Goal: Task Accomplishment & Management: Manage account settings

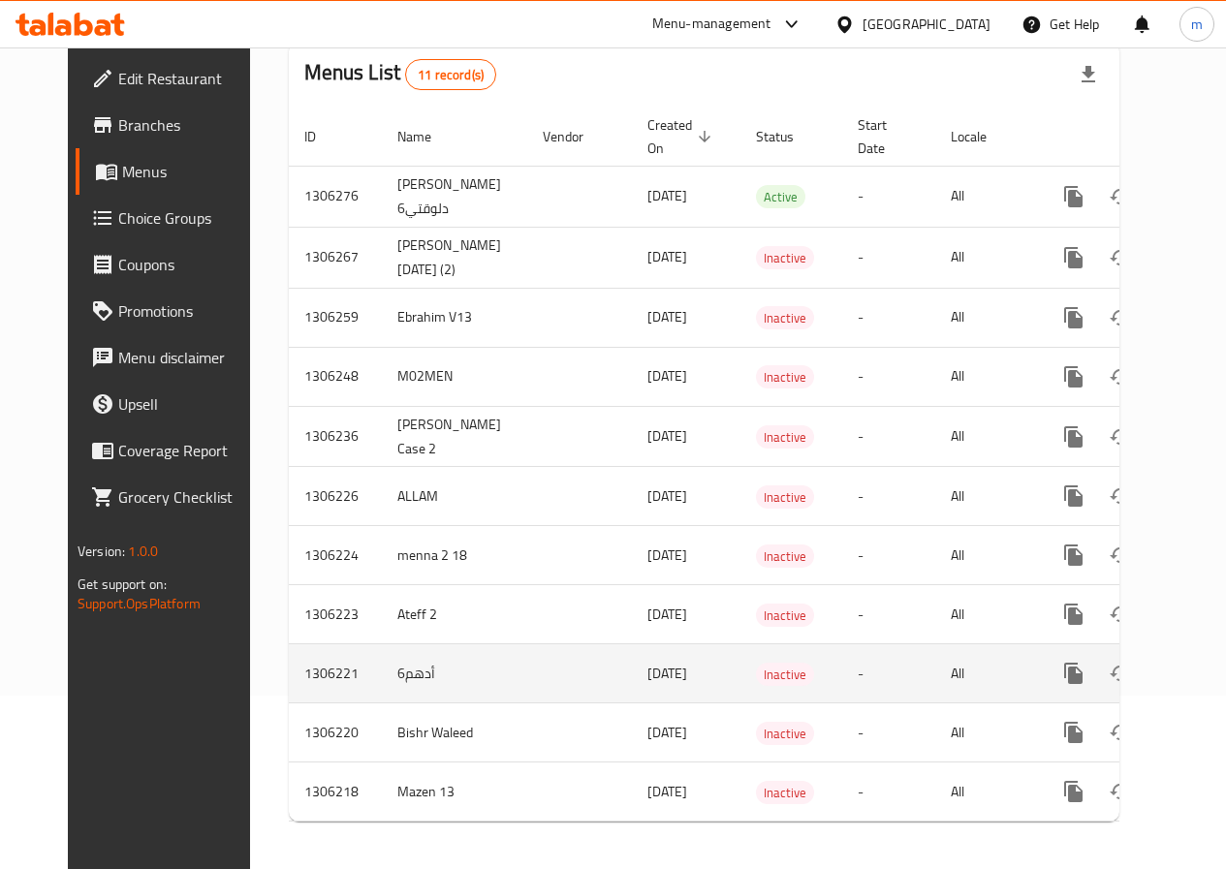
scroll to position [194, 0]
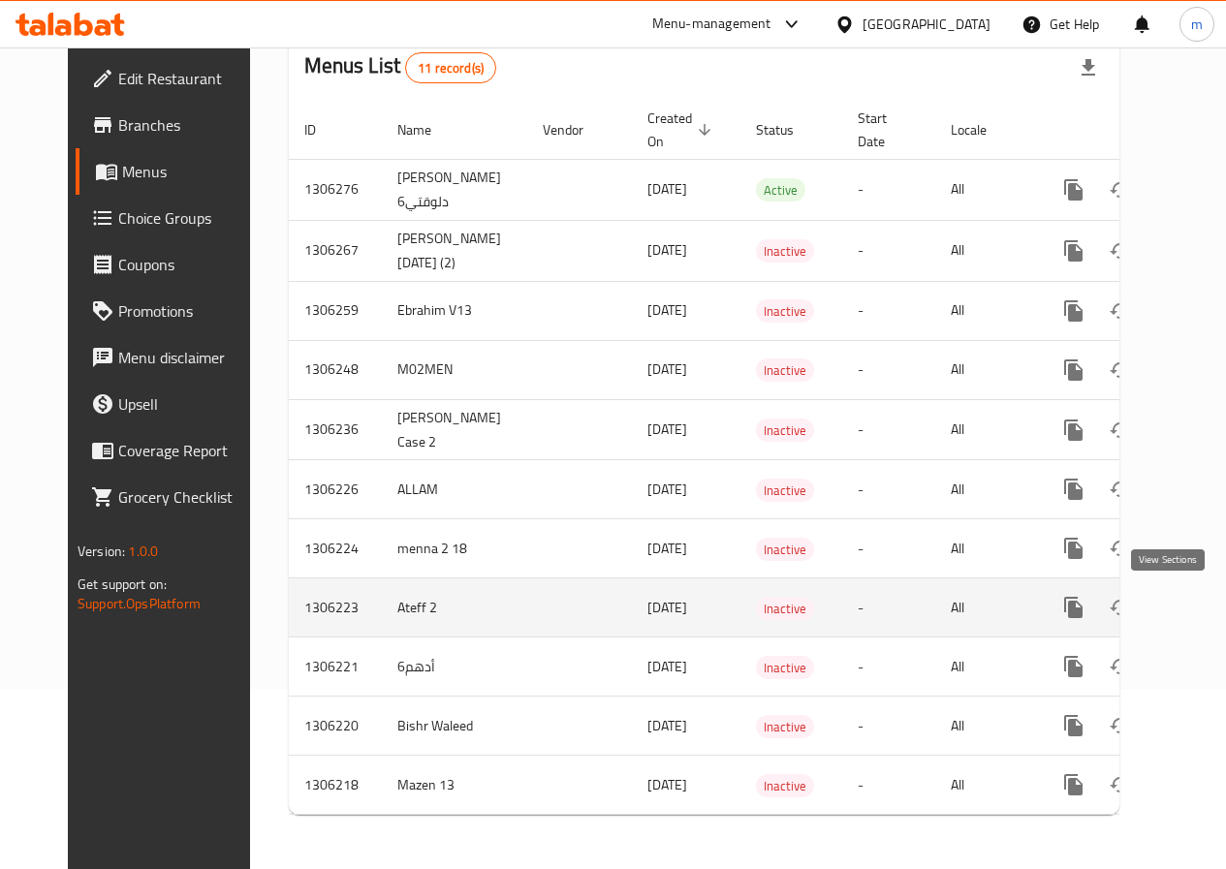
click at [1190, 591] on link "enhanced table" at bounding box center [1213, 607] width 47 height 47
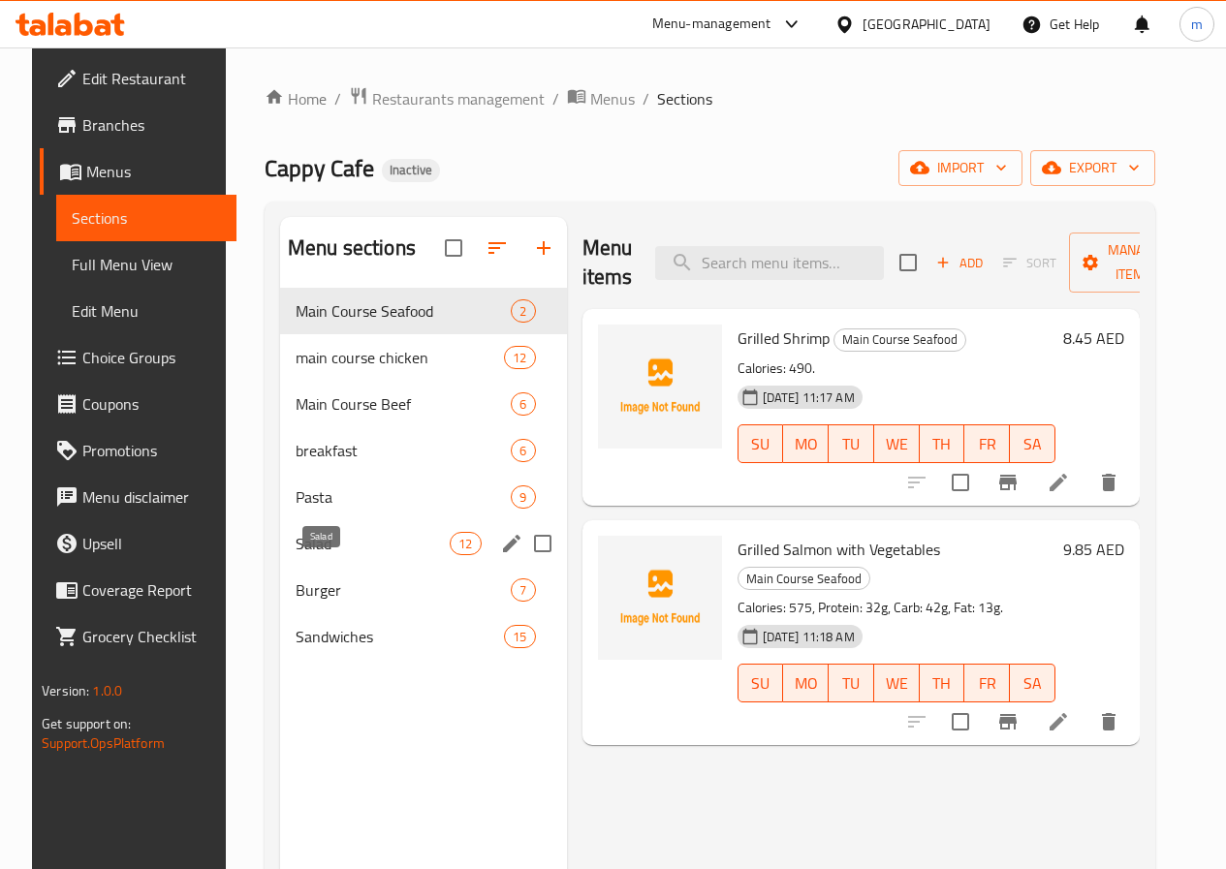
drag, startPoint x: 346, startPoint y: 560, endPoint x: 650, endPoint y: 519, distance: 306.9
click at [346, 555] on span "Salad" at bounding box center [373, 543] width 154 height 23
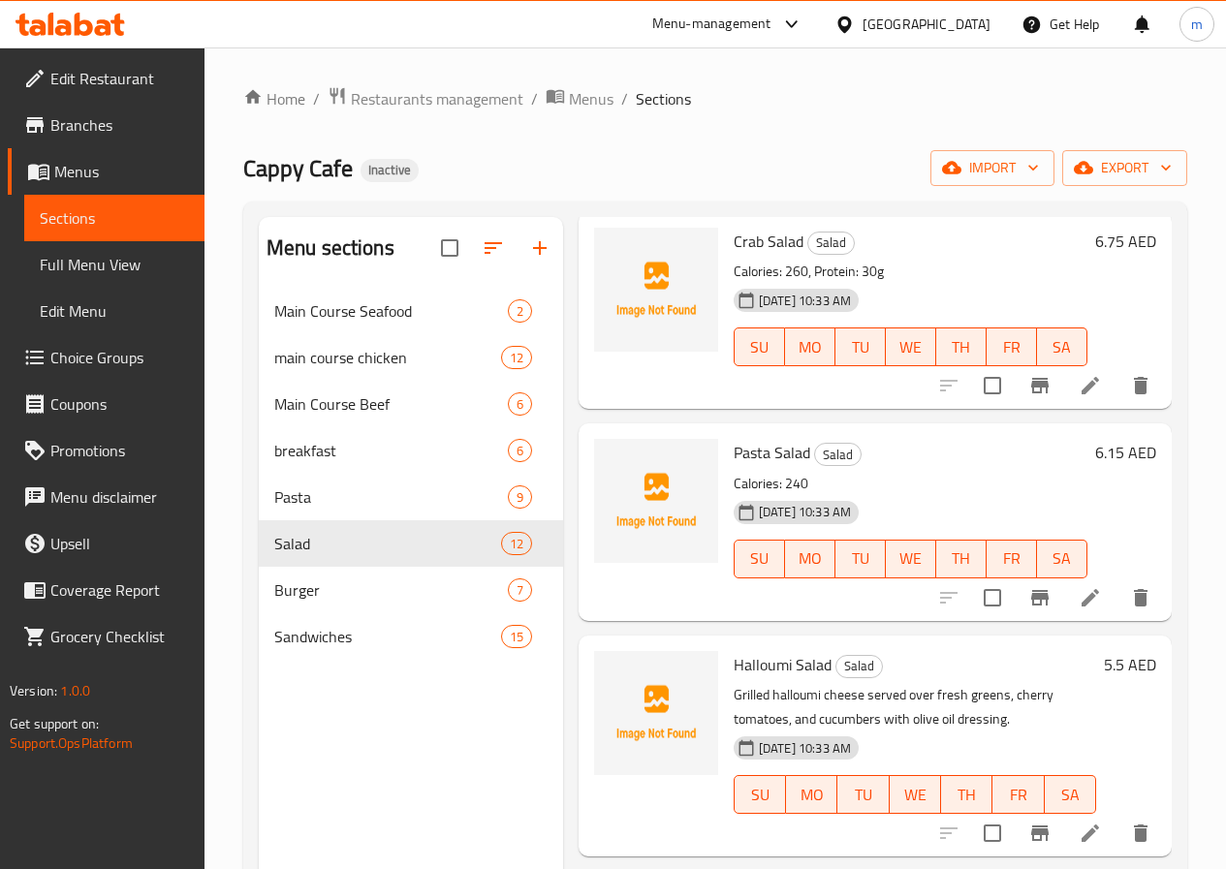
scroll to position [1869, 0]
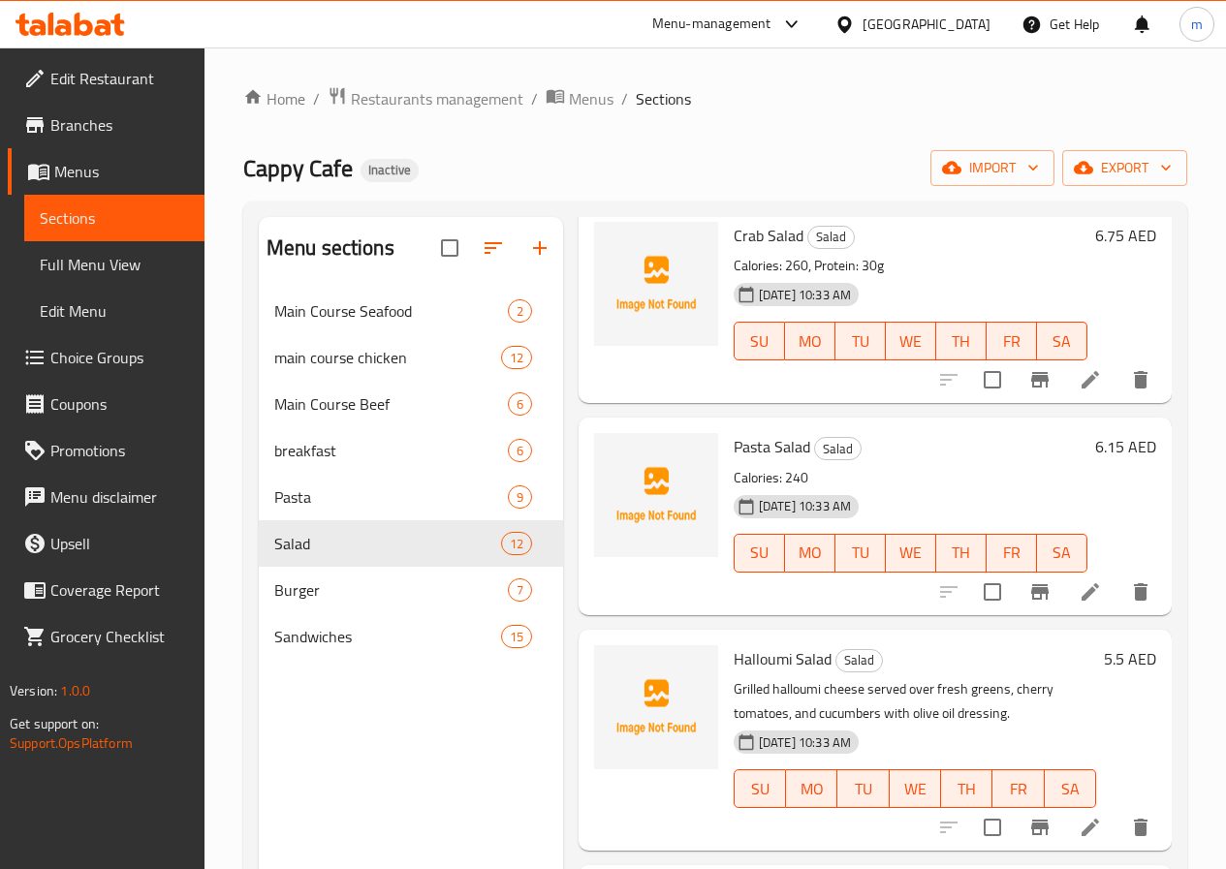
click at [137, 281] on link "Full Menu View" at bounding box center [114, 264] width 180 height 47
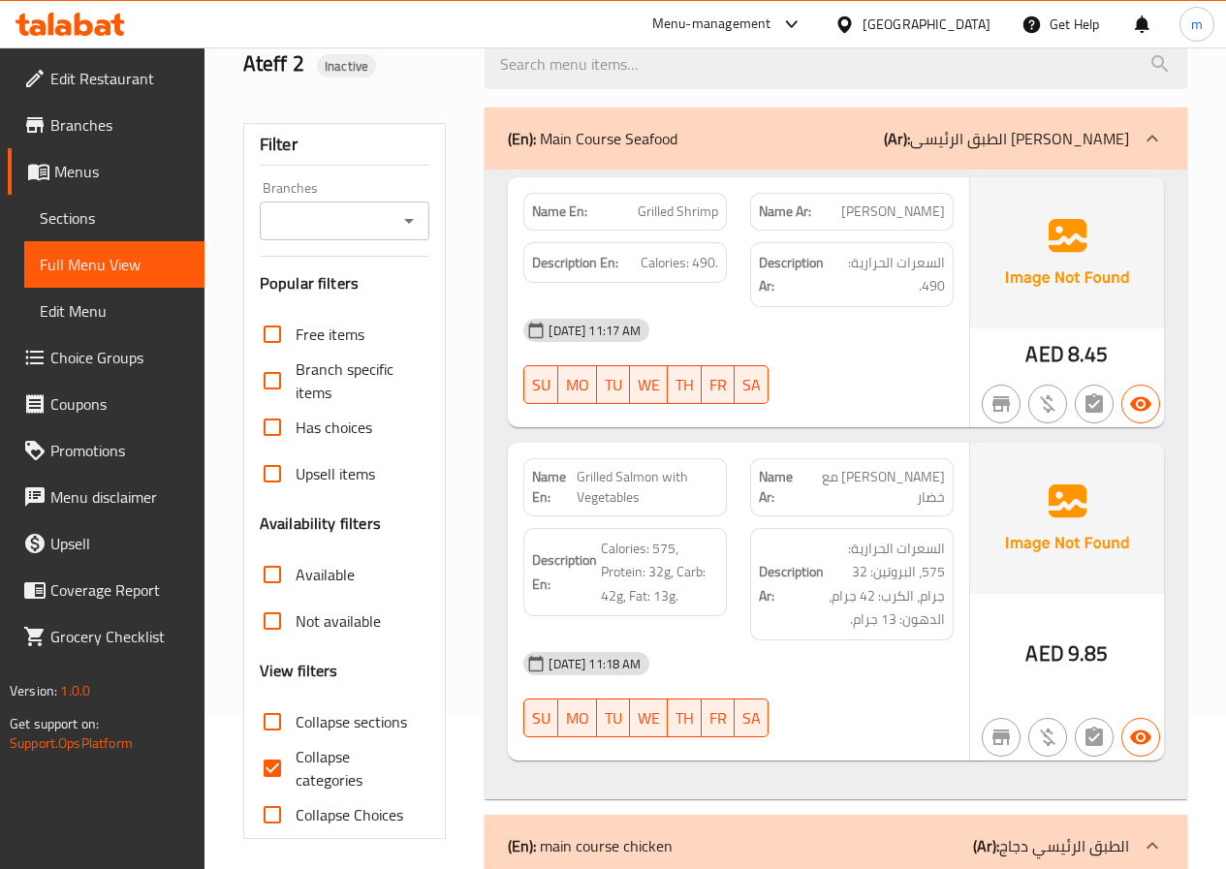
scroll to position [388, 0]
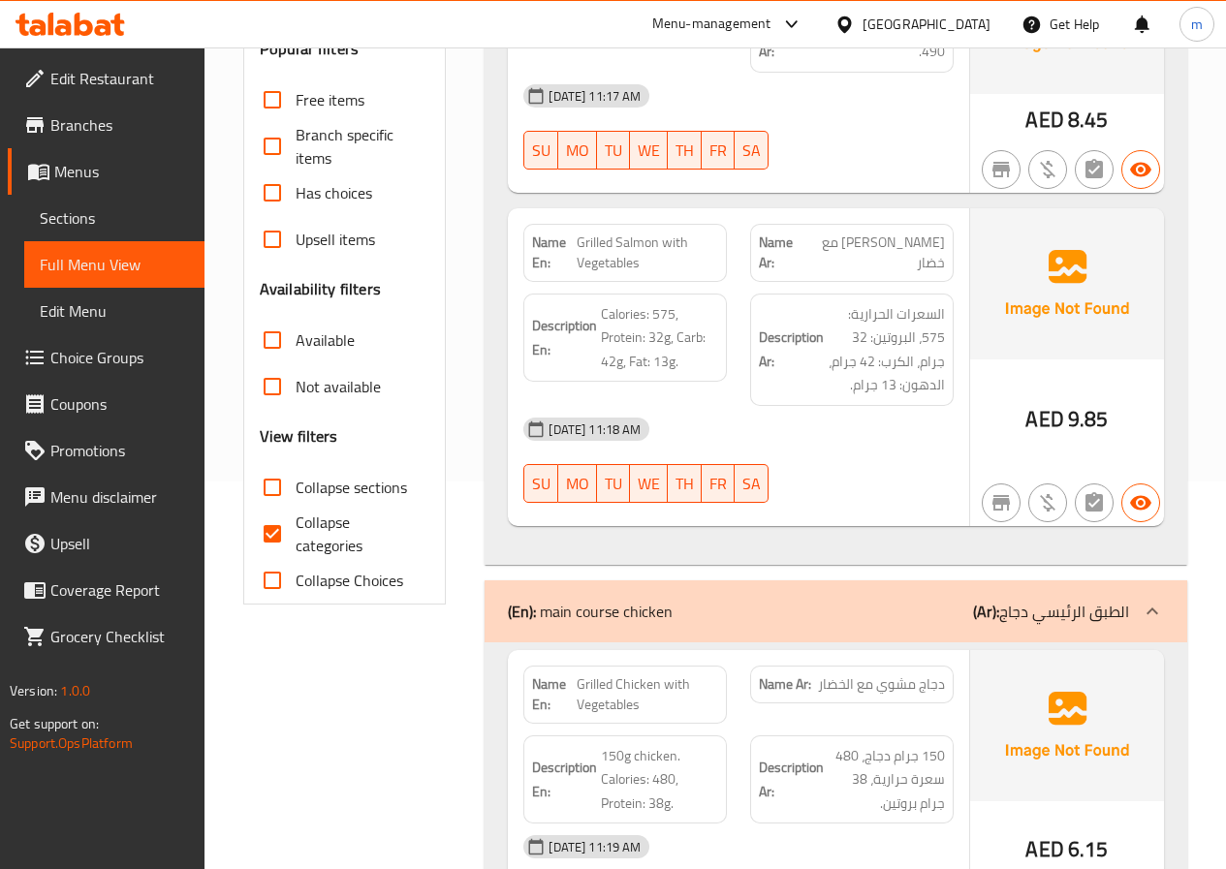
click at [338, 525] on span "Collapse categories" at bounding box center [355, 534] width 119 height 47
click at [296, 525] on input "Collapse categories" at bounding box center [272, 534] width 47 height 47
checkbox input "false"
click at [338, 488] on span "Collapse sections" at bounding box center [351, 487] width 111 height 23
click at [296, 488] on input "Collapse sections" at bounding box center [272, 487] width 47 height 47
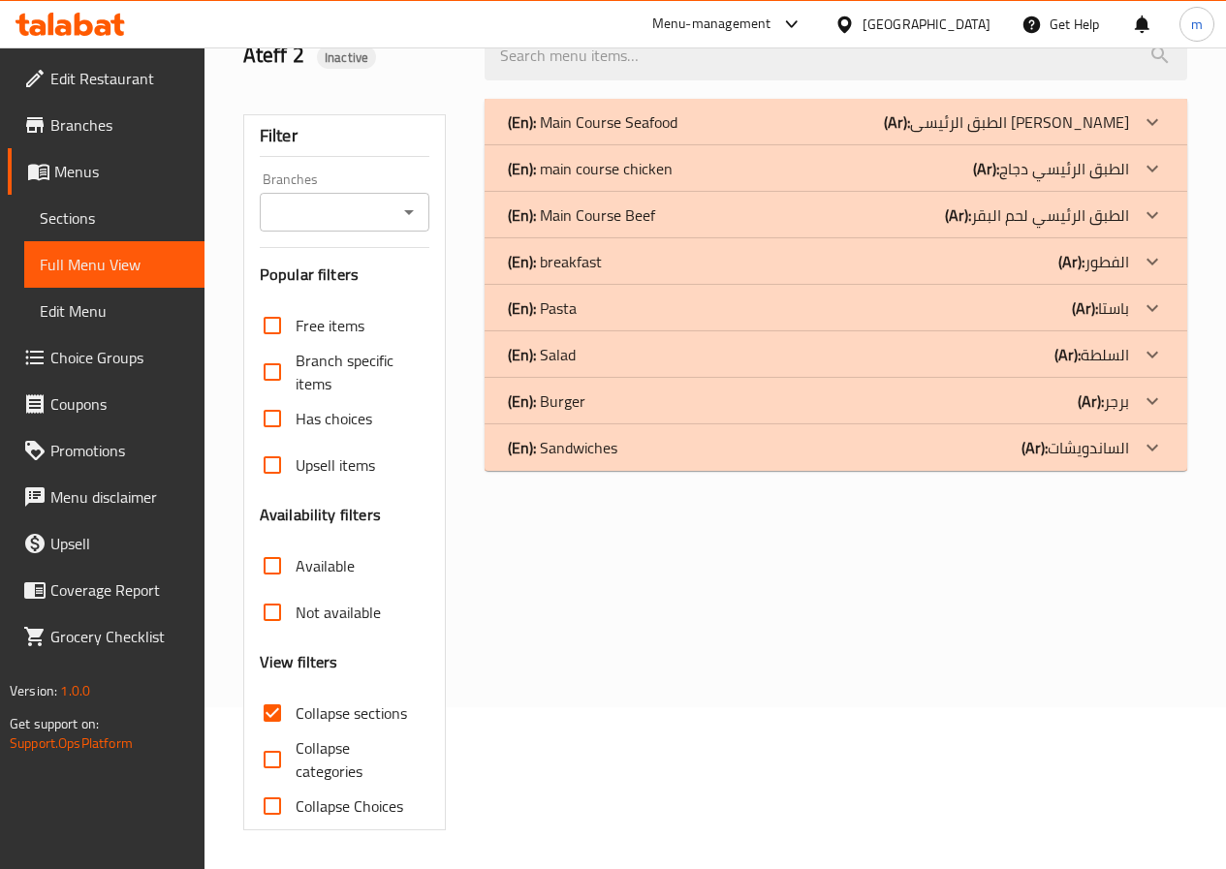
scroll to position [162, 0]
click at [353, 708] on span "Collapse sections" at bounding box center [351, 712] width 111 height 23
click at [296, 708] on input "Collapse sections" at bounding box center [272, 713] width 47 height 47
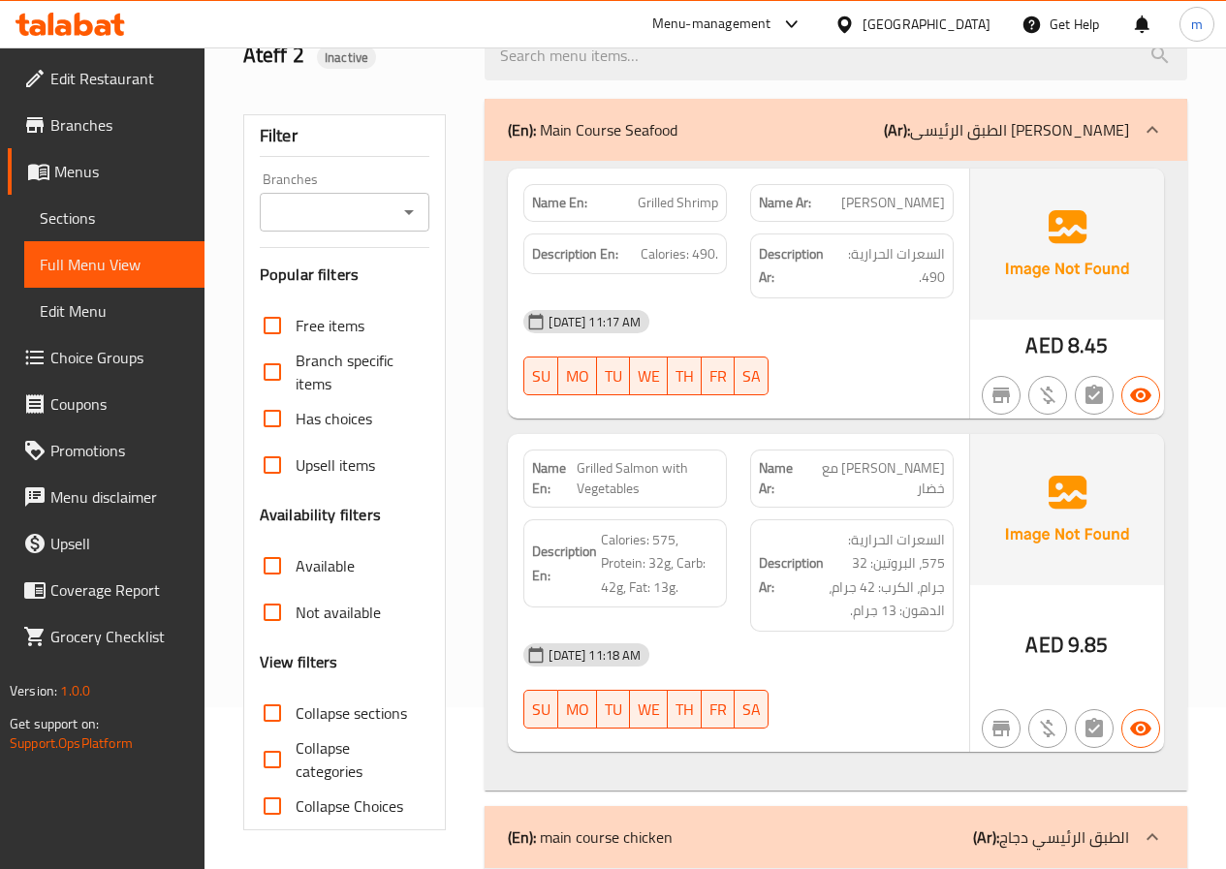
click at [353, 708] on span "Collapse sections" at bounding box center [351, 712] width 111 height 23
click at [296, 708] on input "Collapse sections" at bounding box center [272, 713] width 47 height 47
checkbox input "true"
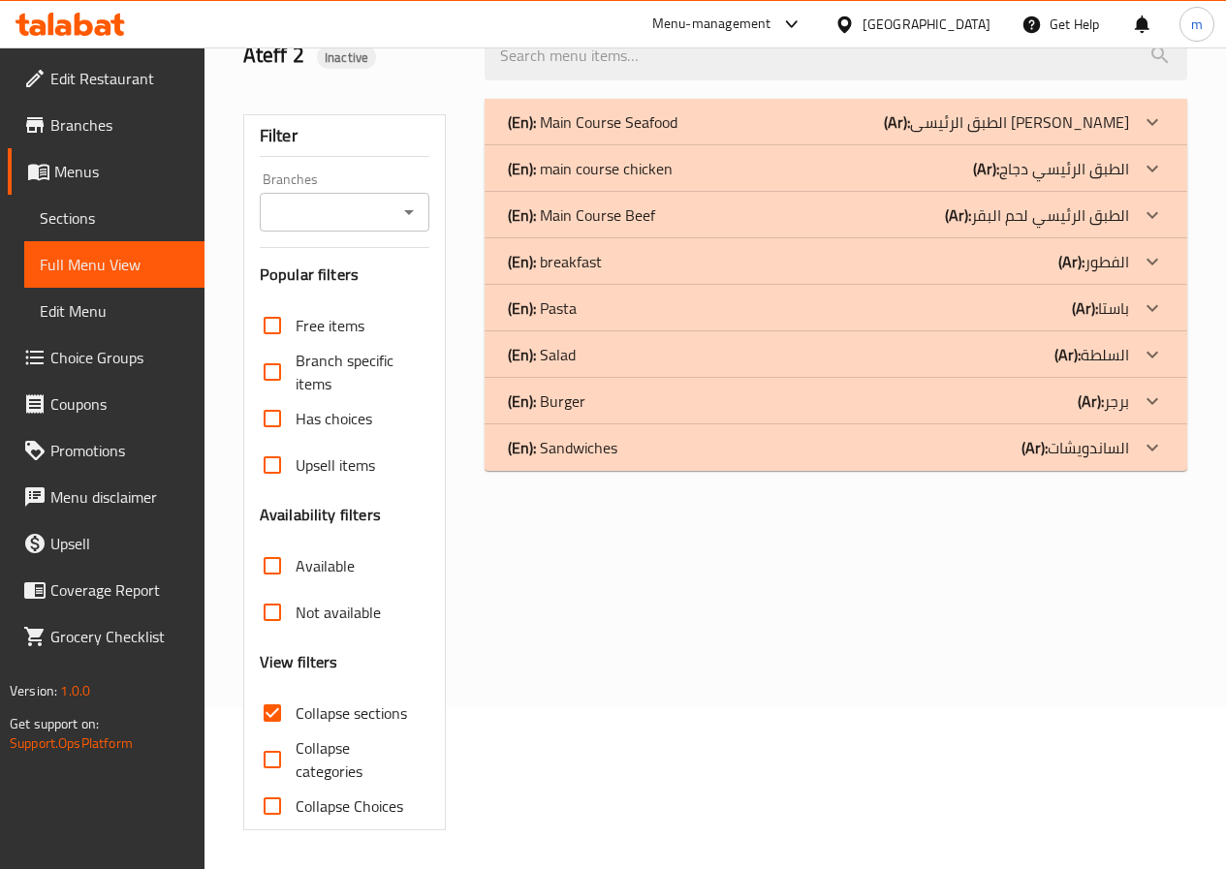
click at [910, 137] on b "(Ar):" at bounding box center [897, 122] width 26 height 29
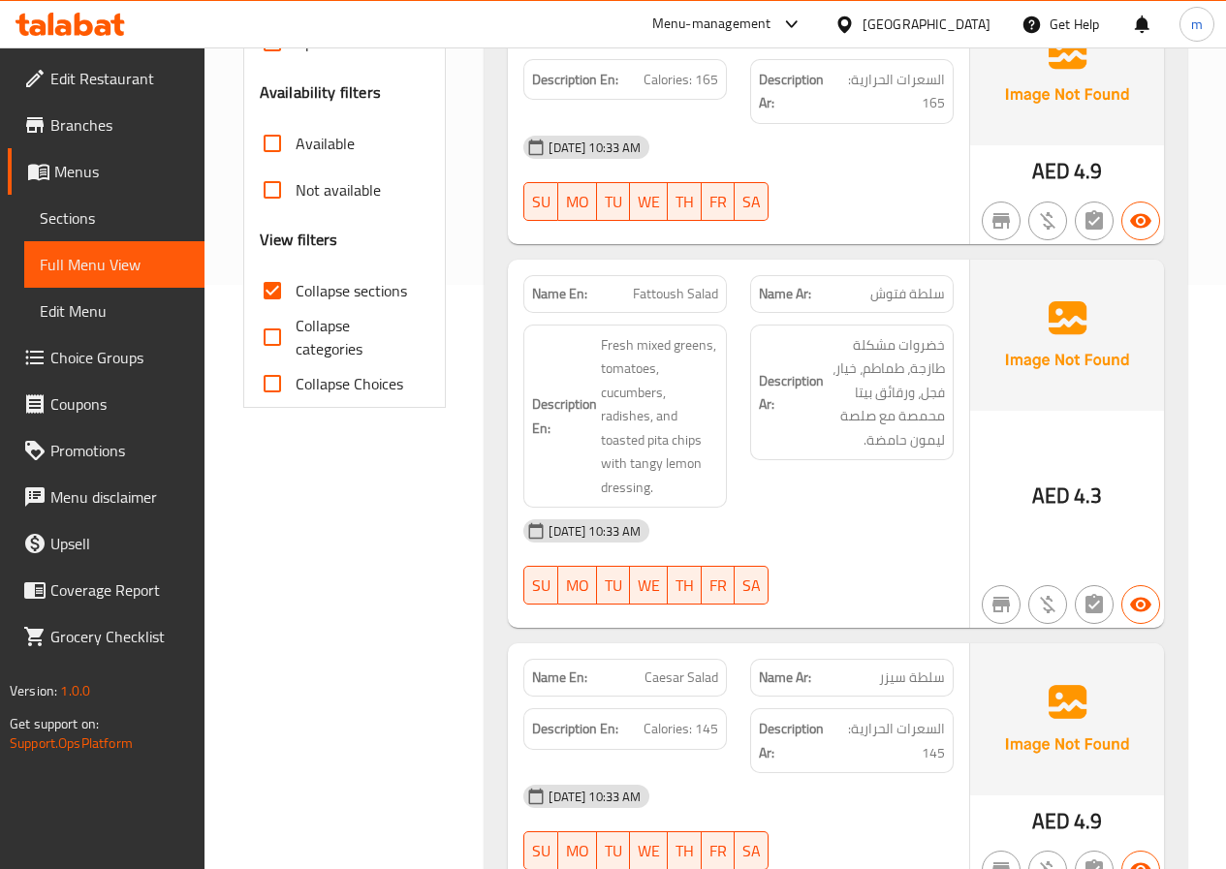
scroll to position [294, 0]
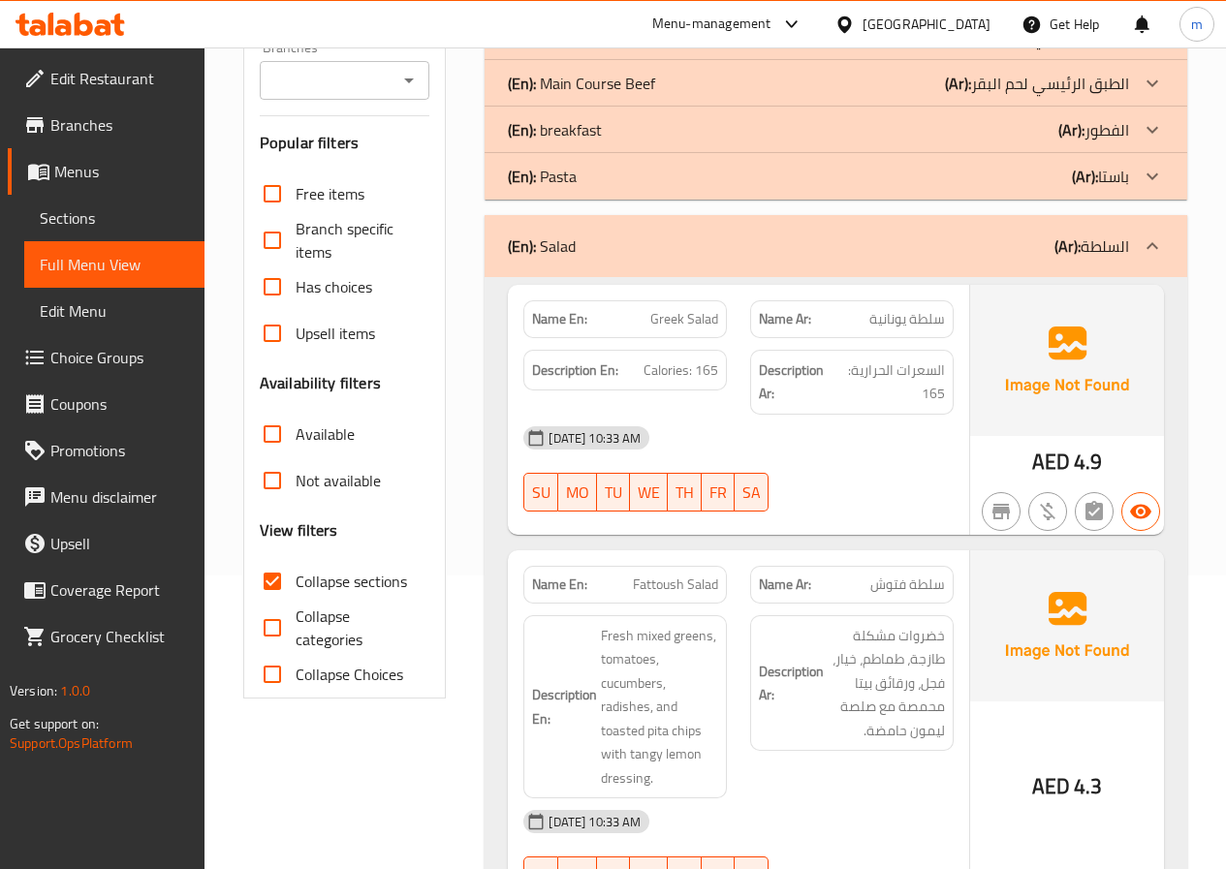
click at [1118, 247] on p "(Ar): السلطة" at bounding box center [1091, 245] width 75 height 23
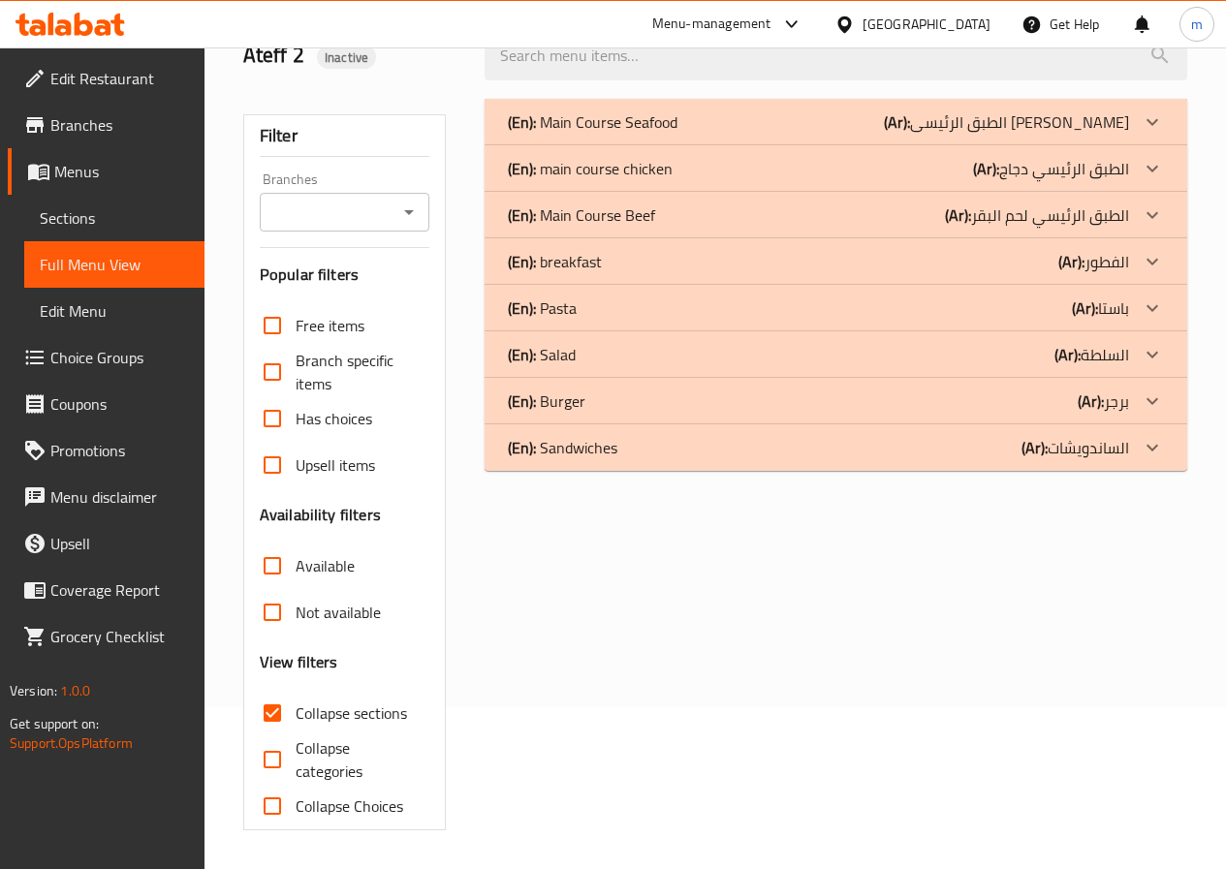
scroll to position [162, 0]
click at [1063, 145] on div "(En): Burger (Ar): برجر" at bounding box center [835, 122] width 702 height 47
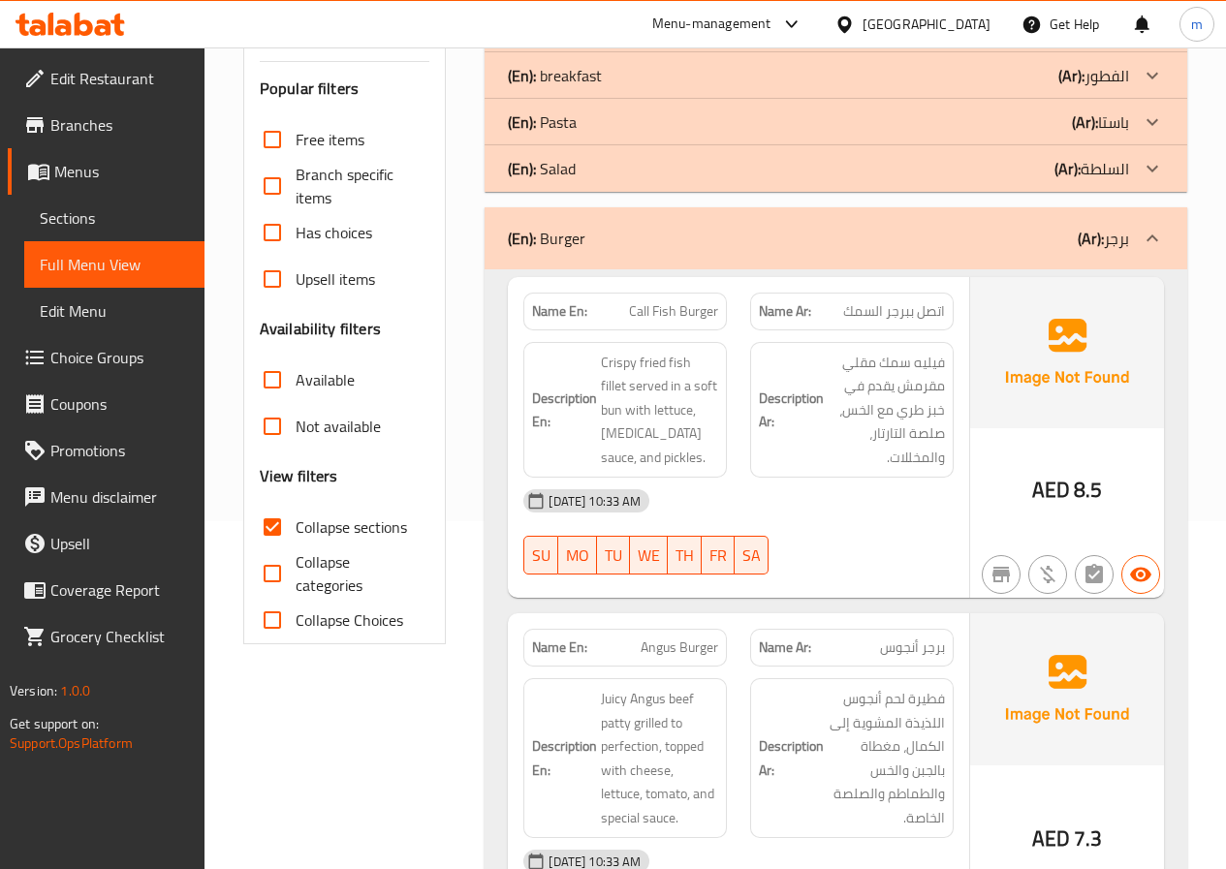
scroll to position [223, 0]
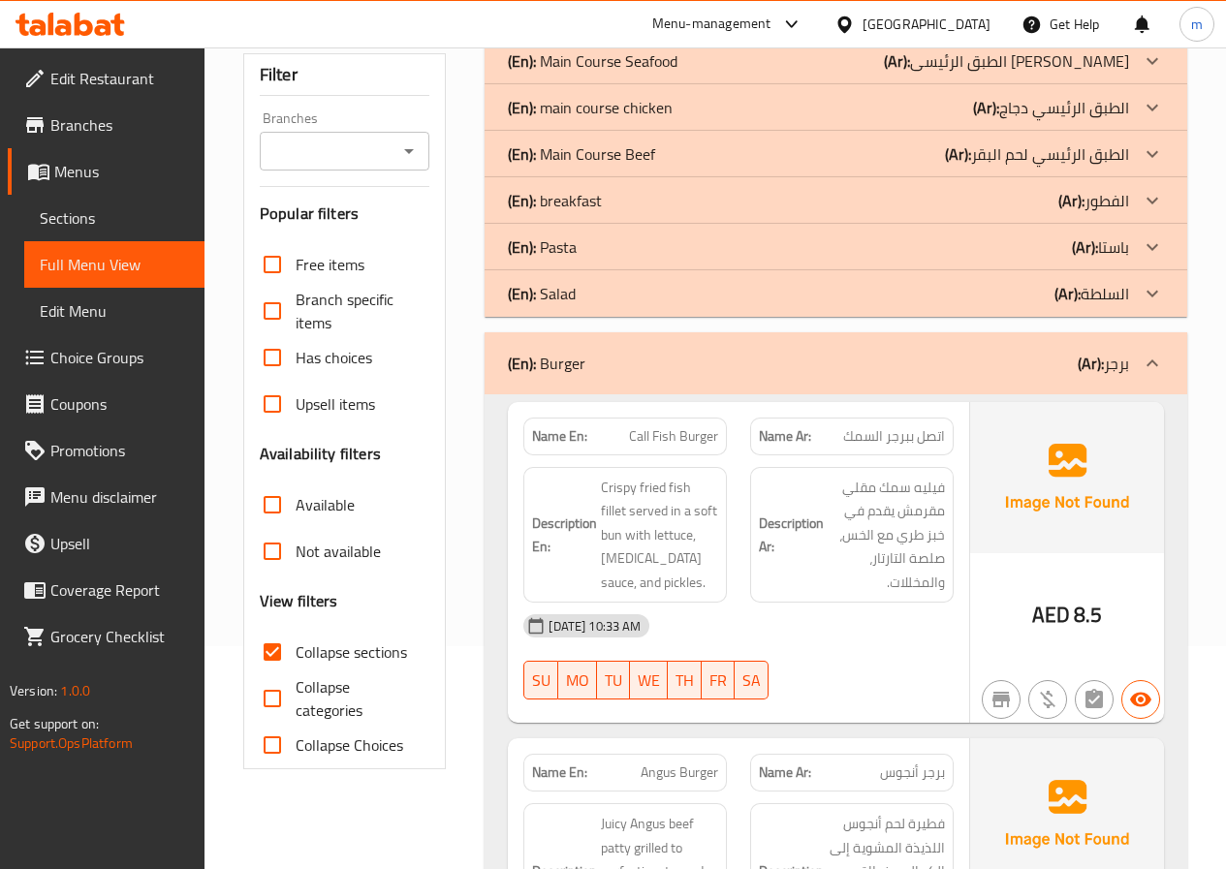
click at [1131, 373] on div at bounding box center [1152, 363] width 47 height 47
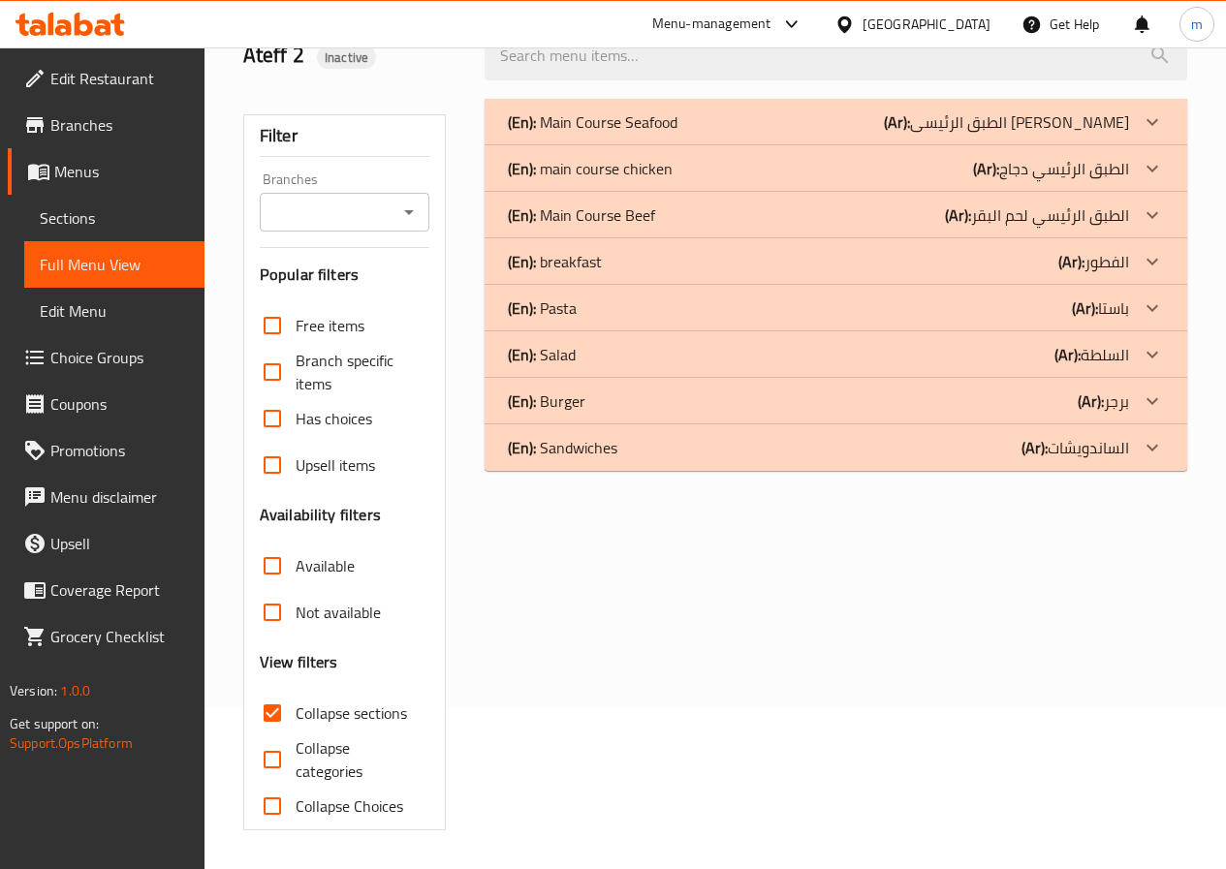
click at [1102, 145] on div "(En): Main Course Beef (Ar): الطبق الرئيسي لحم البقر" at bounding box center [835, 122] width 702 height 47
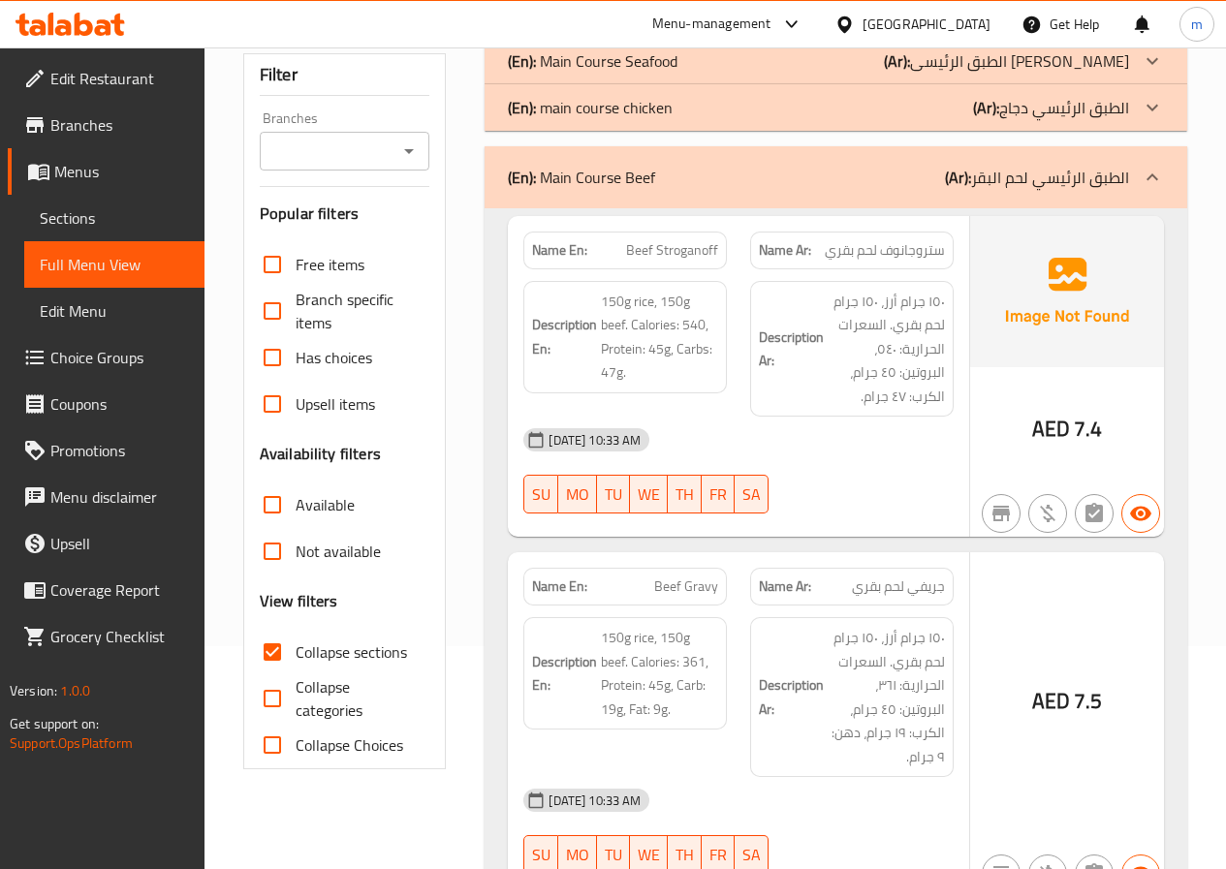
scroll to position [162, 0]
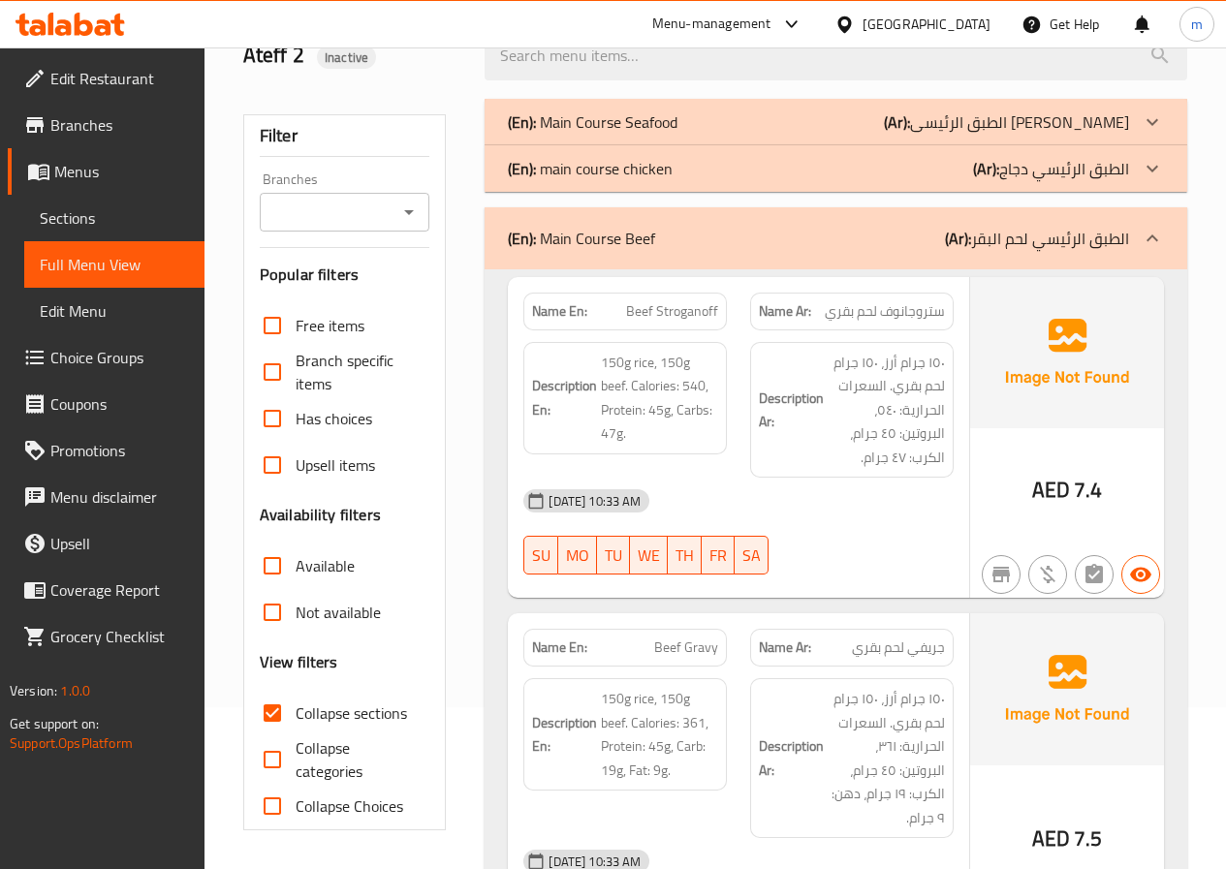
click at [1095, 239] on p "(Ar): الطبق الرئيسي لحم البقر" at bounding box center [1037, 238] width 184 height 23
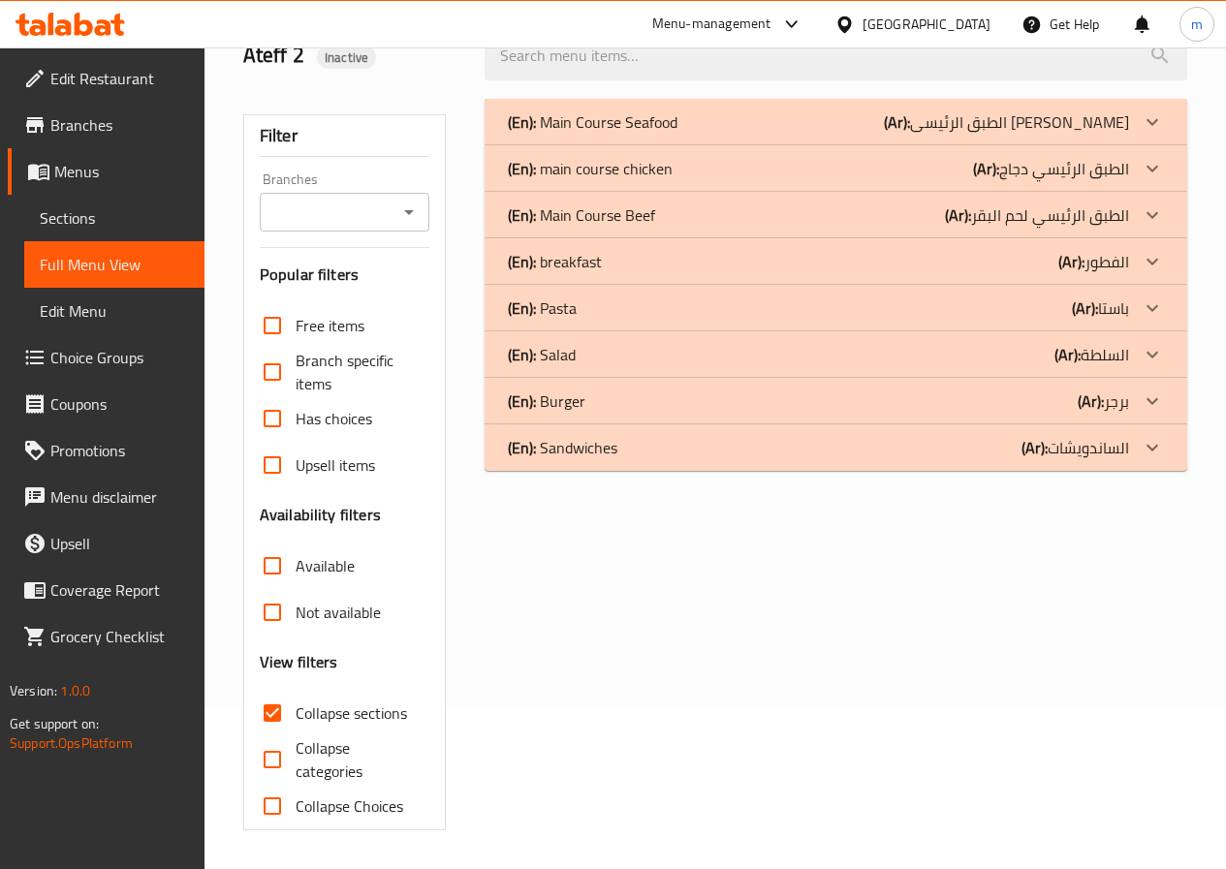
click at [1063, 134] on div "(En): Pasta (Ar): باستا" at bounding box center [818, 121] width 621 height 23
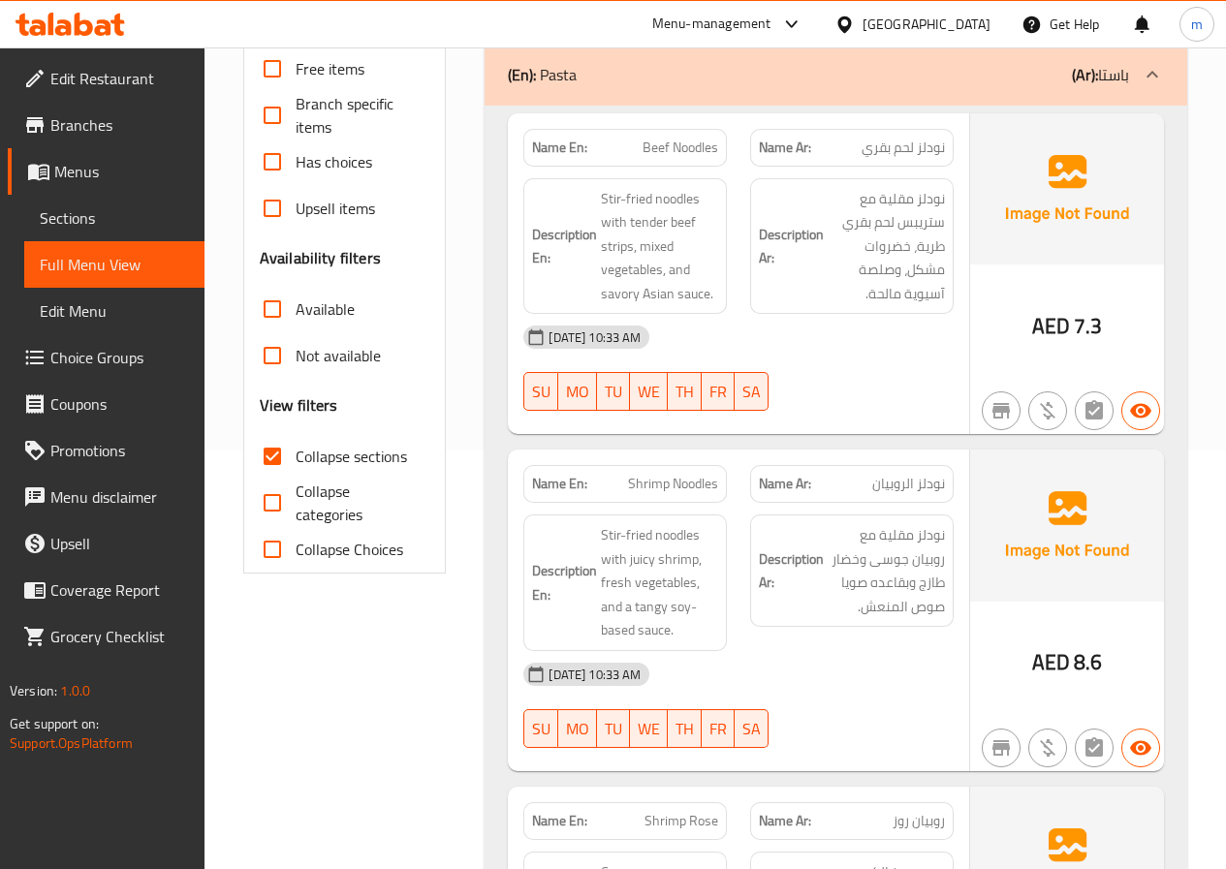
scroll to position [411, 0]
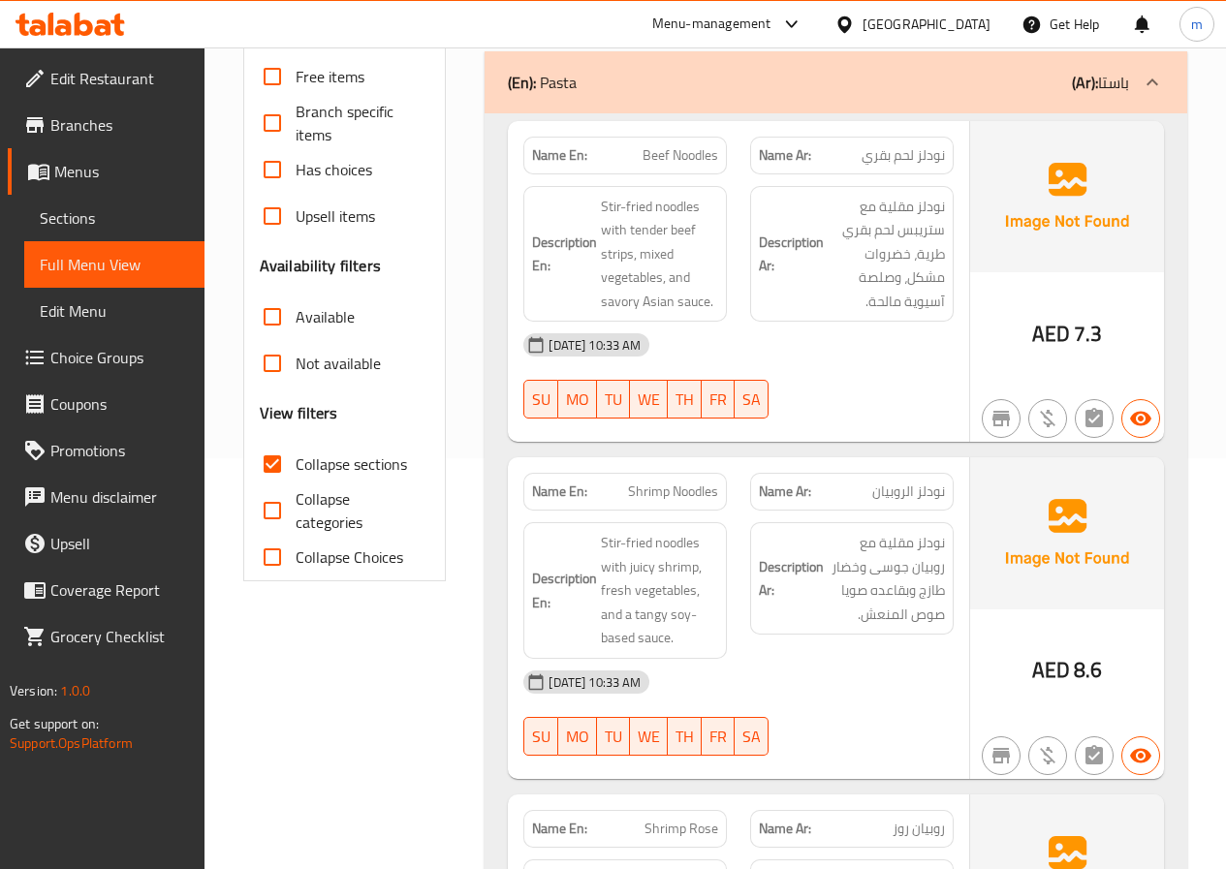
click at [1157, 78] on icon at bounding box center [1151, 82] width 23 height 23
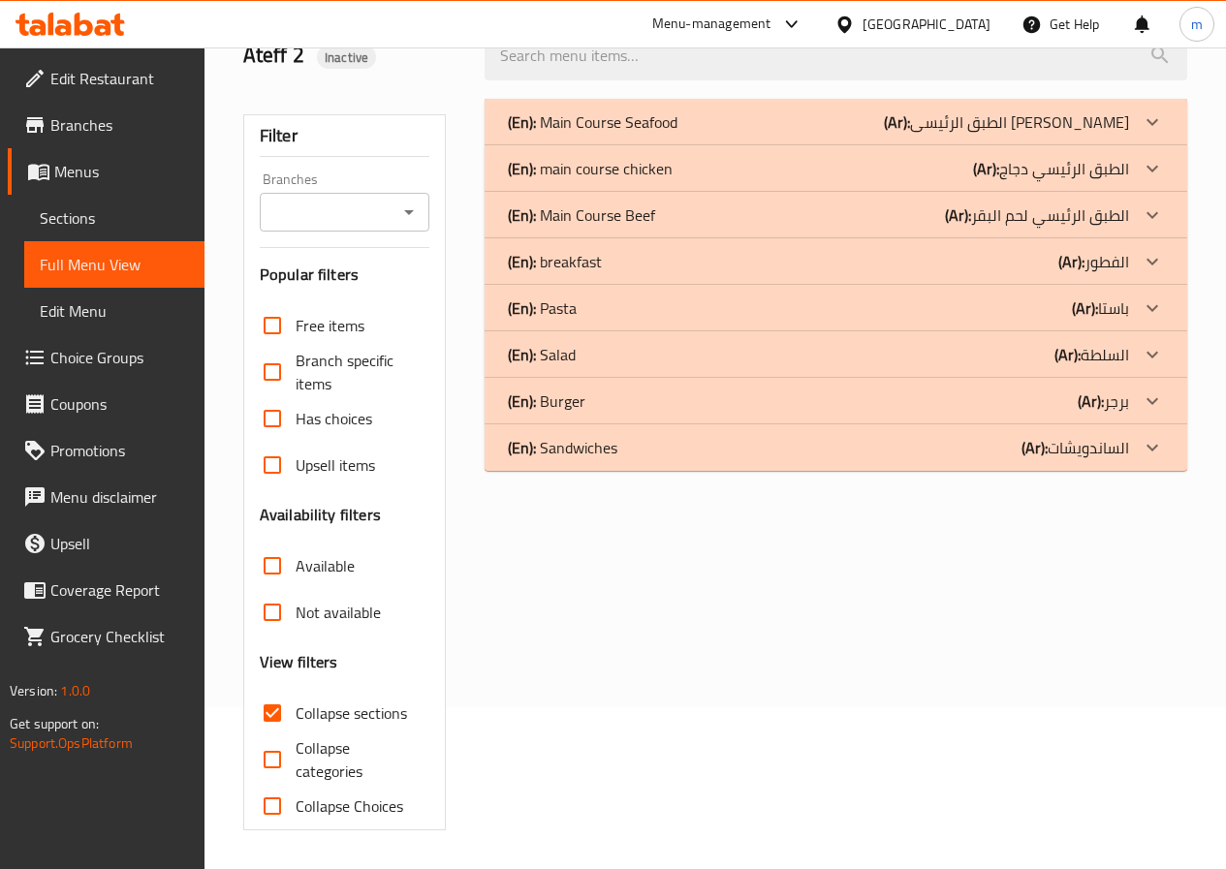
scroll to position [162, 0]
click at [1131, 145] on div "(En): breakfast (Ar): الفطور" at bounding box center [835, 122] width 702 height 47
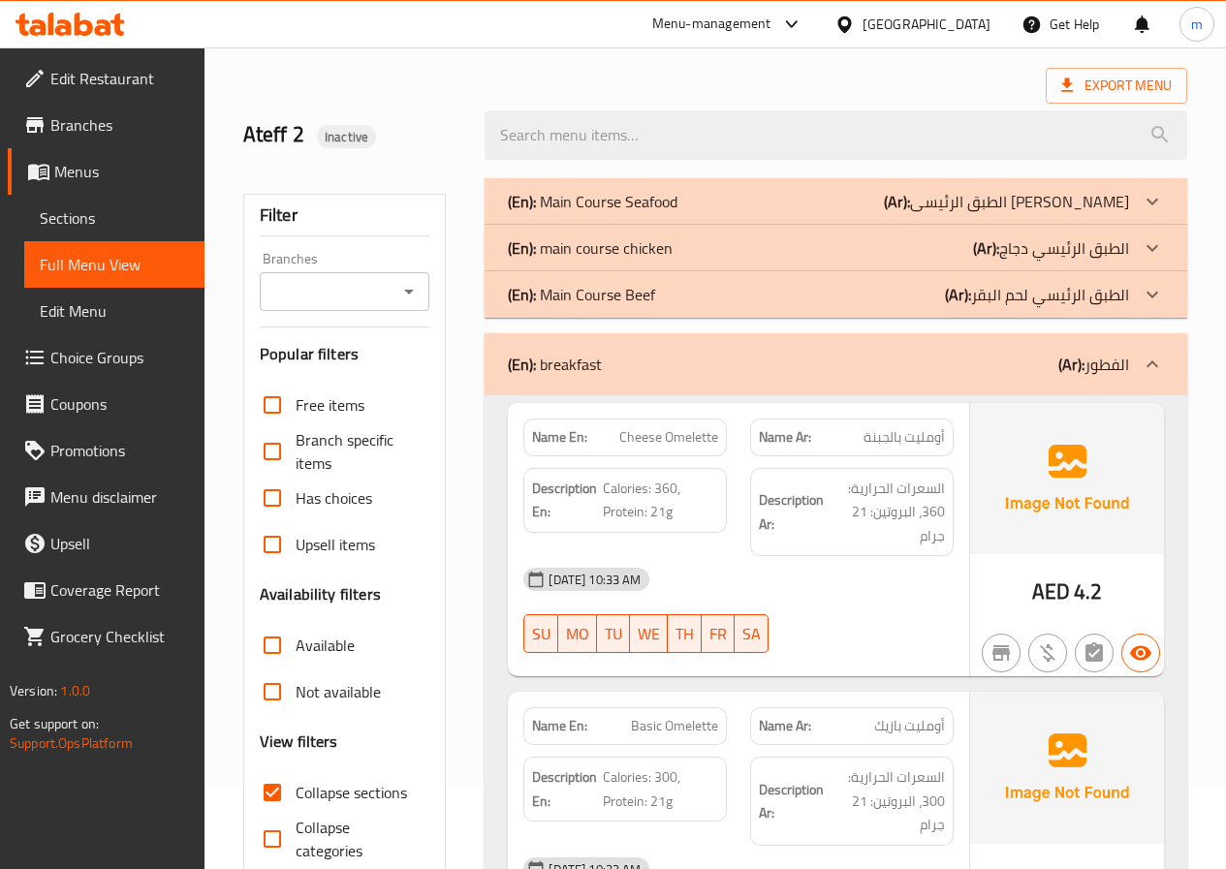
scroll to position [0, 0]
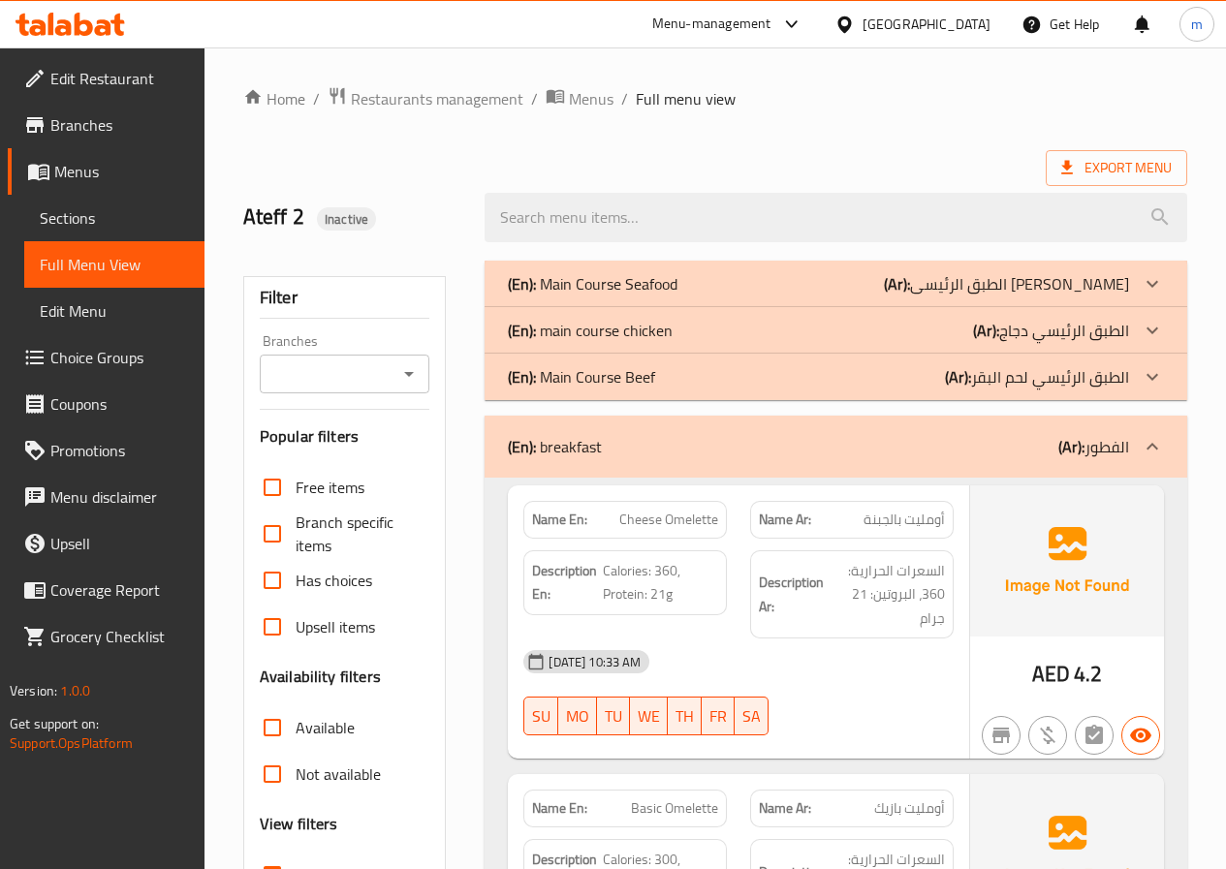
click at [991, 464] on div "(En): breakfast (Ar): الفطور" at bounding box center [835, 447] width 702 height 62
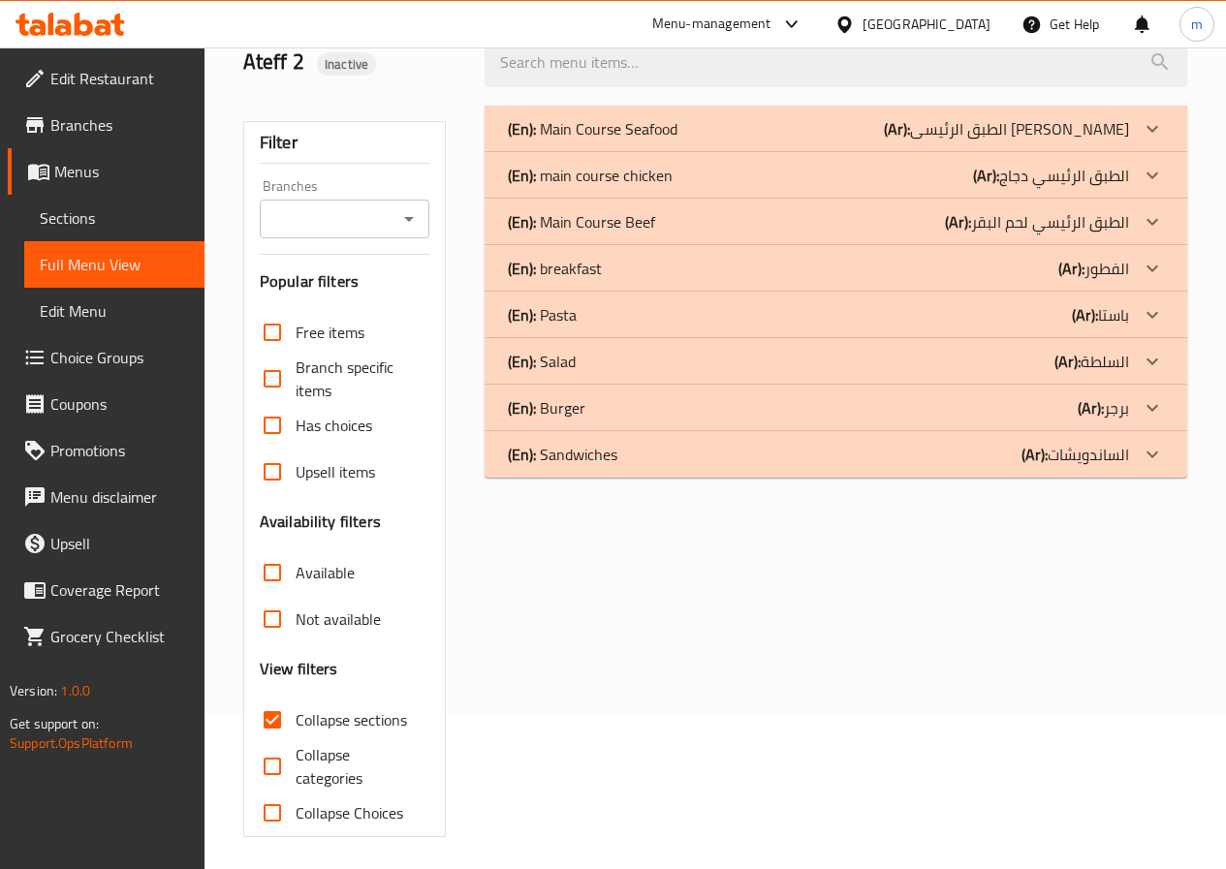
scroll to position [162, 0]
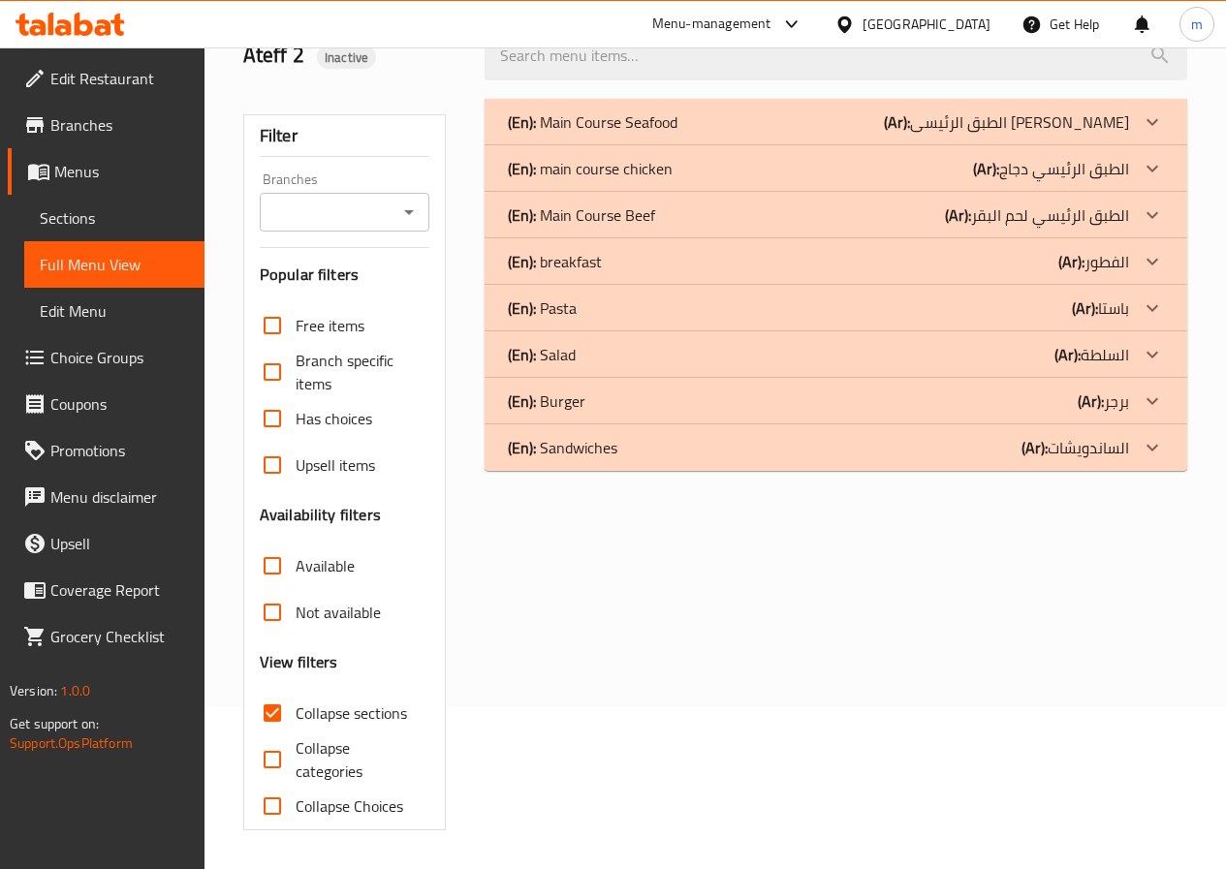
click at [991, 134] on div "(En): Salad (Ar): السلطة" at bounding box center [818, 121] width 621 height 23
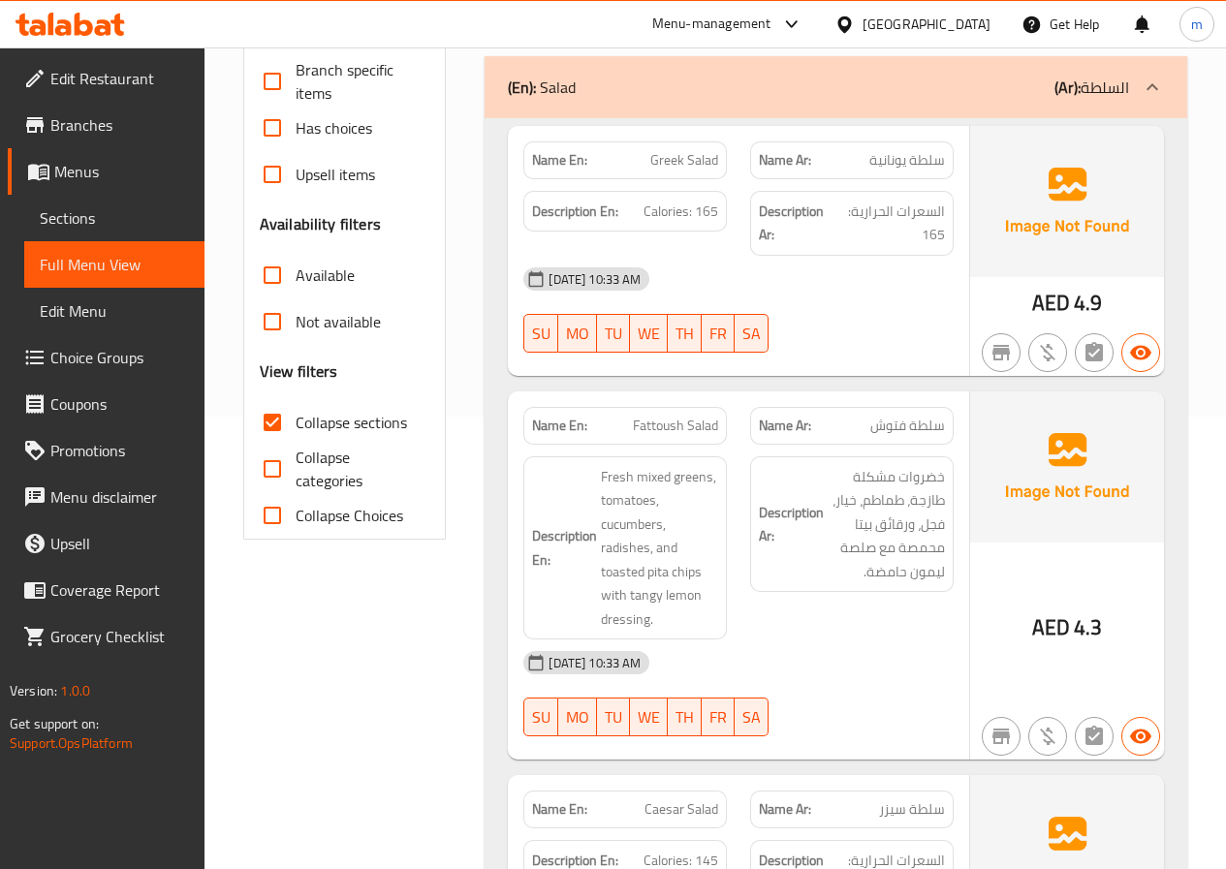
scroll to position [356, 0]
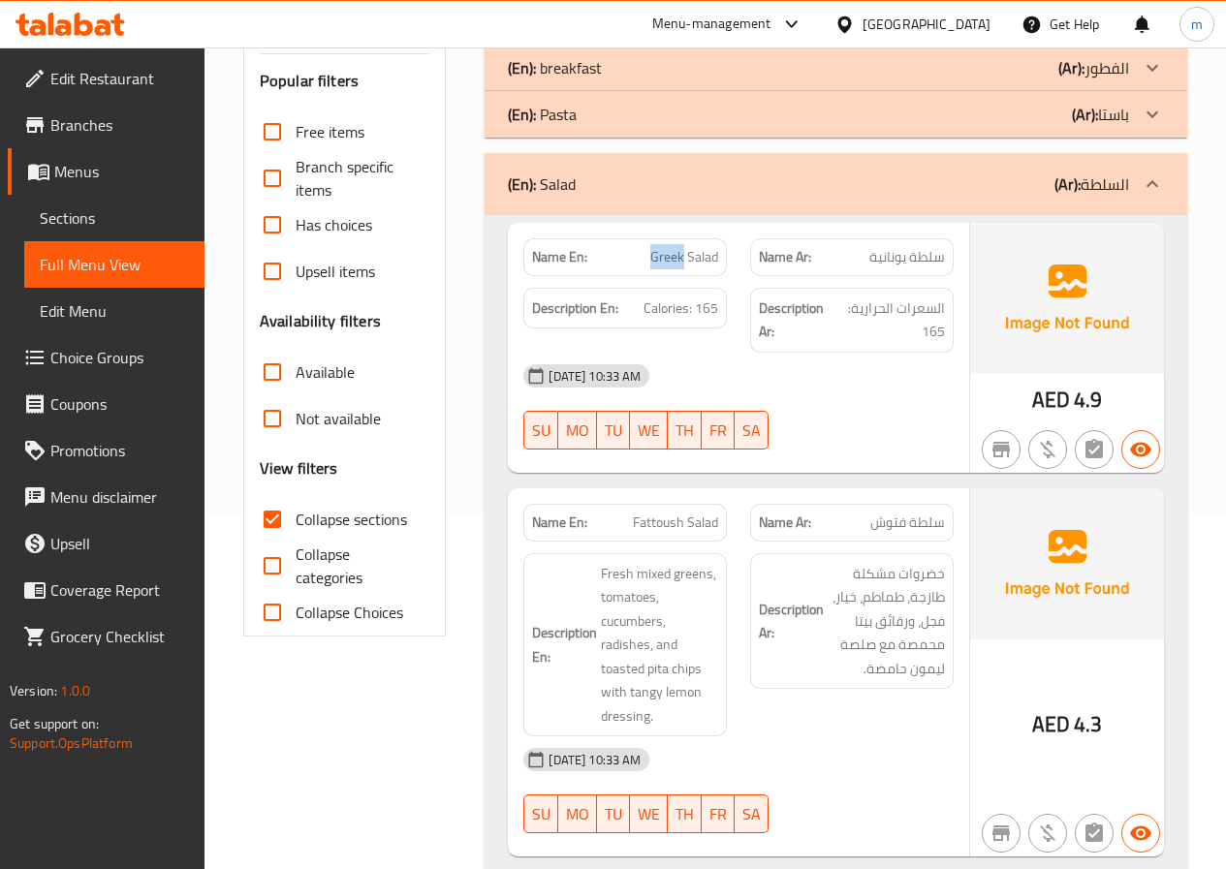
drag, startPoint x: 652, startPoint y: 263, endPoint x: 681, endPoint y: 255, distance: 30.1
click at [681, 255] on span "Greek Salad" at bounding box center [684, 257] width 68 height 20
copy span "Greek"
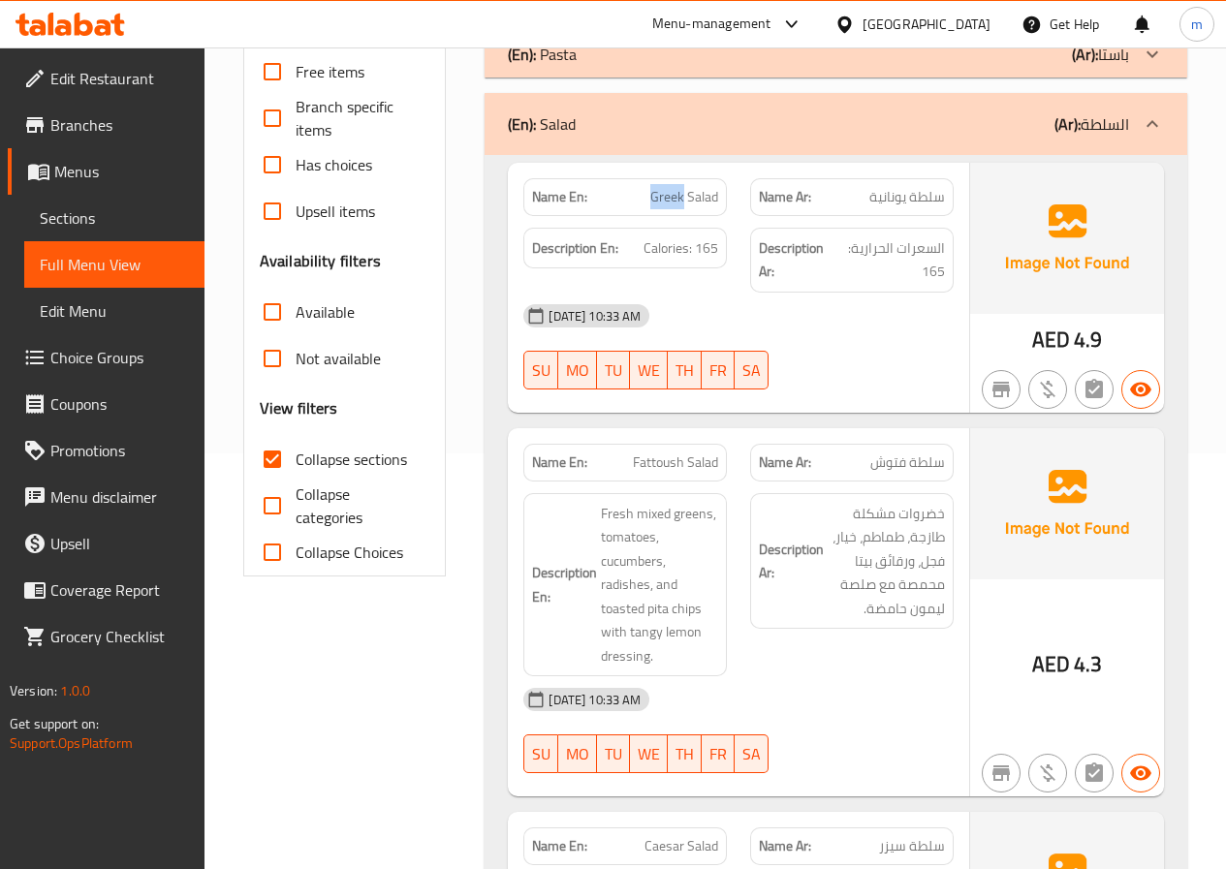
scroll to position [259, 0]
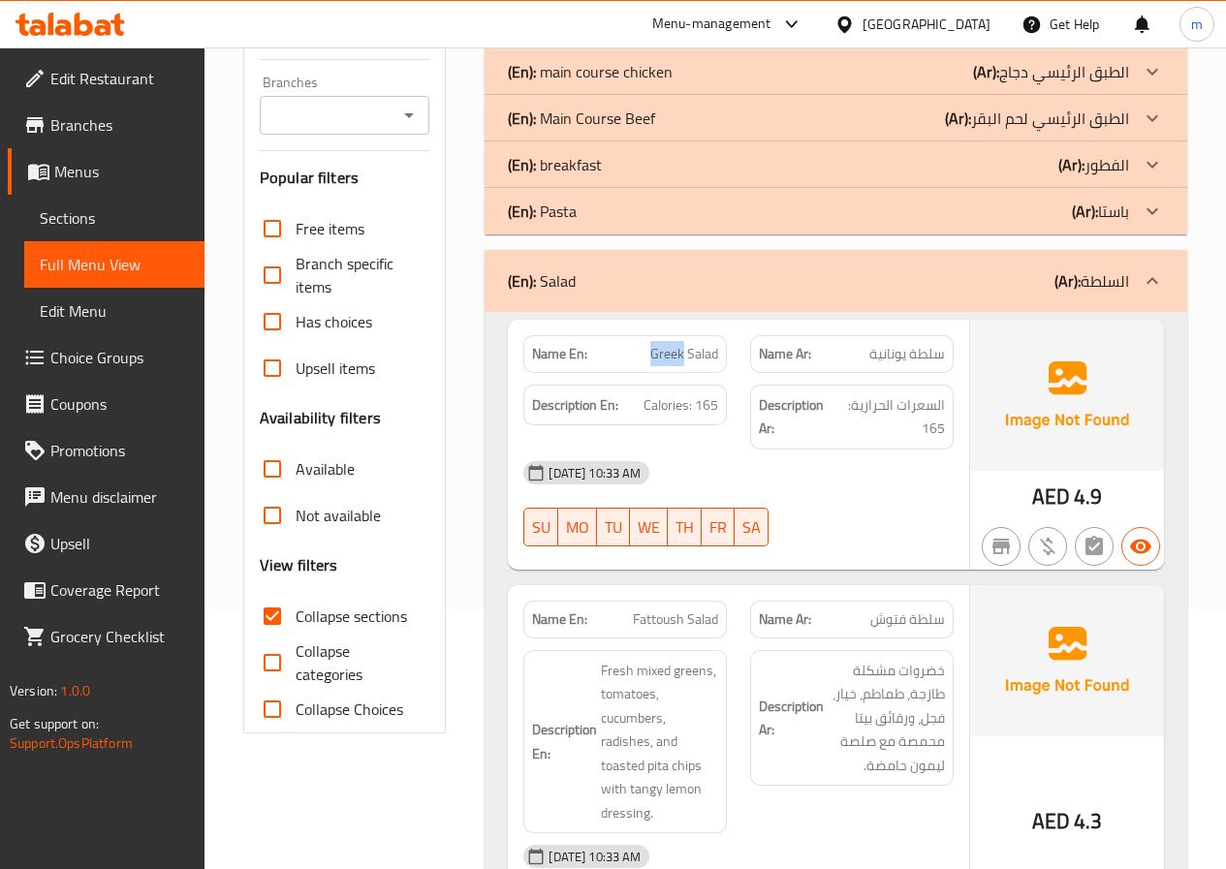
click at [984, 289] on div "(En): Salad (Ar): السلطة" at bounding box center [818, 280] width 621 height 23
click at [958, 48] on div "(En): breakfast (Ar): الفطور" at bounding box center [835, 25] width 702 height 47
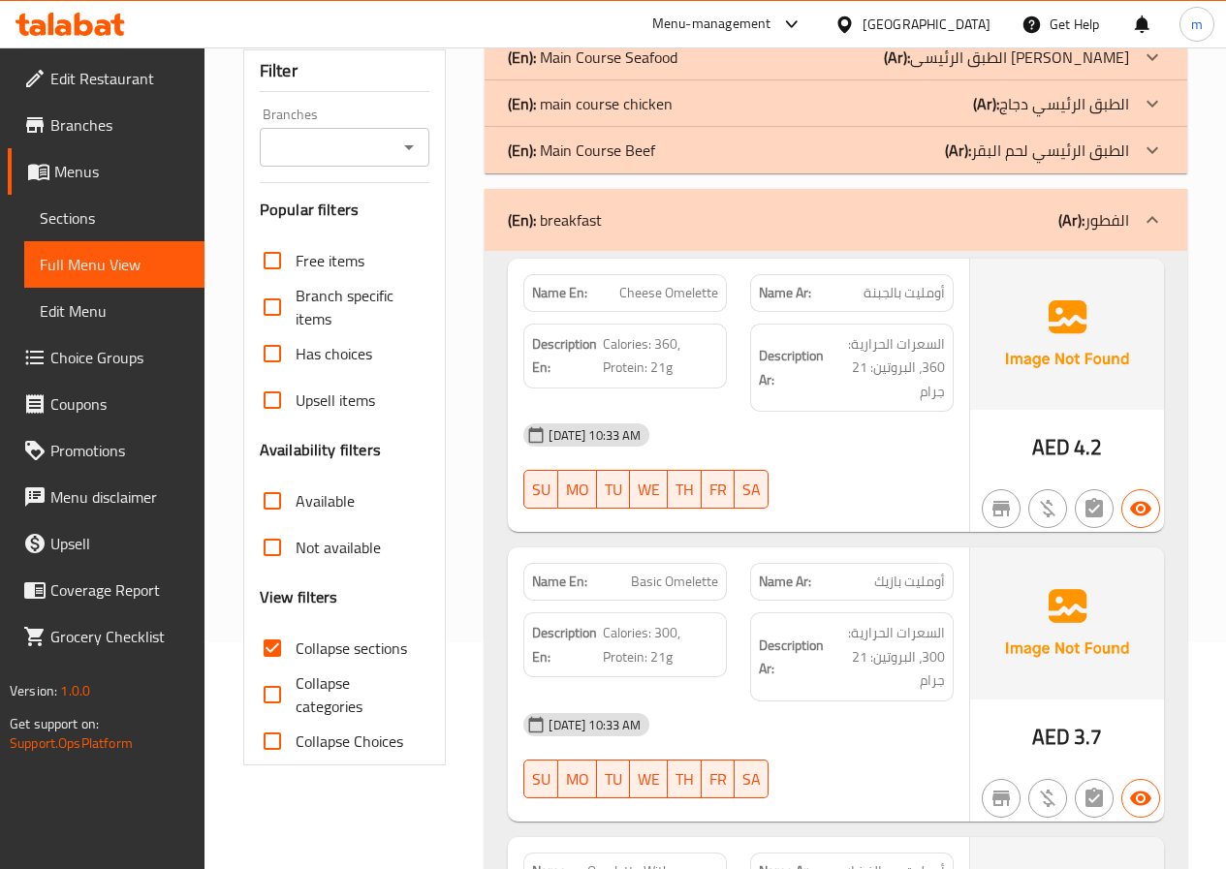
scroll to position [162, 0]
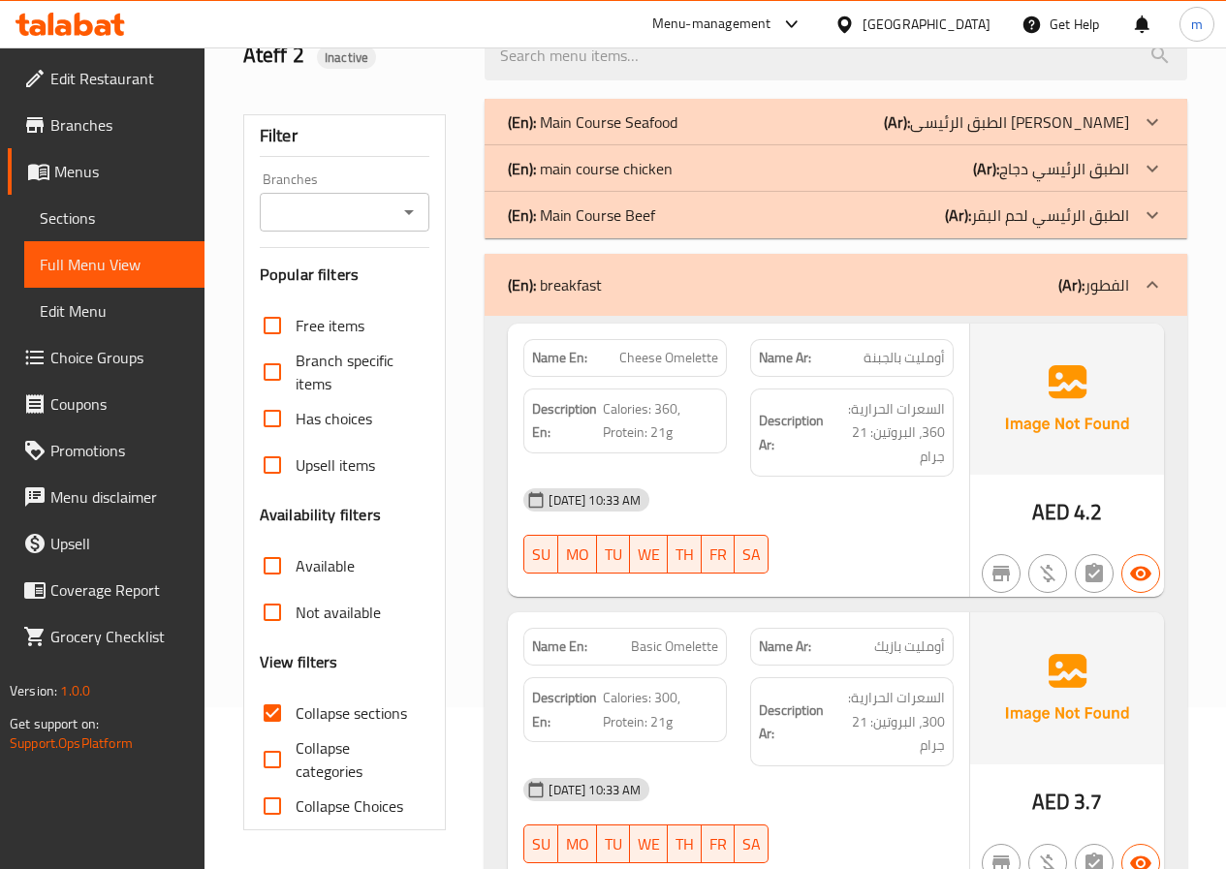
click at [974, 259] on div "(En): breakfast (Ar): الفطور" at bounding box center [835, 285] width 702 height 62
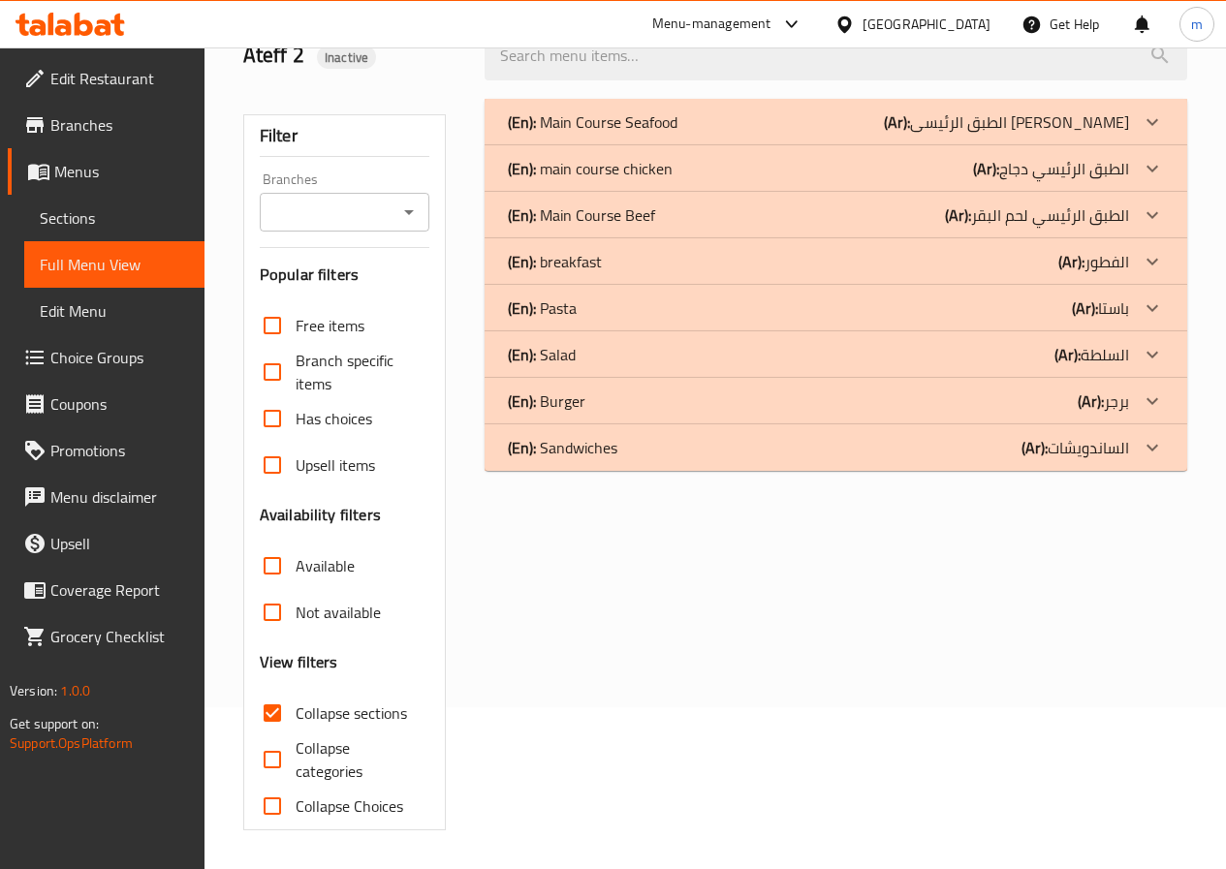
click at [910, 137] on b "(Ar):" at bounding box center [897, 122] width 26 height 29
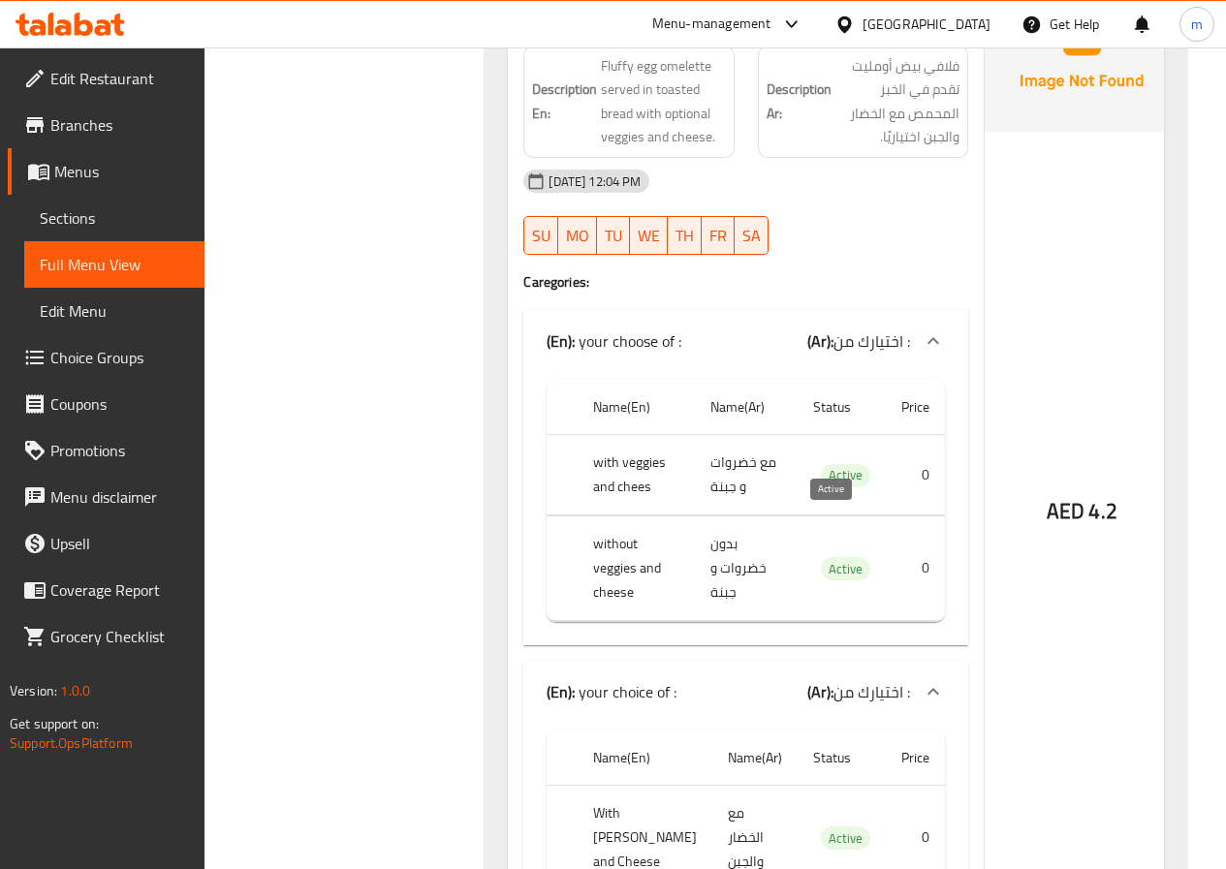
scroll to position [2311, 0]
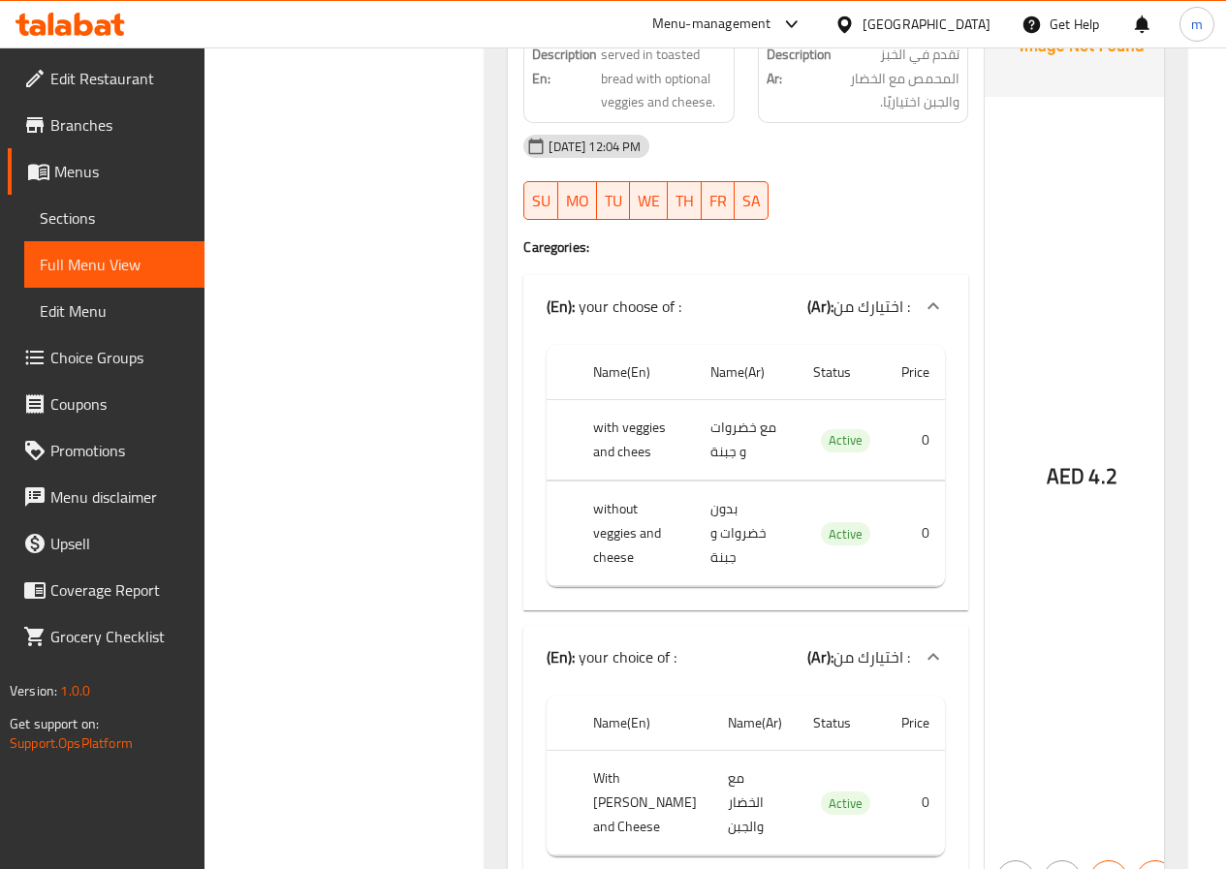
click at [897, 191] on div "Name En: Omelette Sandwich Name Ar: ساندويتش أومليت Description En: Fluffy egg …" at bounding box center [746, 424] width 476 height 957
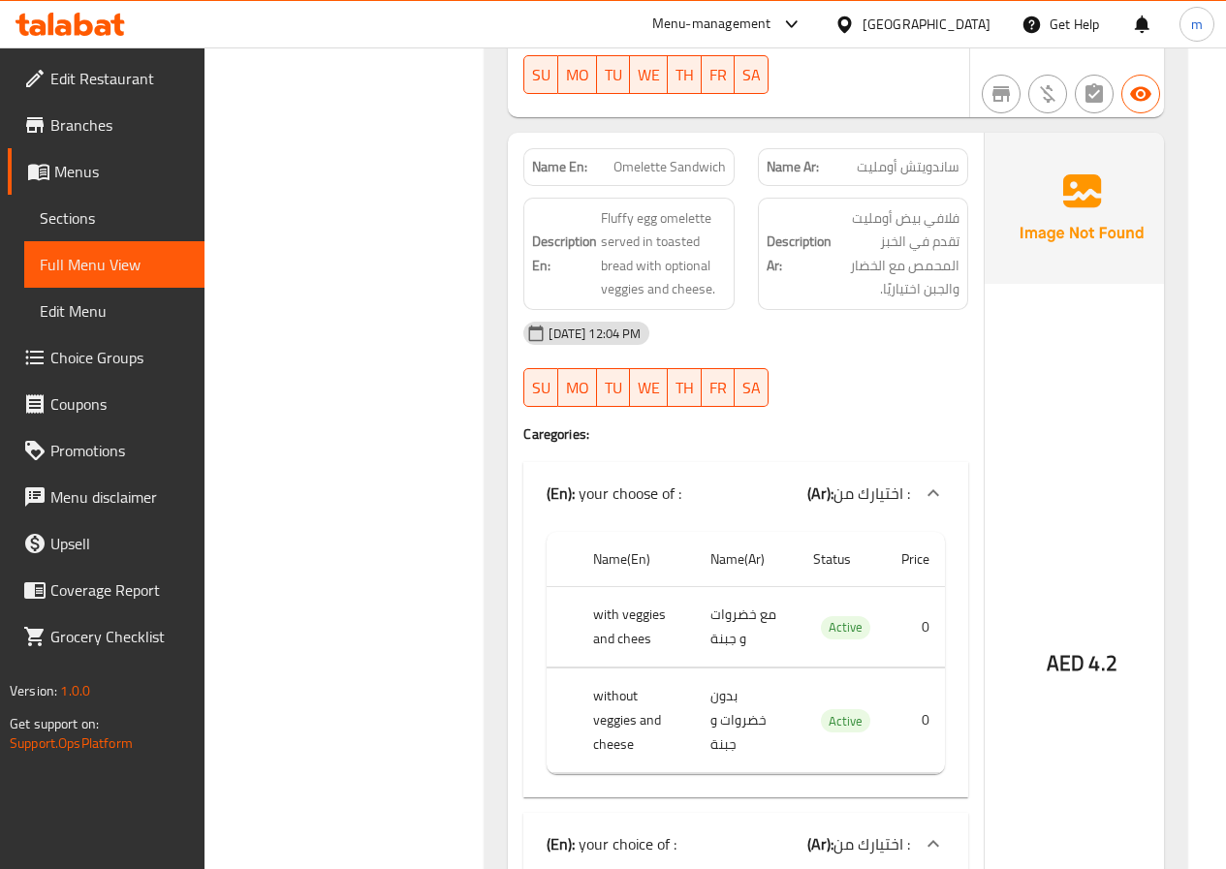
scroll to position [2117, 0]
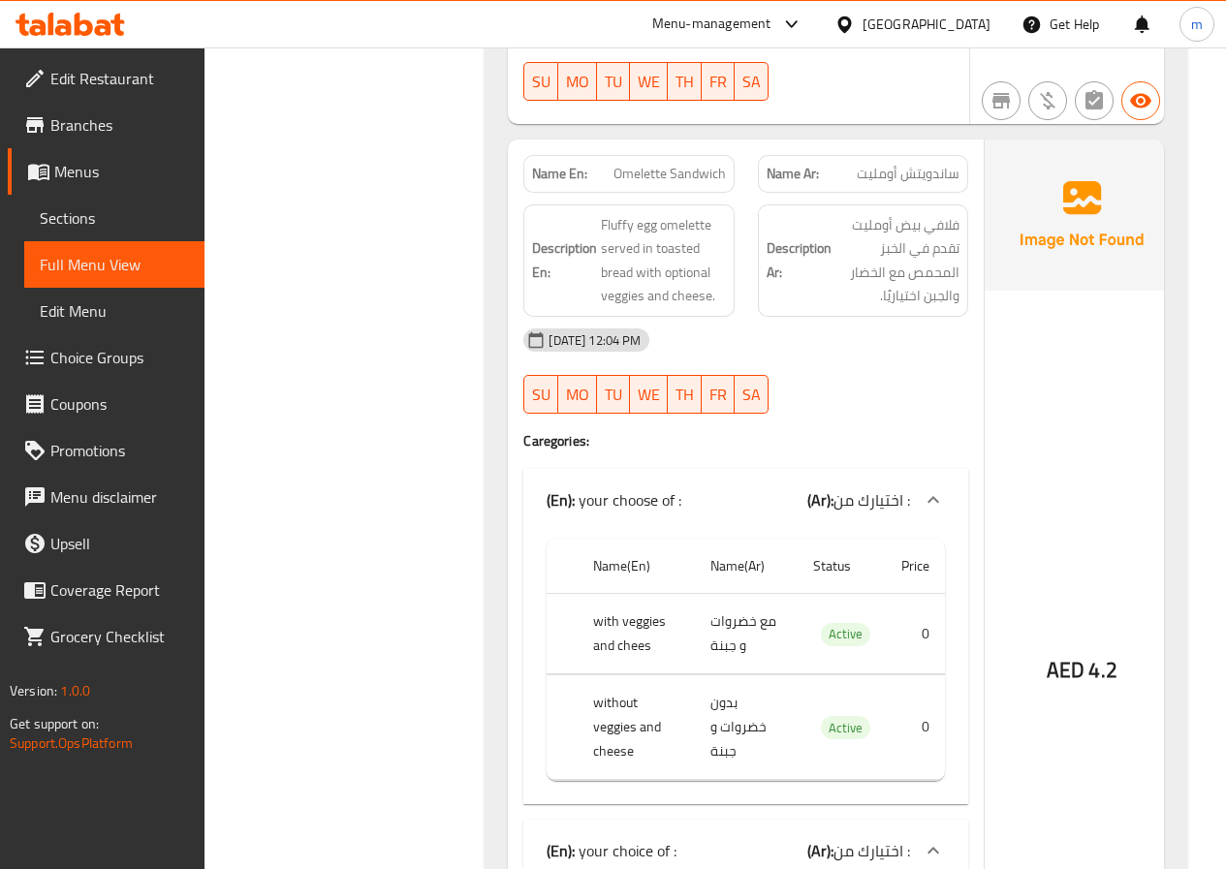
click at [925, 204] on div "Description Ar: فلافي بيض أومليت تقدم في الخبز المحمص مع الخضار والجبن اختياريً…" at bounding box center [863, 260] width 211 height 112
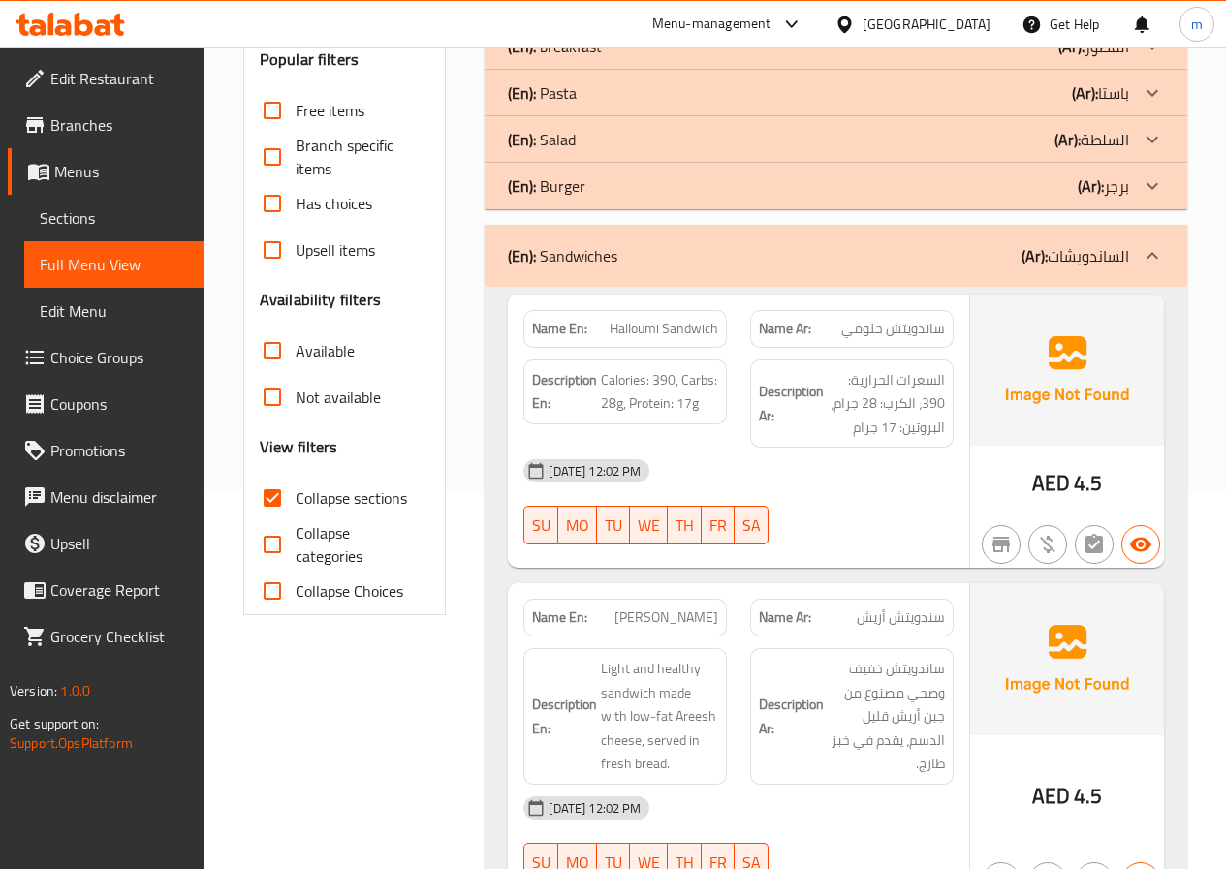
scroll to position [373, 0]
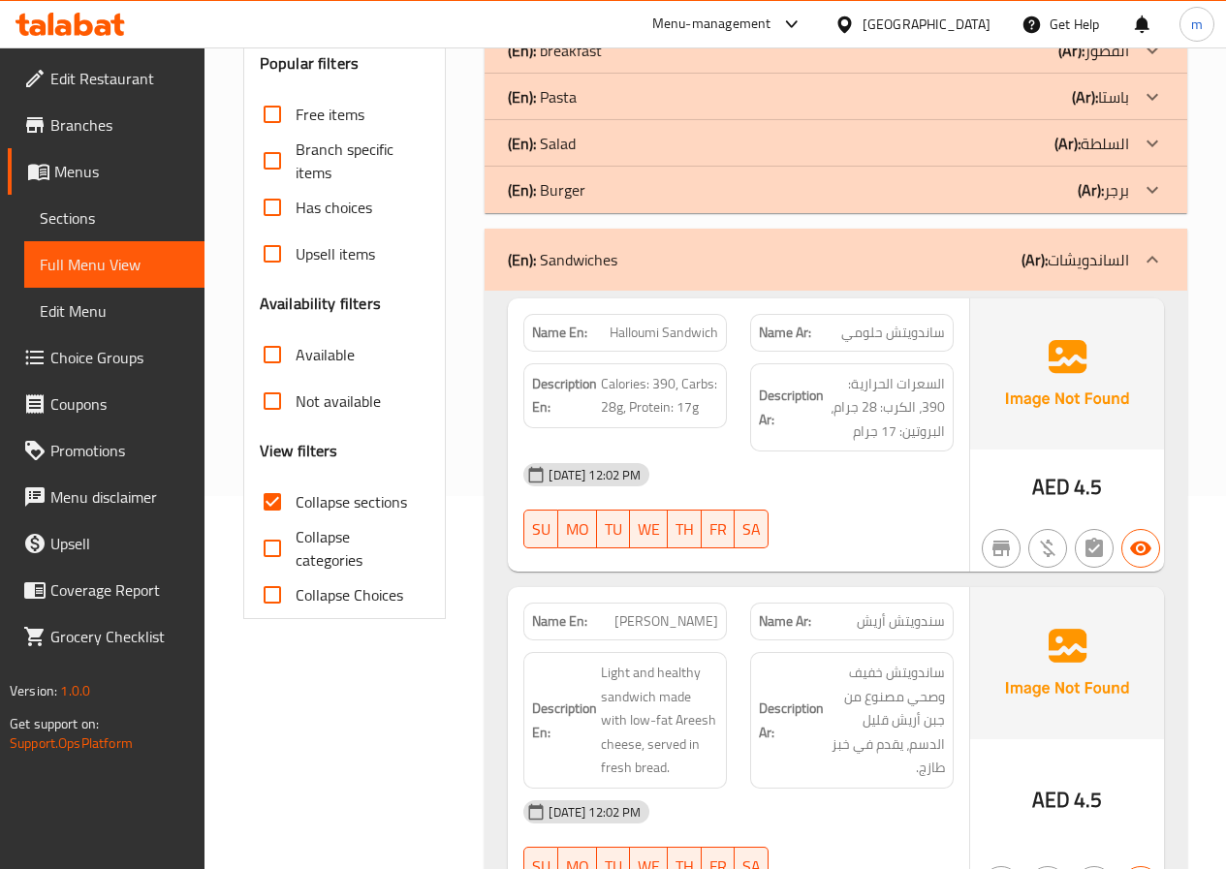
click at [874, 246] on div "(En): Sandwiches (Ar): الساندويشات" at bounding box center [835, 260] width 702 height 62
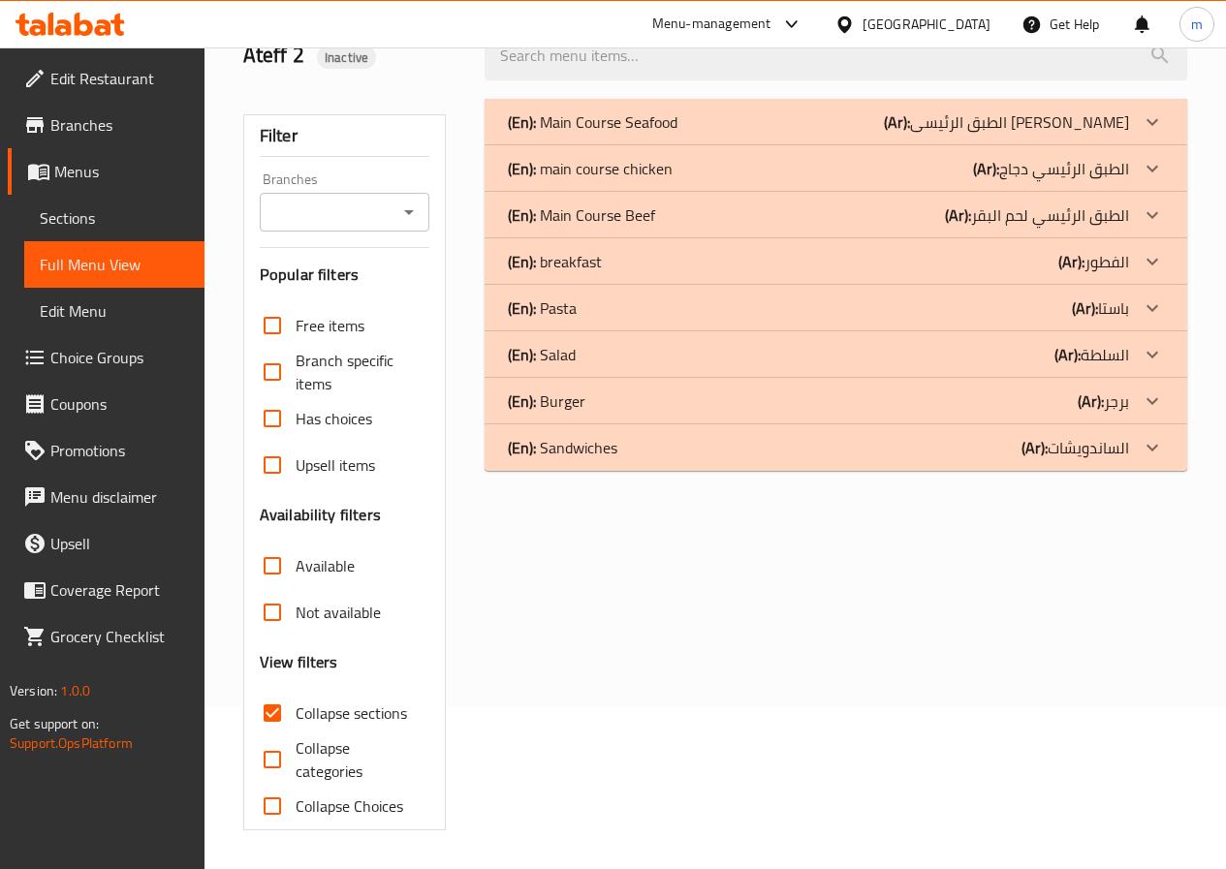
click at [906, 134] on div "(En): Burger (Ar): برجر" at bounding box center [818, 121] width 621 height 23
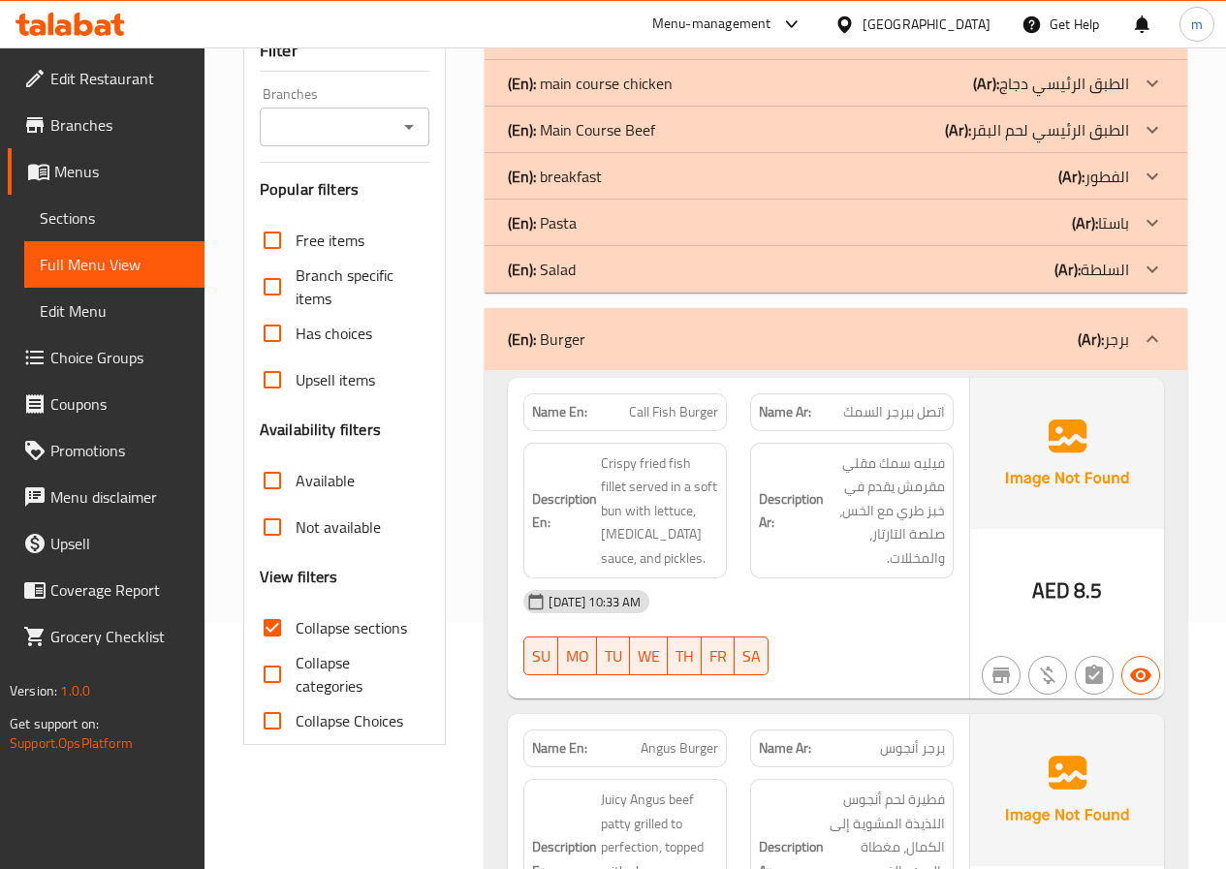
scroll to position [223, 0]
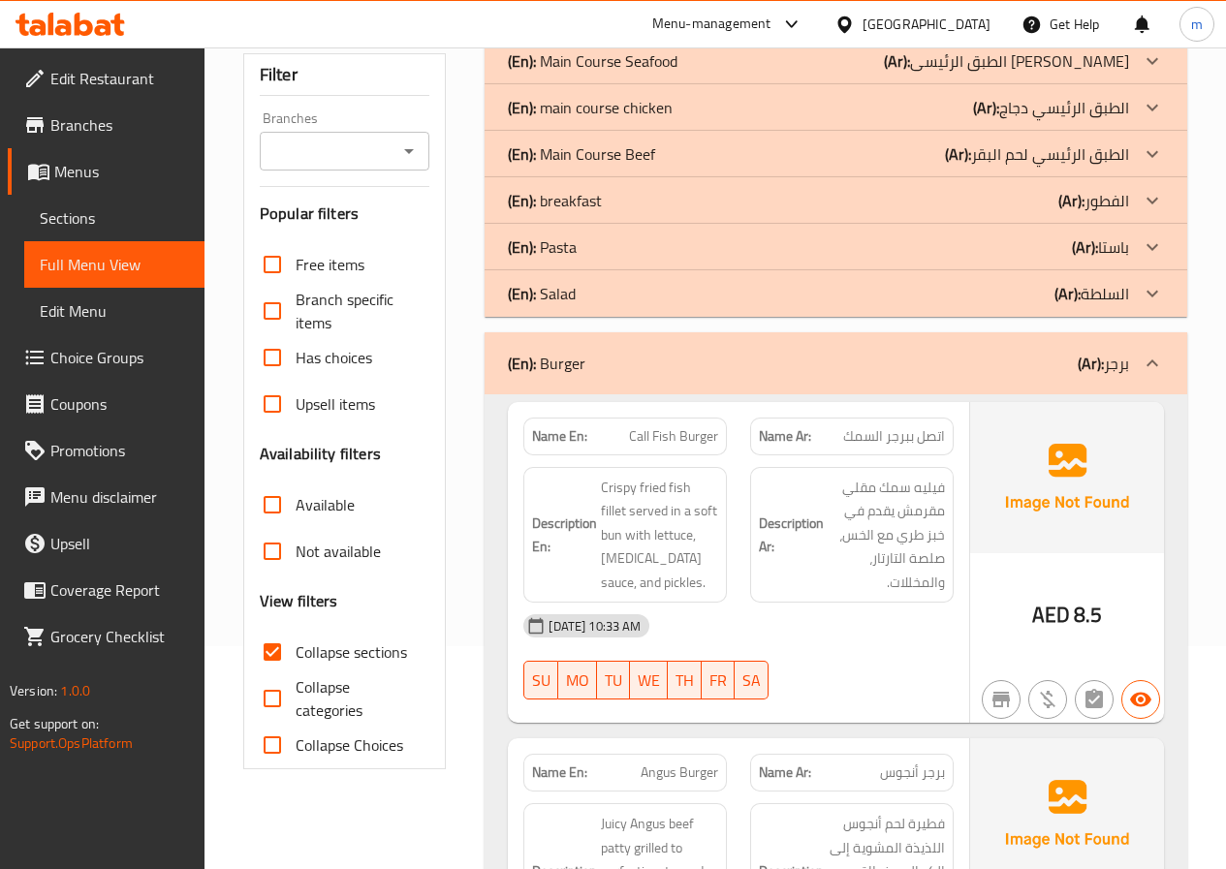
click at [995, 349] on div "(En): Burger (Ar): برجر" at bounding box center [835, 363] width 702 height 62
click at [982, 84] on div "(En): Pasta (Ar): باستا" at bounding box center [835, 61] width 702 height 47
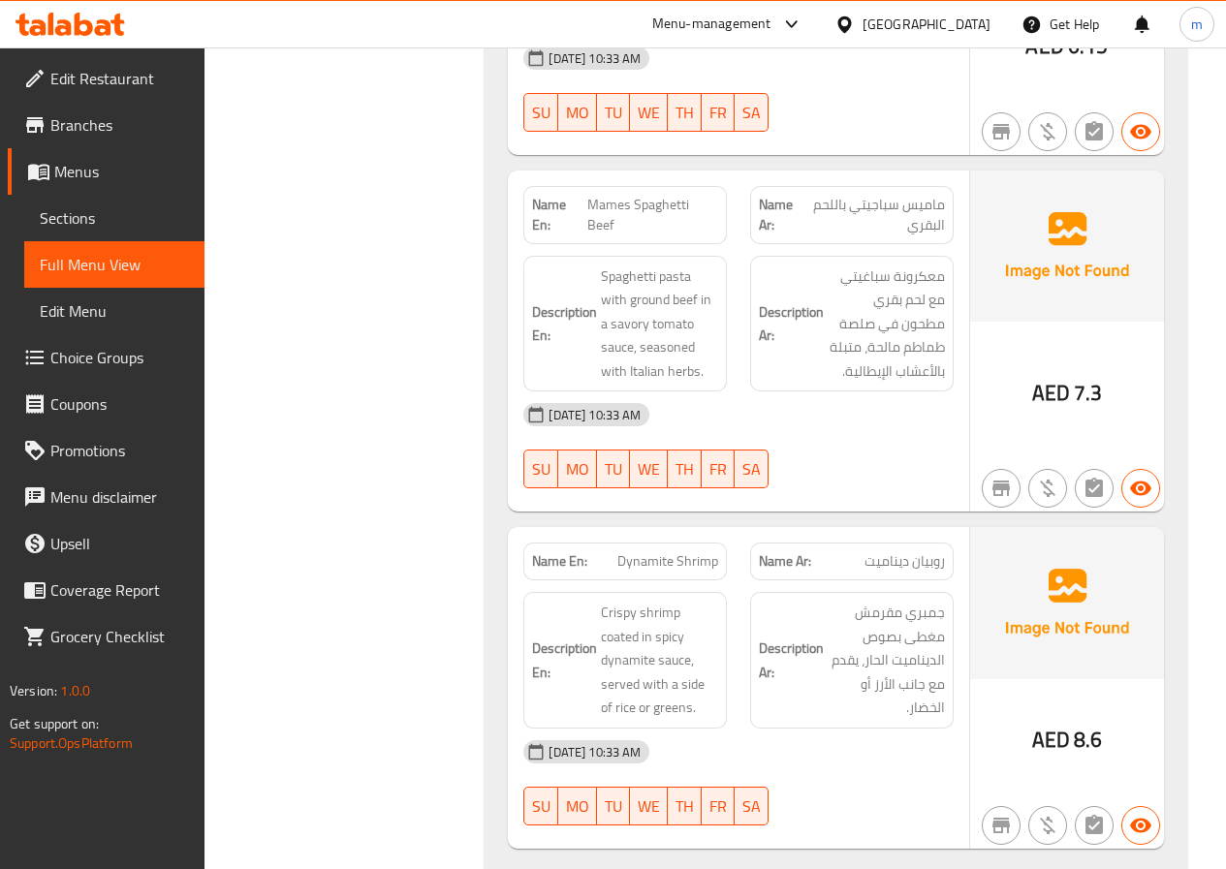
scroll to position [2930, 0]
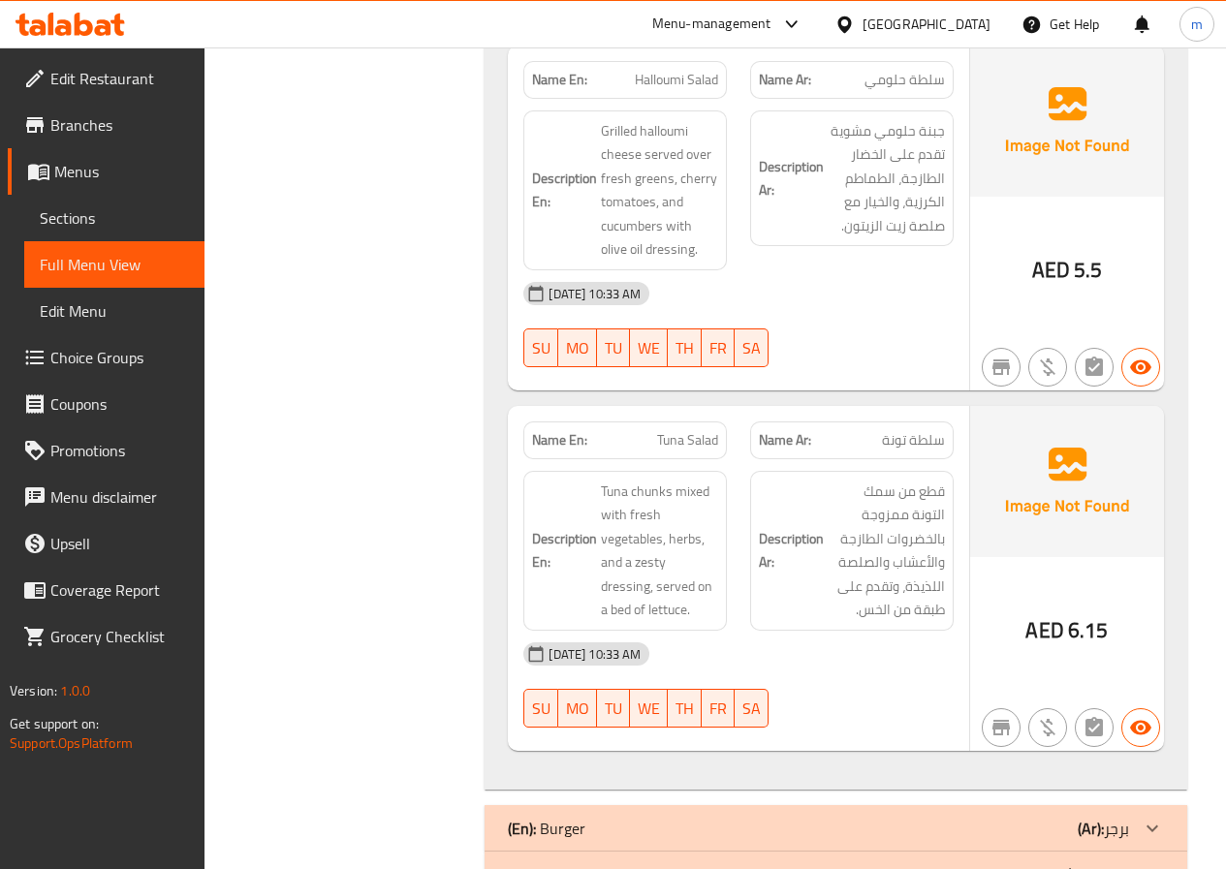
scroll to position [6700, 0]
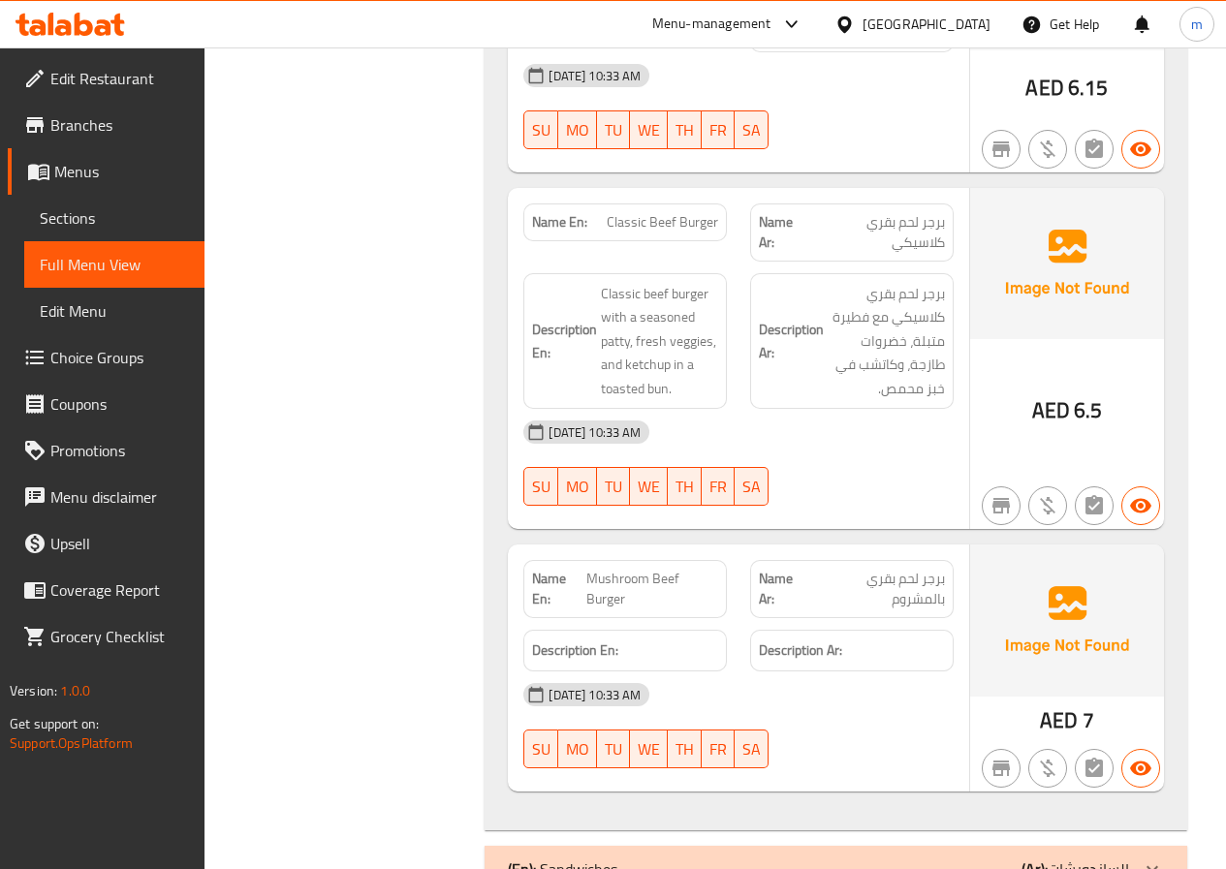
scroll to position [8946, 0]
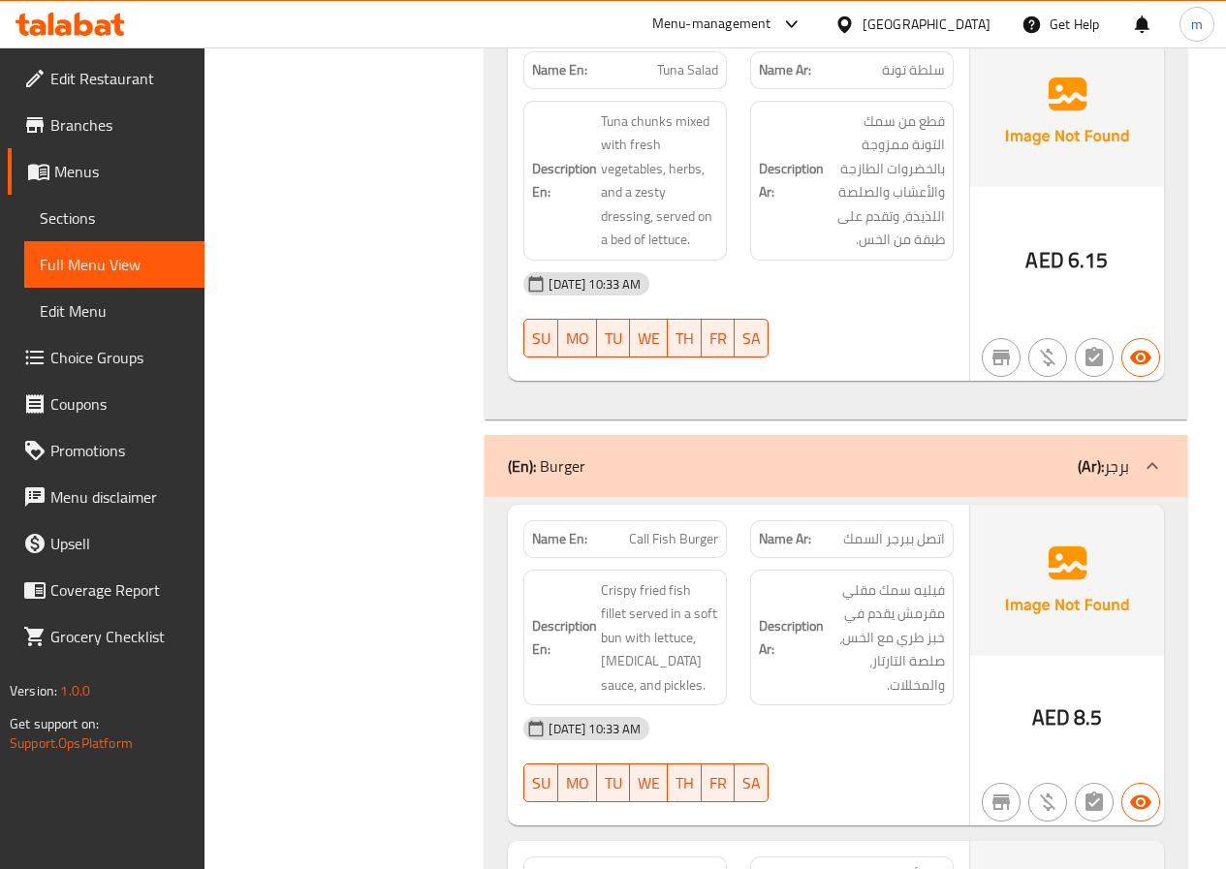
scroll to position [6788, 0]
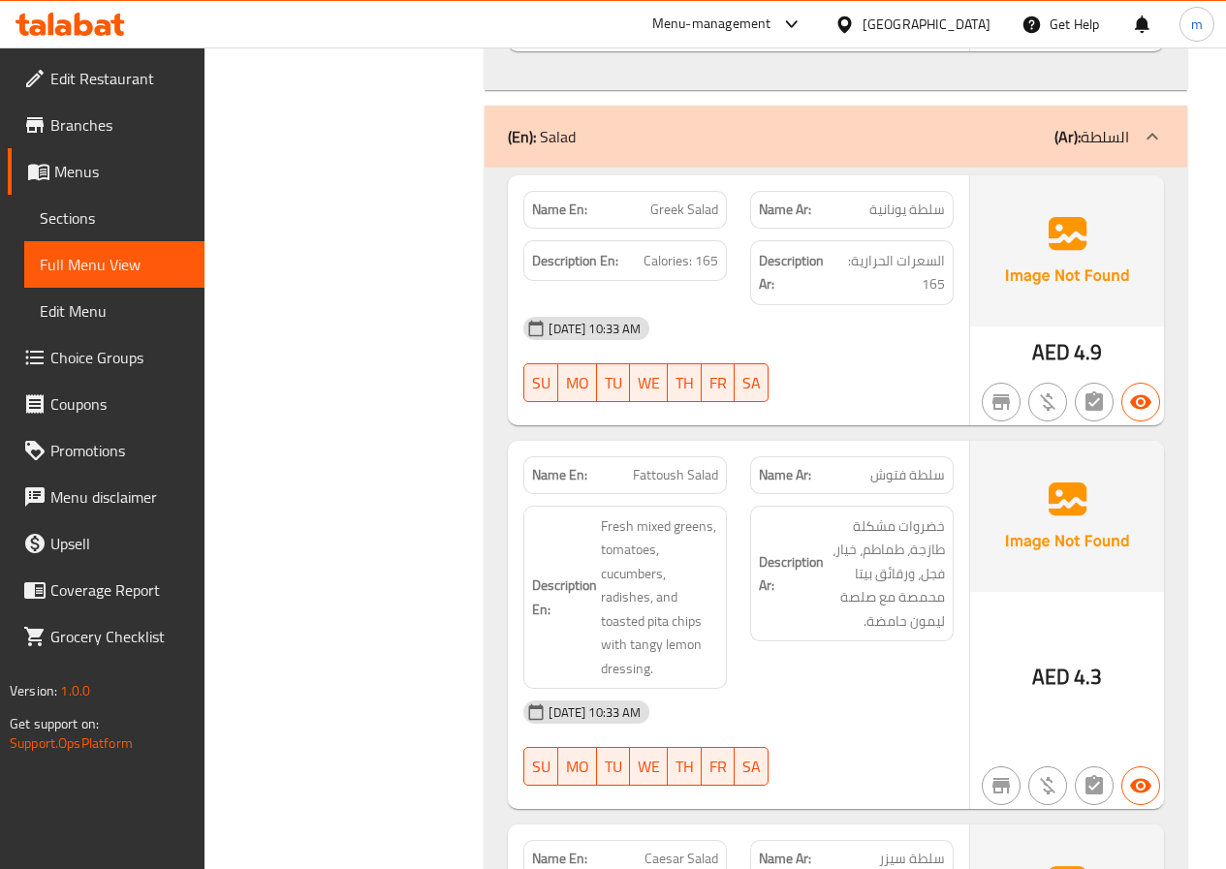
scroll to position [3494, 0]
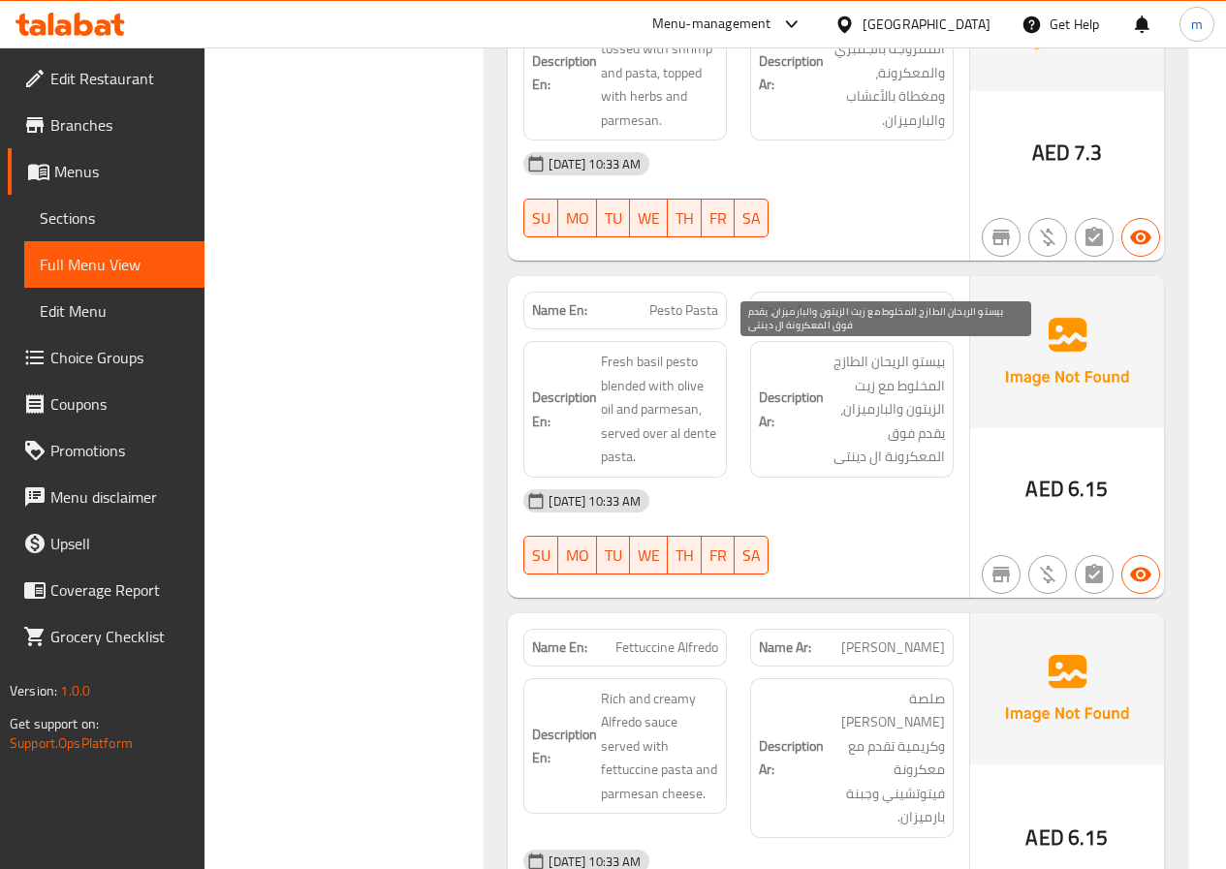
scroll to position [684, 0]
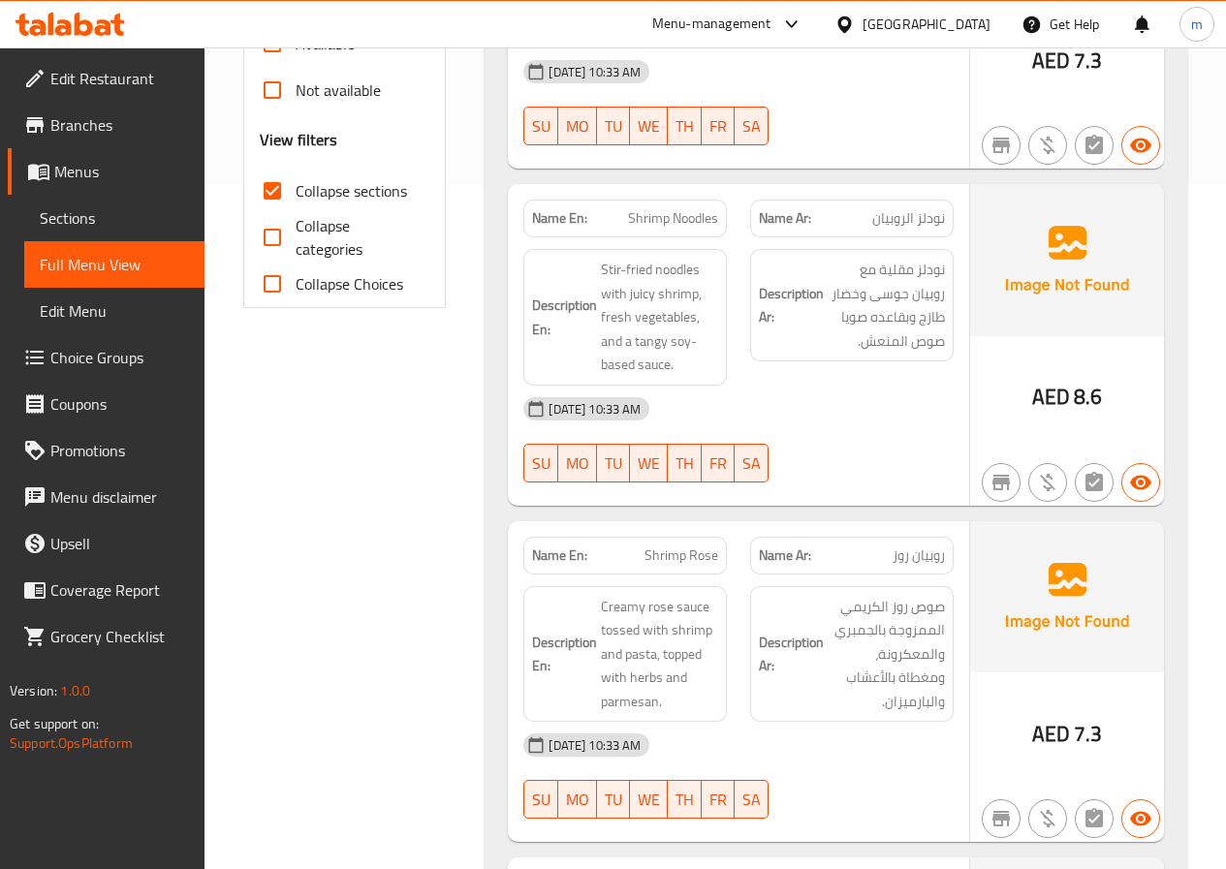
click at [84, 210] on span "Sections" at bounding box center [114, 217] width 149 height 23
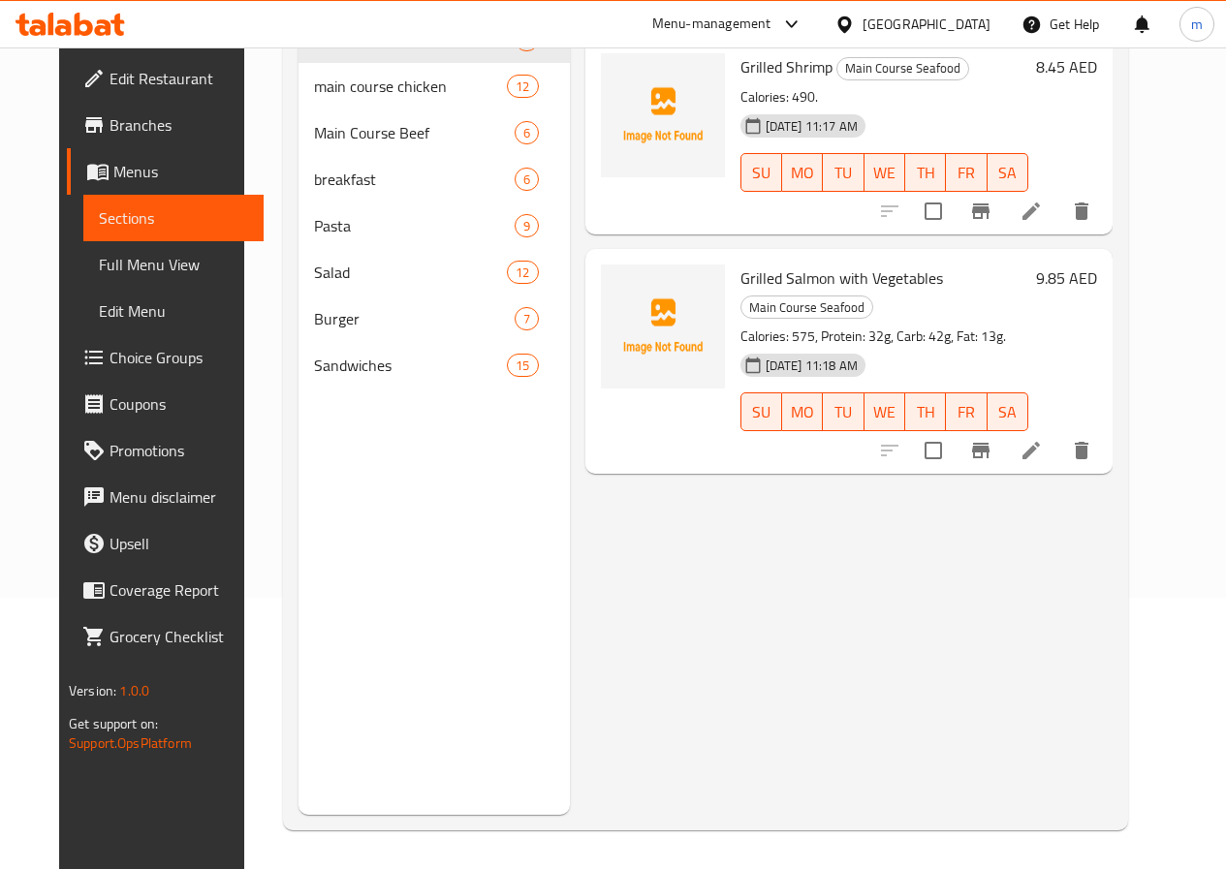
scroll to position [271, 0]
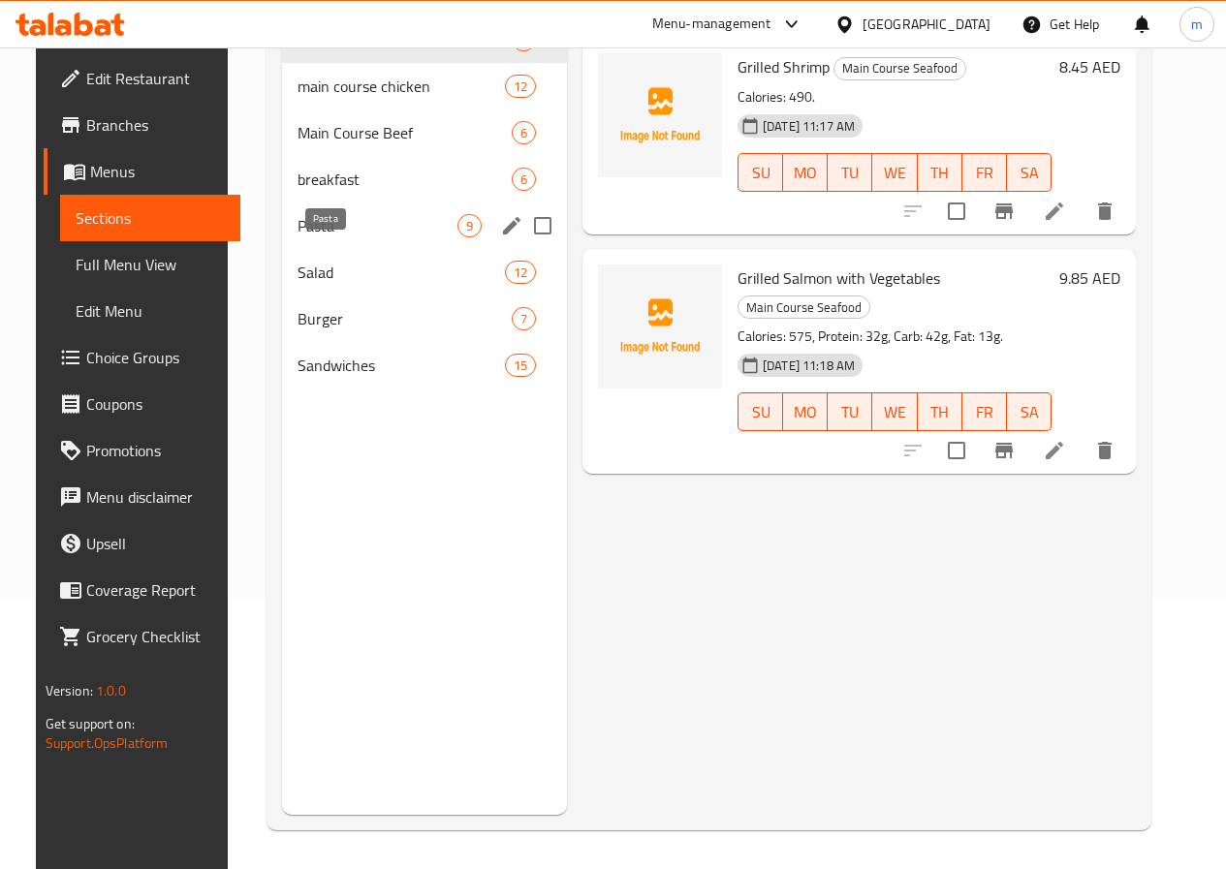
click at [340, 237] on span "Pasta" at bounding box center [377, 225] width 160 height 23
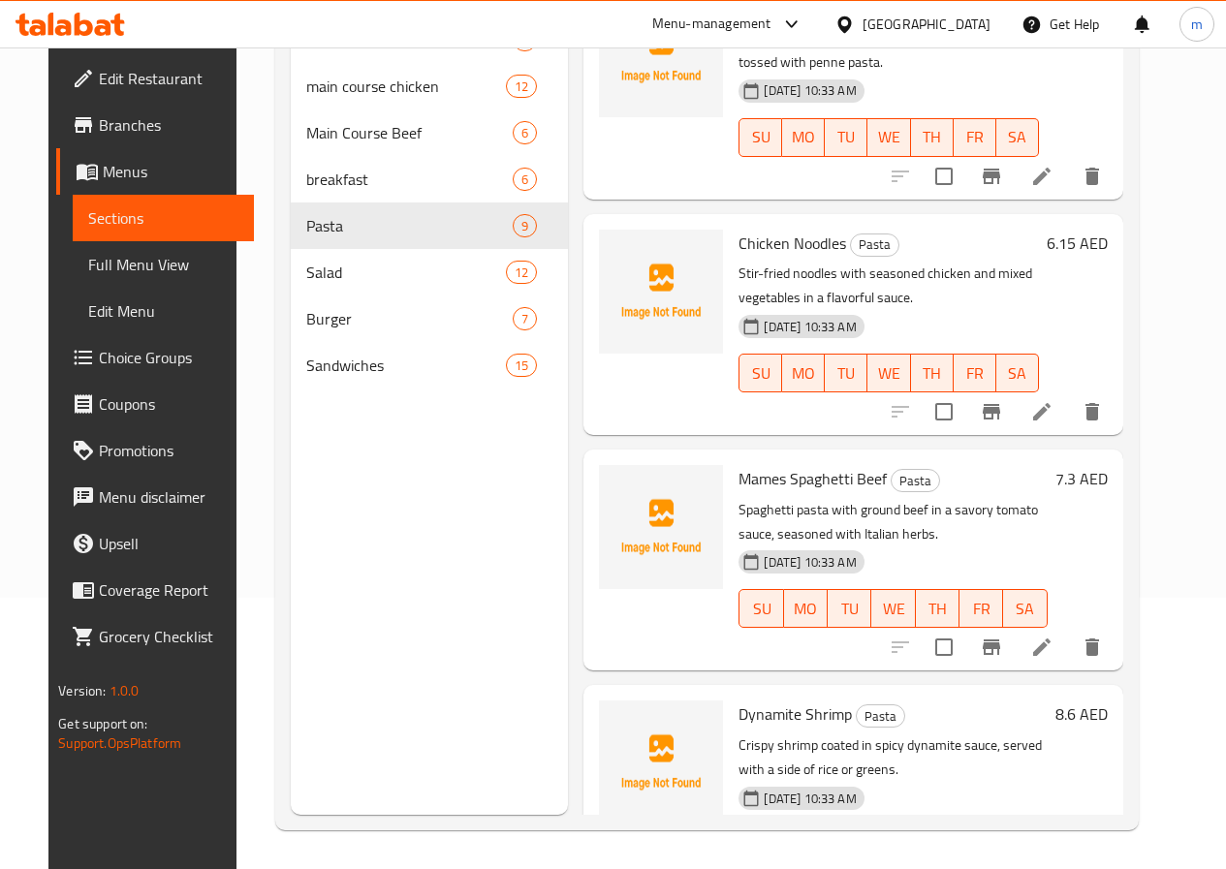
scroll to position [1331, 0]
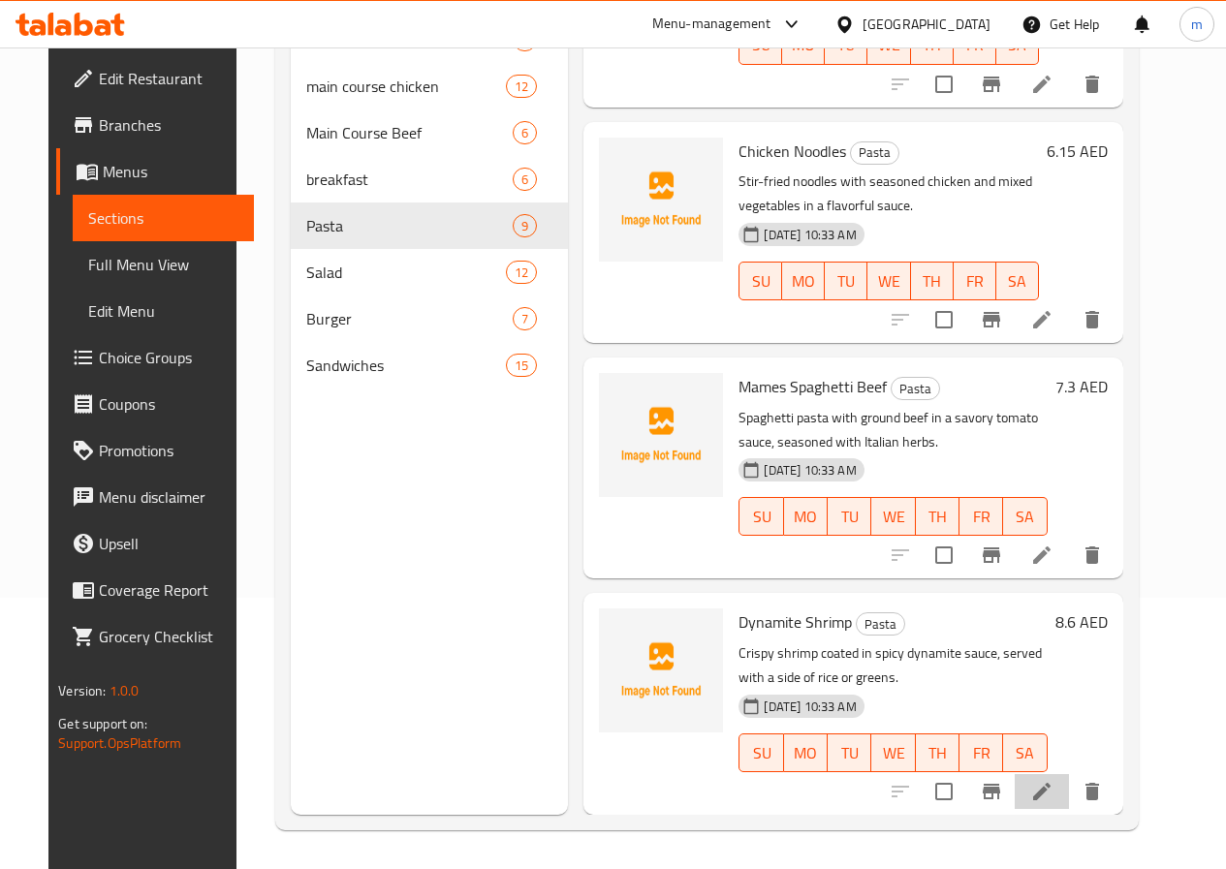
click at [1050, 798] on icon at bounding box center [1041, 791] width 17 height 17
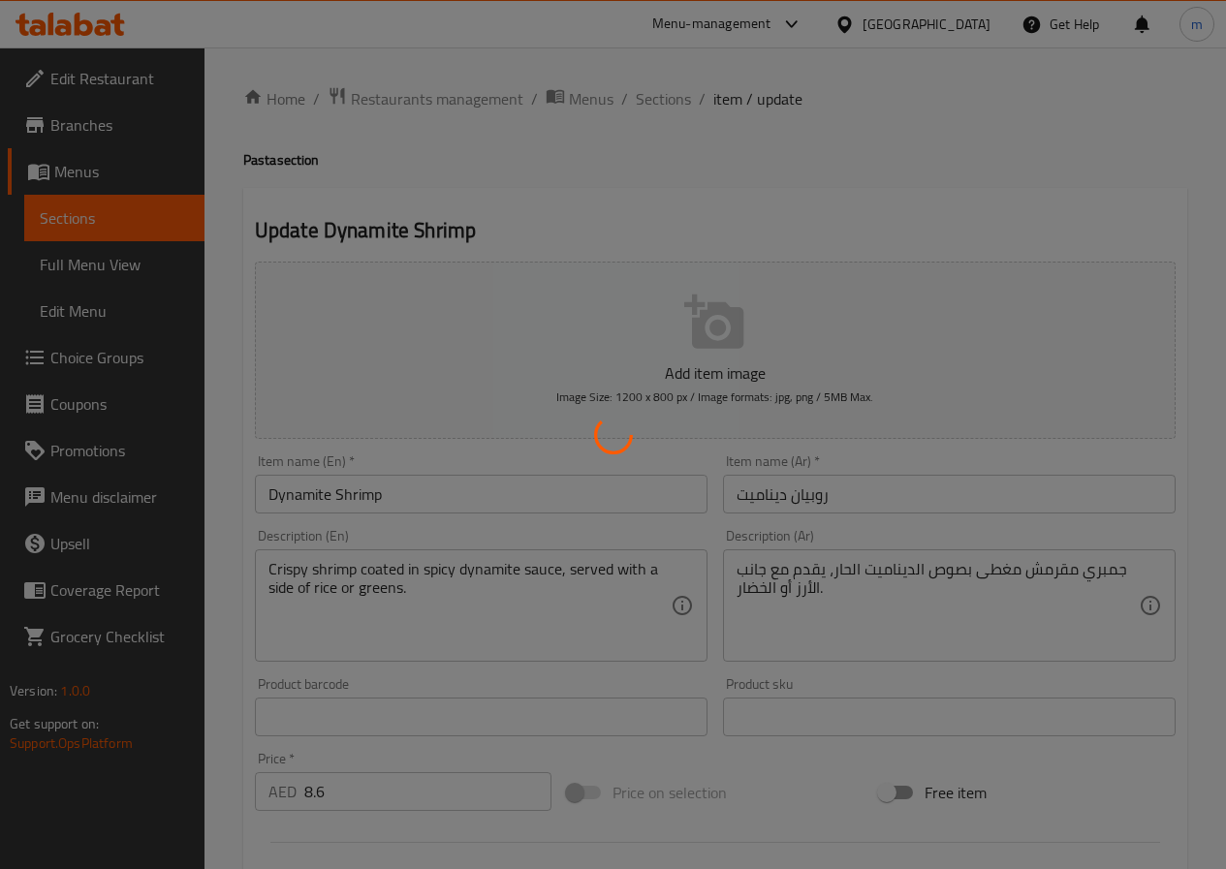
type input "اختيارك من :"
type input "1"
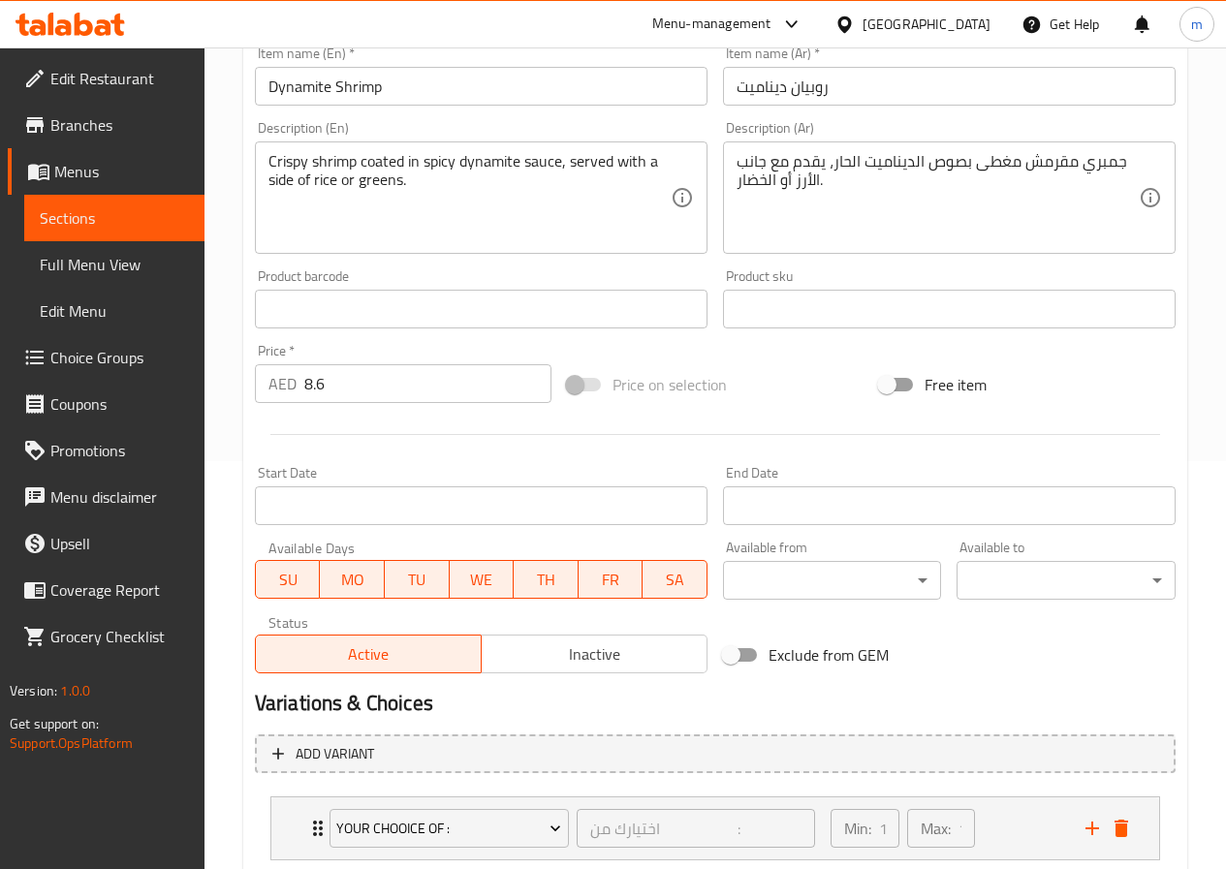
scroll to position [532, 0]
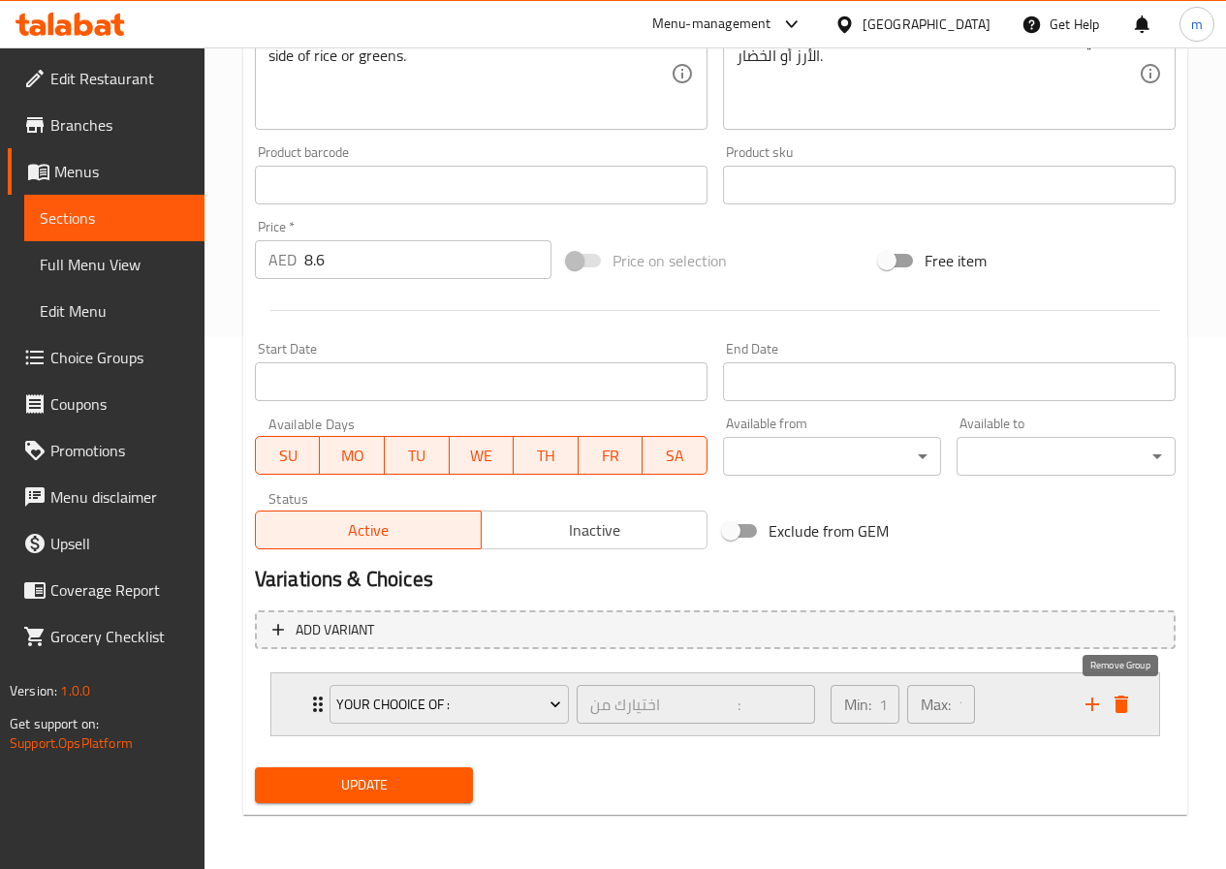
click at [1117, 696] on icon "delete" at bounding box center [1120, 704] width 23 height 23
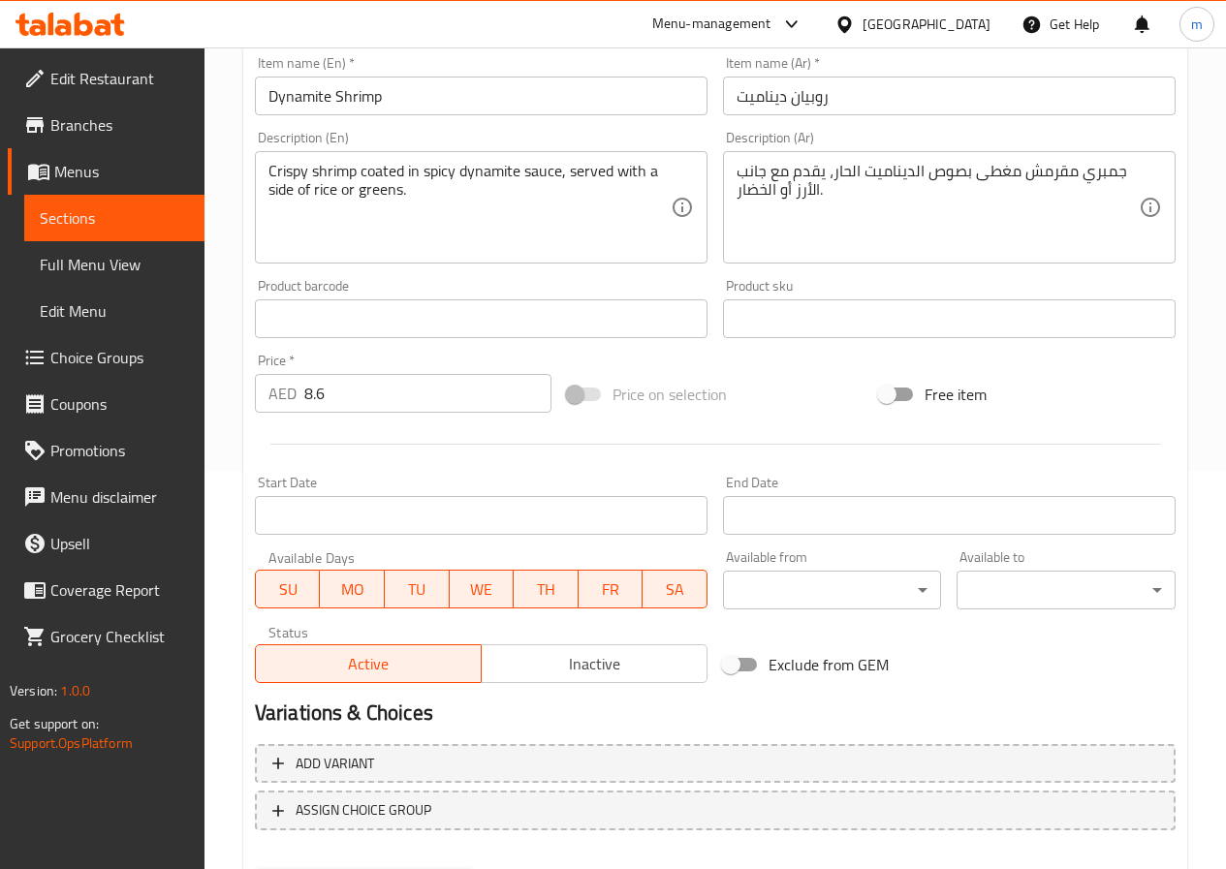
scroll to position [500, 0]
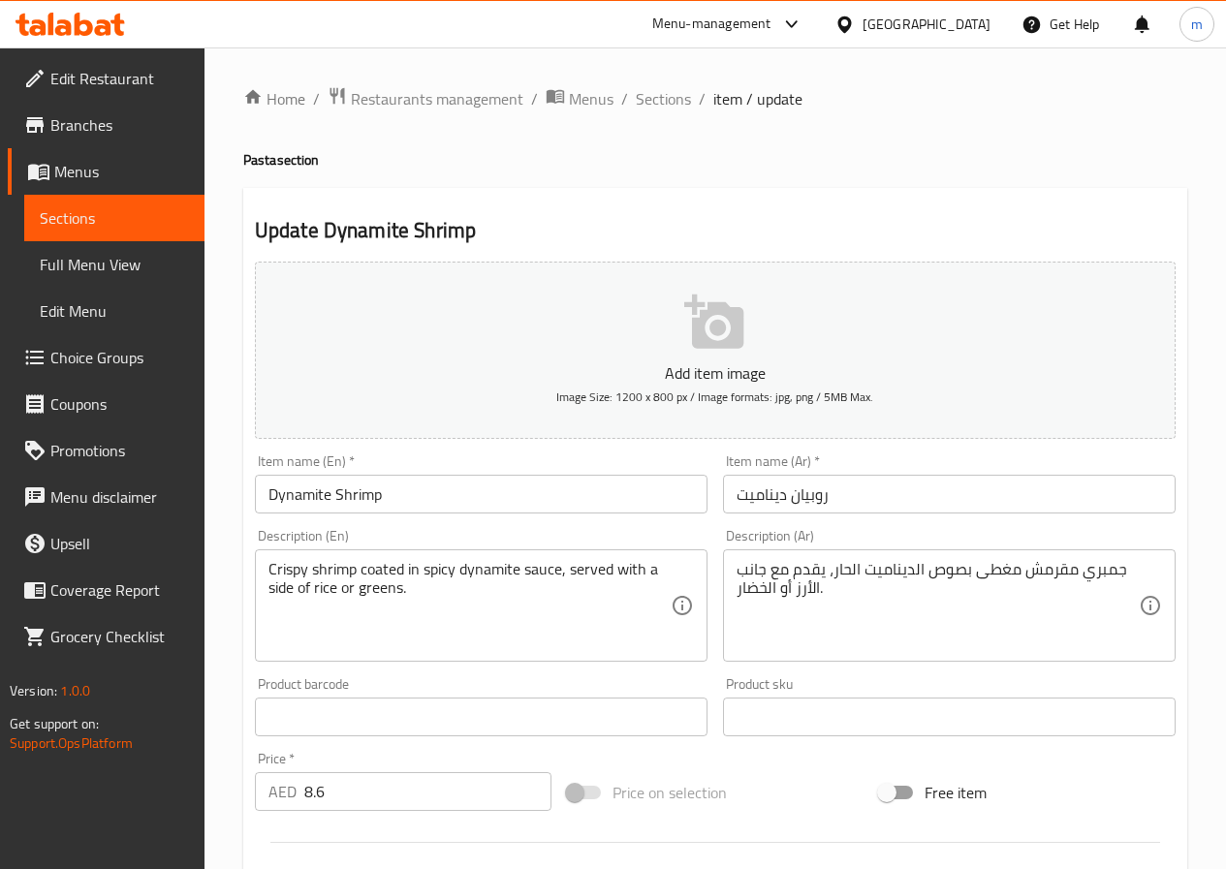
click at [119, 357] on span "Choice Groups" at bounding box center [119, 357] width 139 height 23
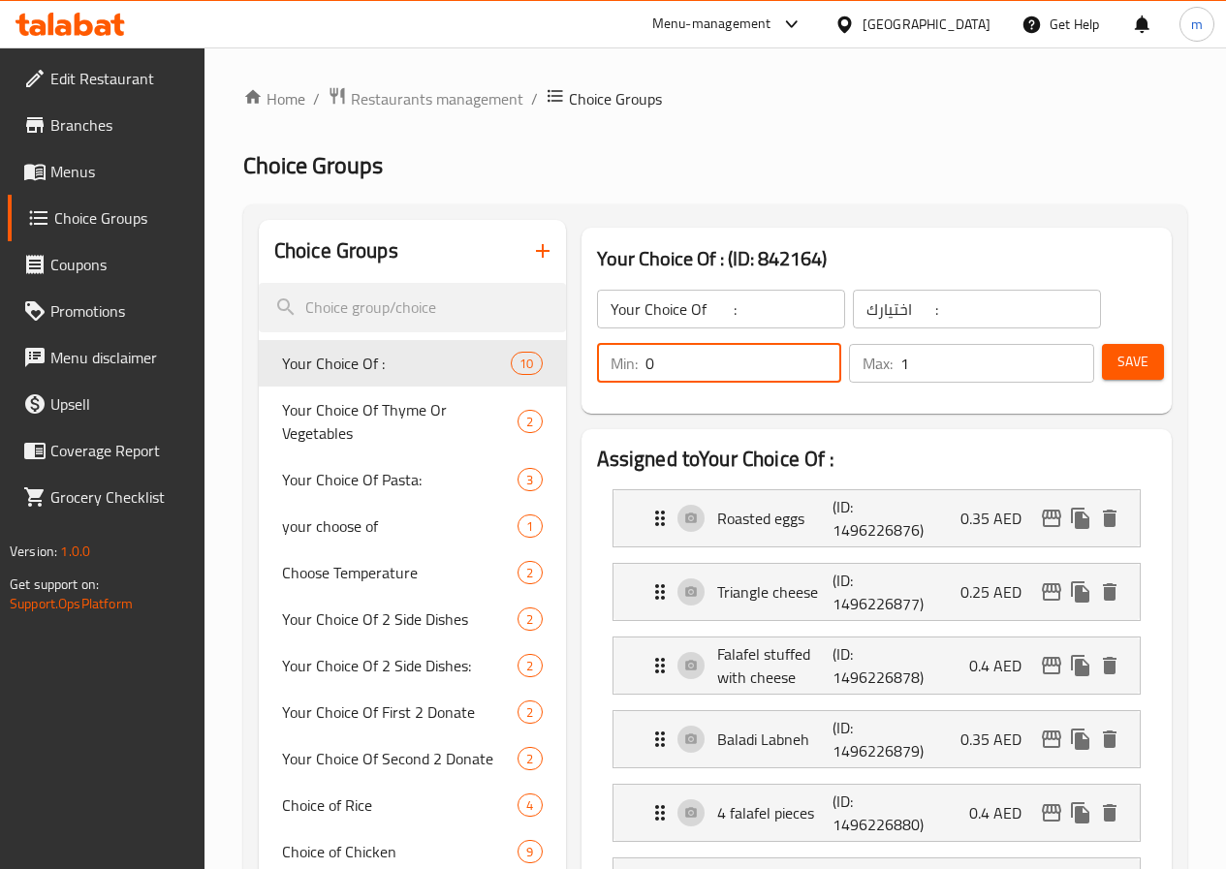
drag, startPoint x: 636, startPoint y: 368, endPoint x: 564, endPoint y: 370, distance: 71.7
click at [597, 370] on div "Min: 0 ​" at bounding box center [719, 363] width 245 height 39
type input "1"
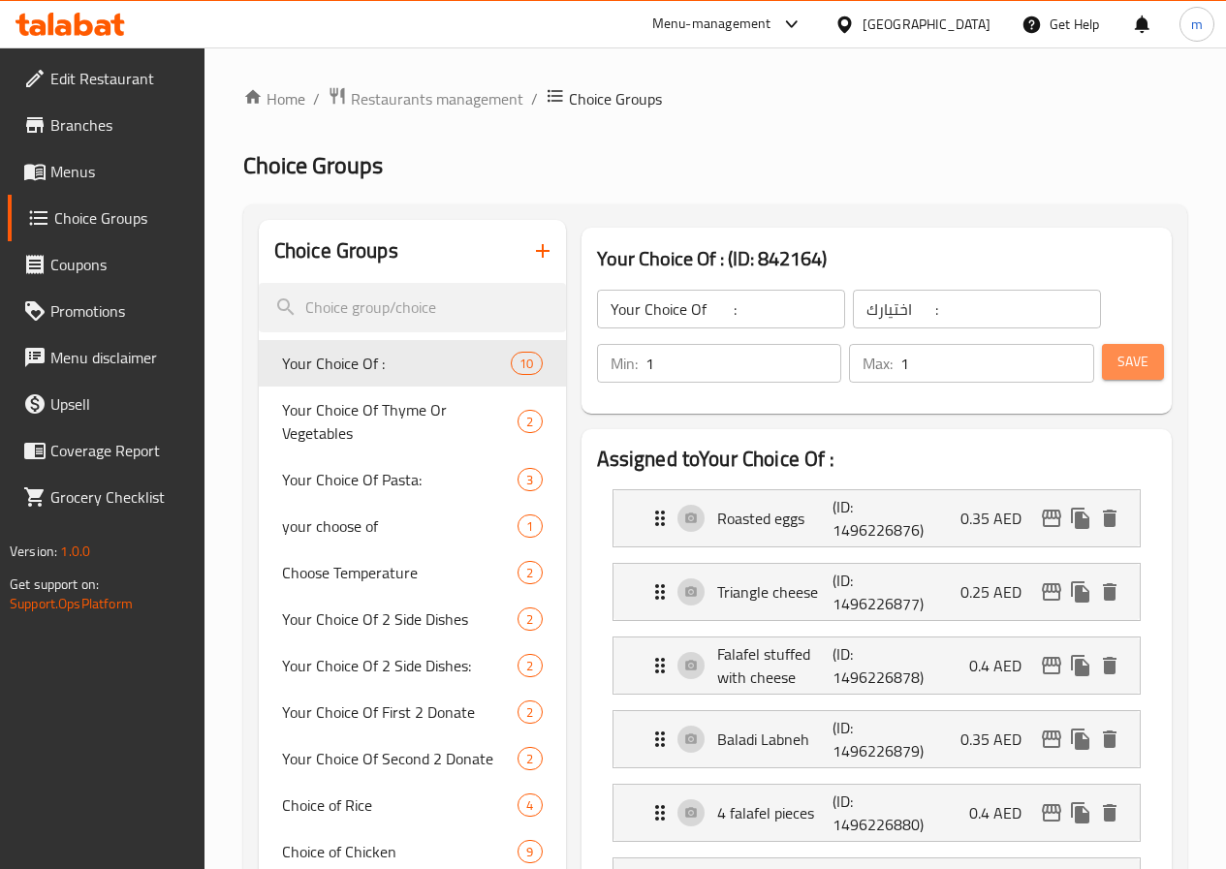
click at [1102, 373] on button "Save" at bounding box center [1133, 362] width 62 height 36
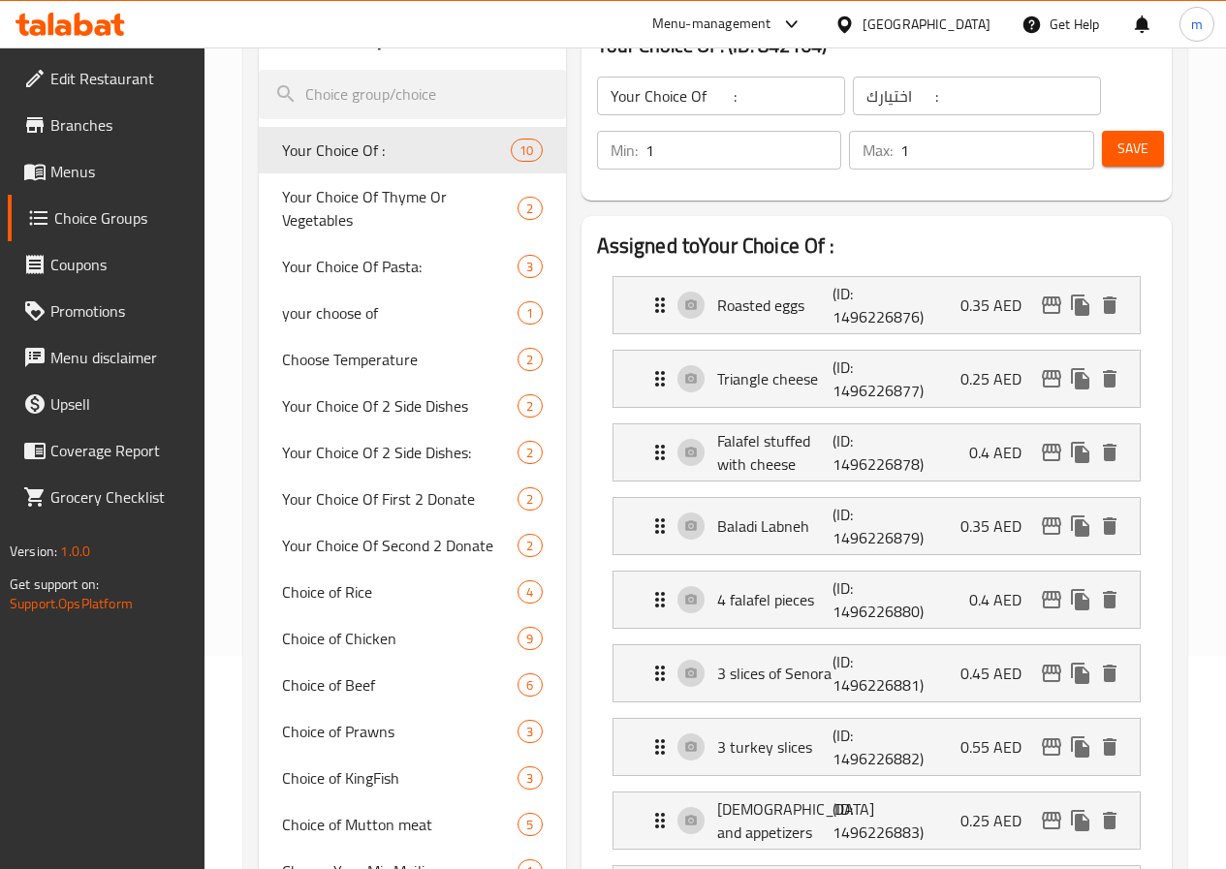
scroll to position [97, 0]
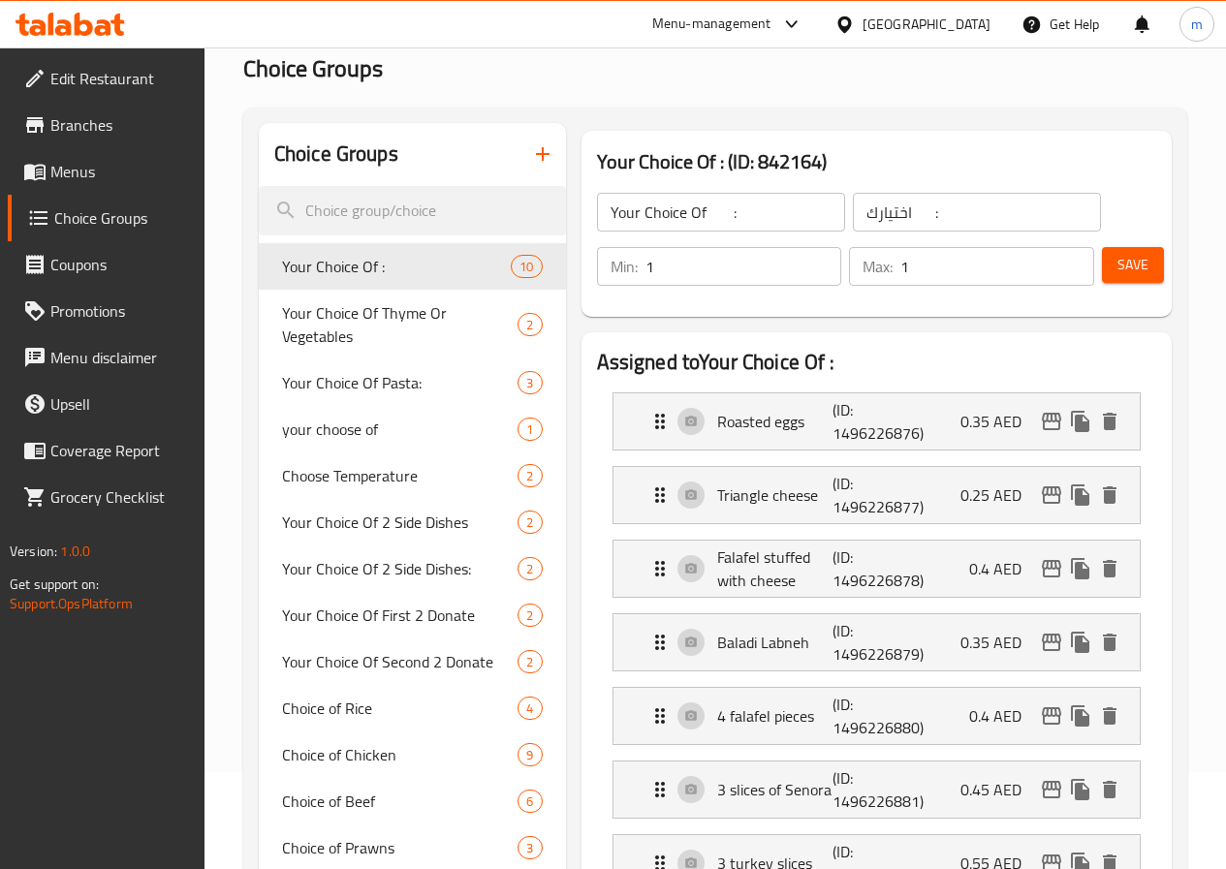
click at [634, 214] on input "Your Choice Of :" at bounding box center [721, 212] width 248 height 39
type input ":"
click at [536, 160] on icon "button" at bounding box center [543, 154] width 14 height 14
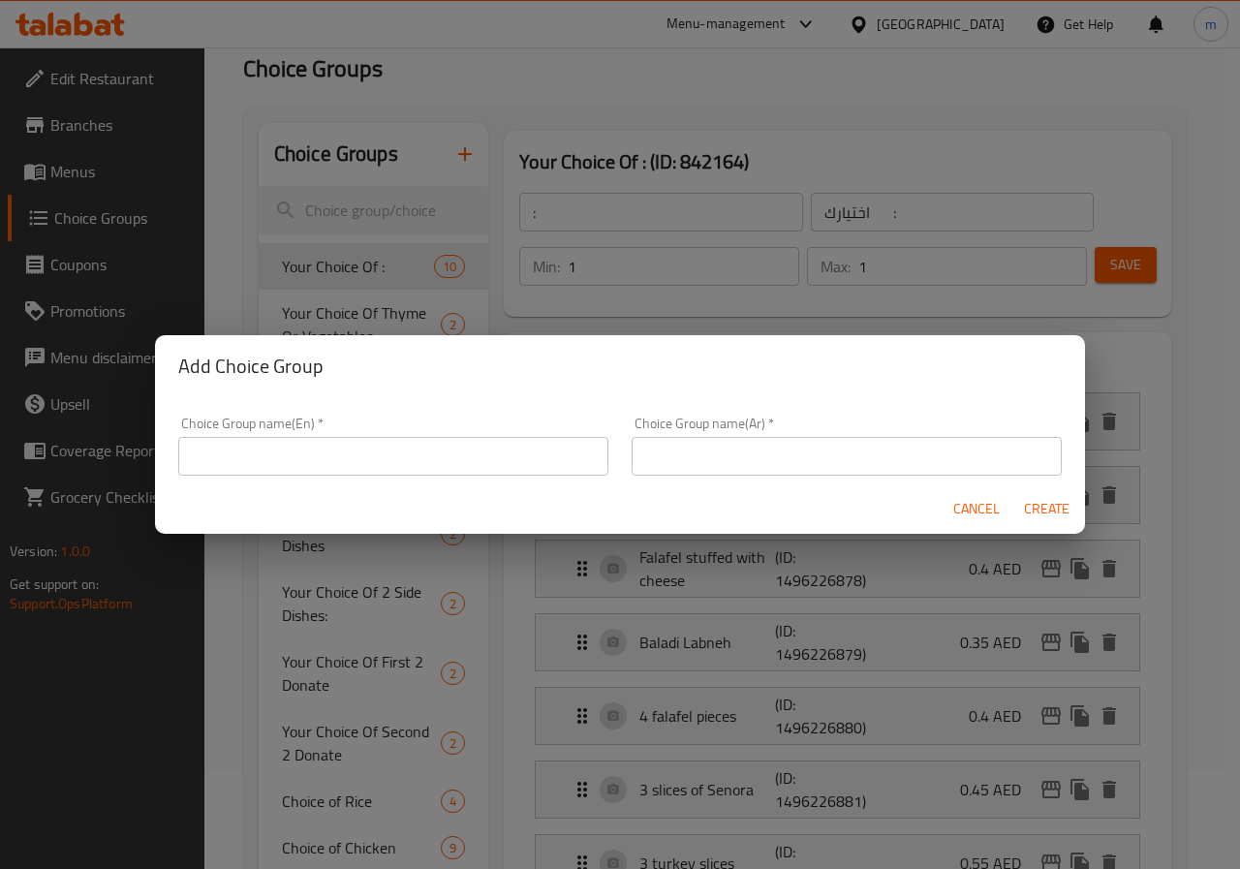
click at [378, 452] on input "text" at bounding box center [393, 456] width 430 height 39
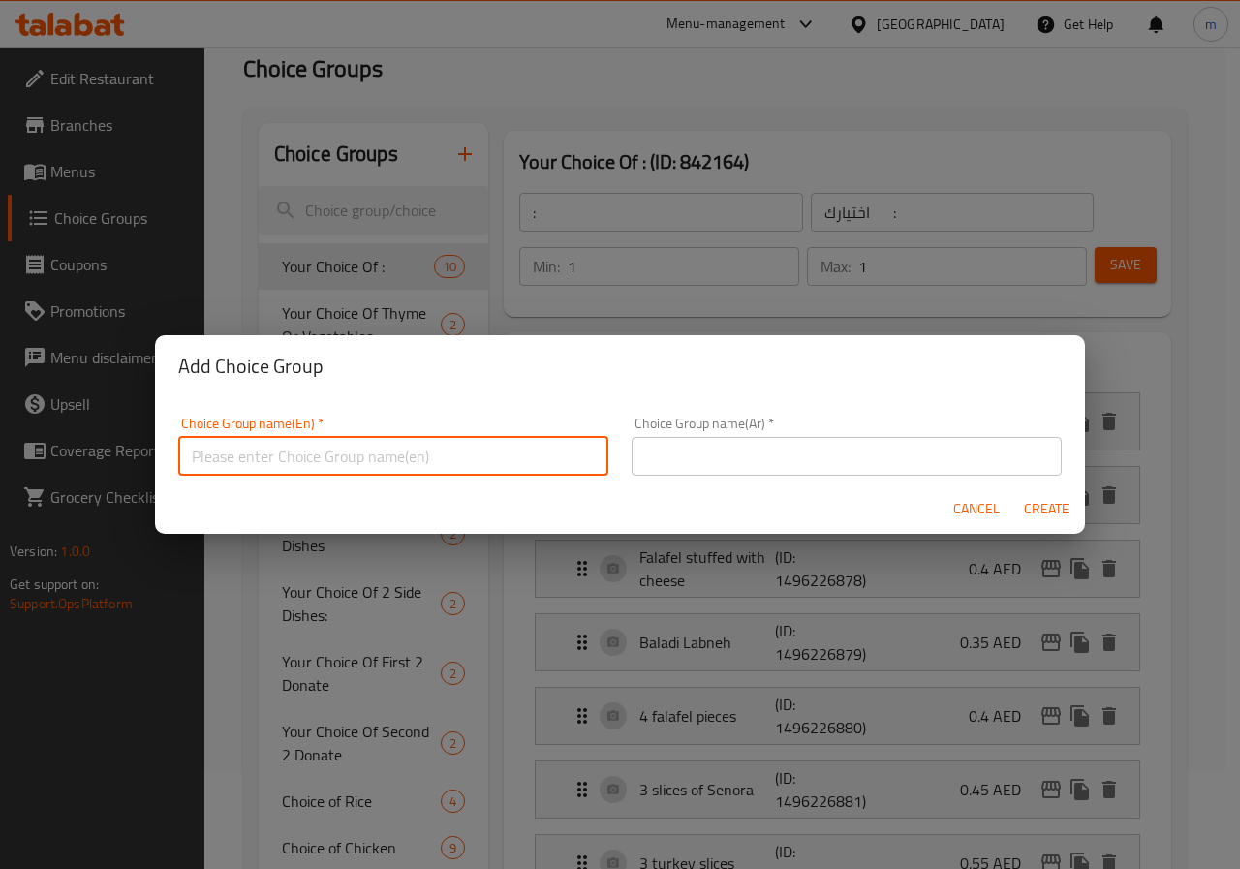
type input "your chOOse of :"
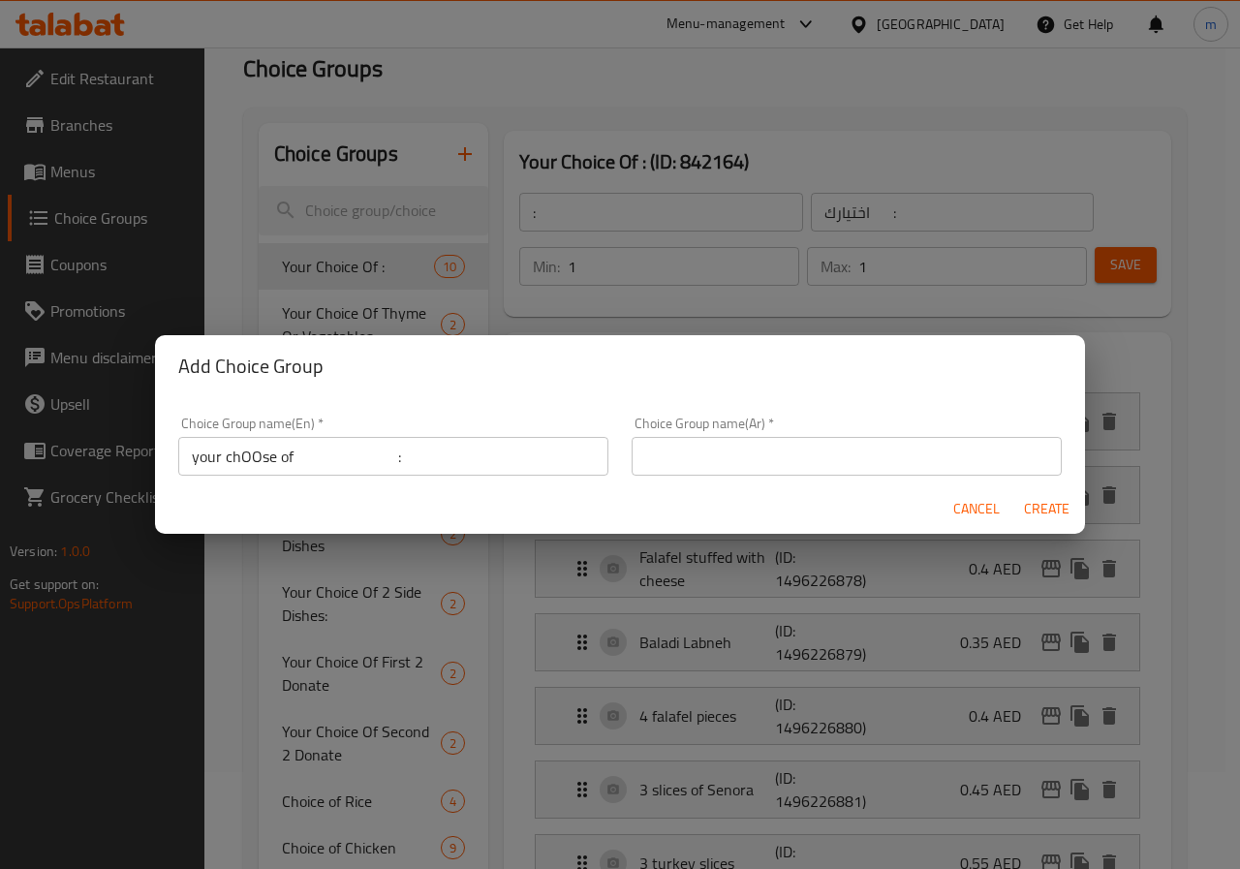
click at [665, 480] on div "Choice Group name(Ar)   * Choice Group name(Ar) *" at bounding box center [846, 446] width 453 height 82
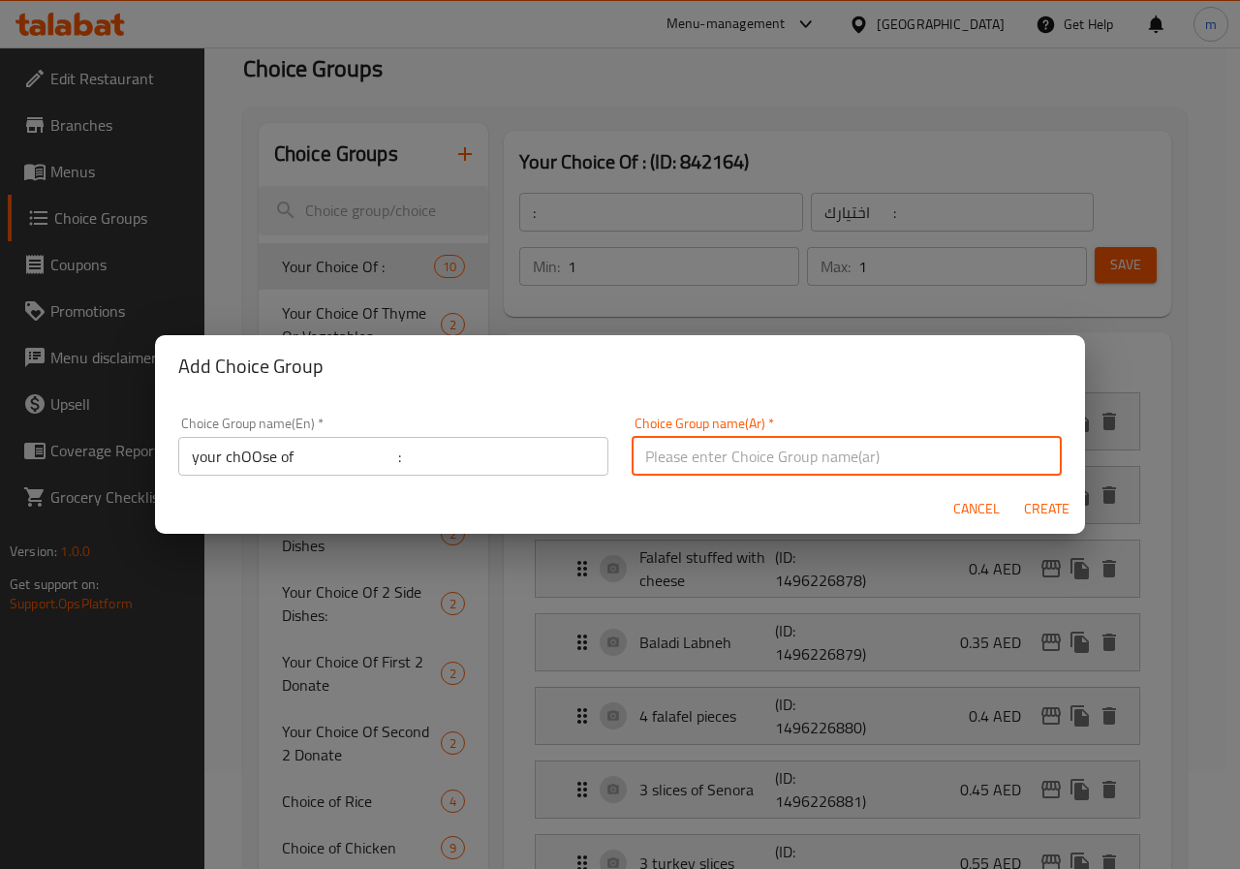
click at [669, 468] on input "text" at bounding box center [847, 456] width 430 height 39
type input "اختيارك من :"
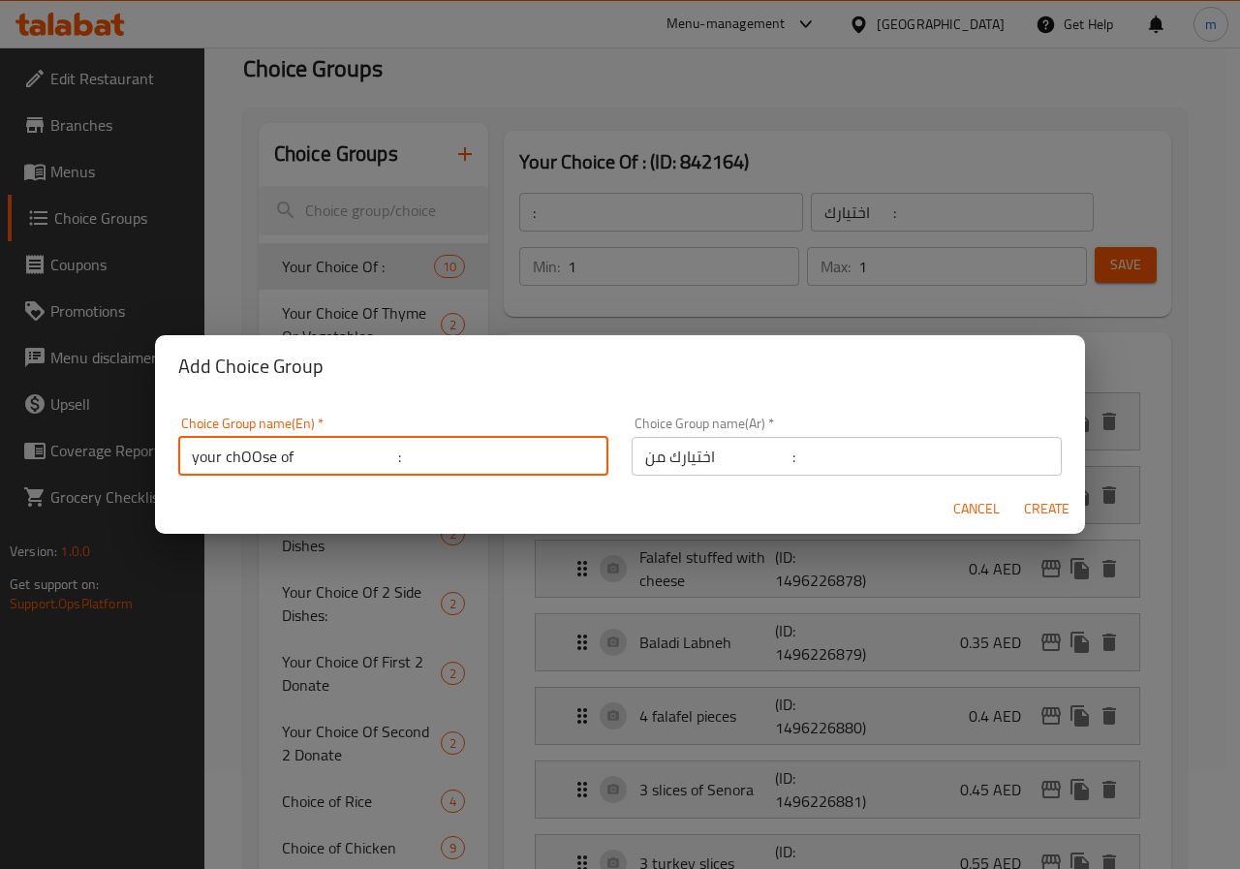
click at [363, 458] on input "your chOOse of :" at bounding box center [393, 456] width 430 height 39
type input "your chOOse of 11 :"
click at [1044, 515] on span "Create" at bounding box center [1046, 509] width 47 height 24
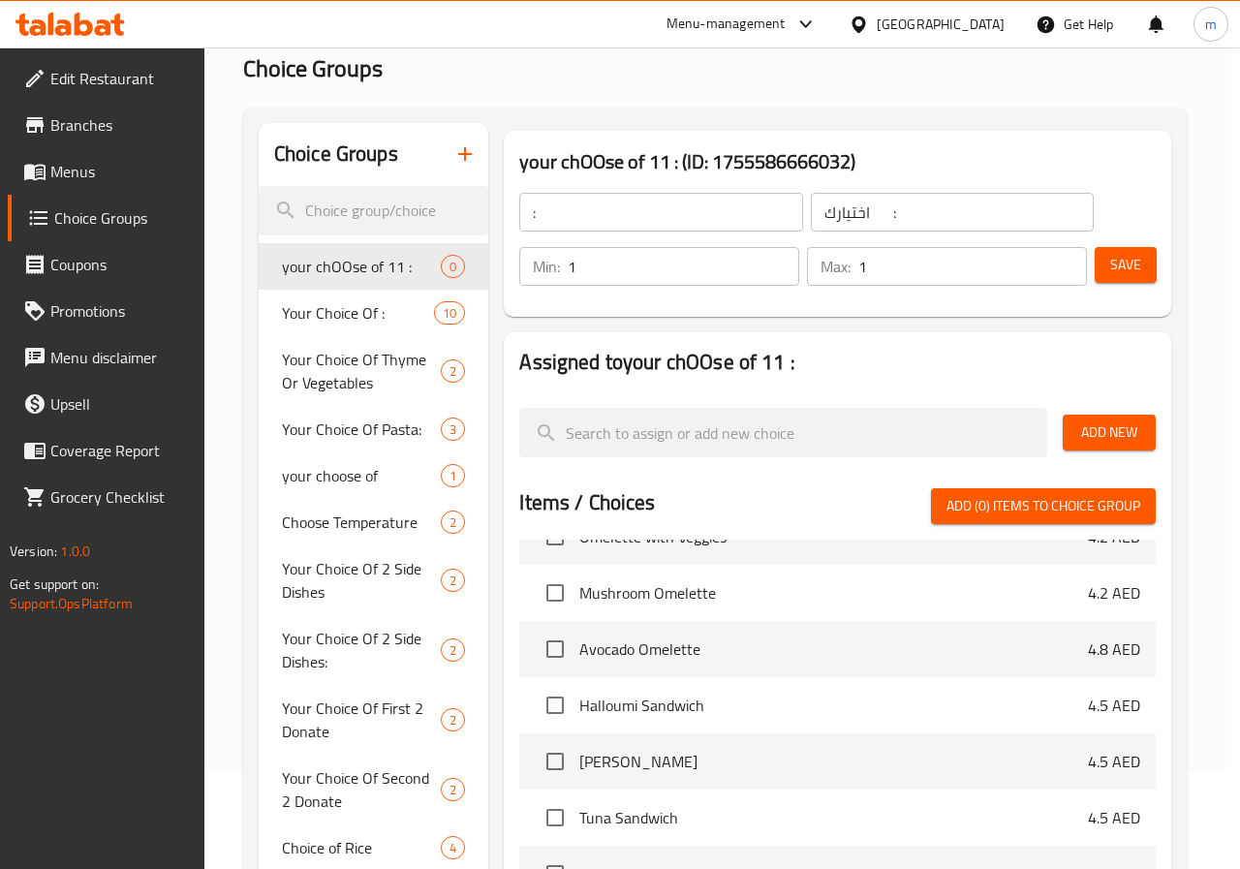
type input "your chOOse of 11 :"
type input "اختيارك من :"
type input "0"
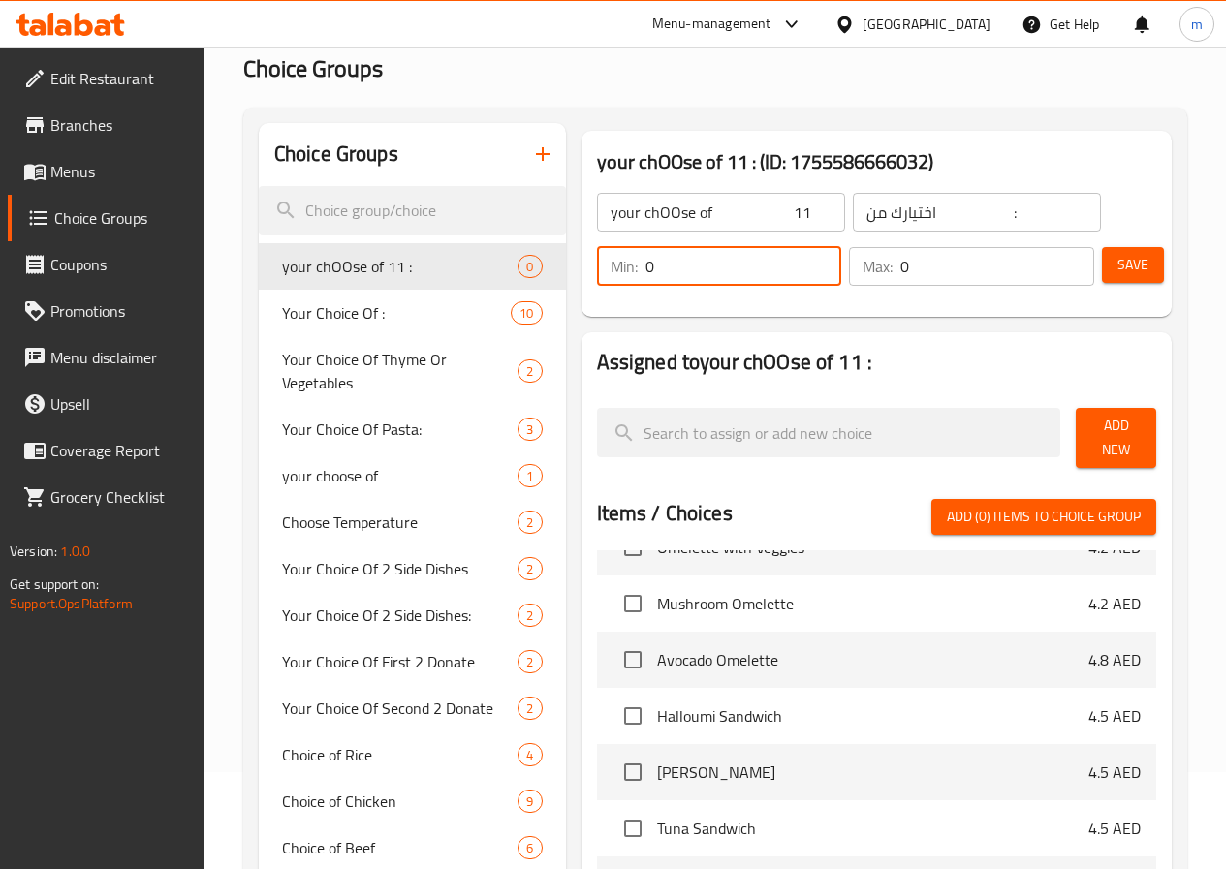
drag, startPoint x: 725, startPoint y: 259, endPoint x: 542, endPoint y: 275, distance: 183.9
click at [597, 275] on div "Min: 0 ​" at bounding box center [719, 266] width 245 height 39
type input "1"
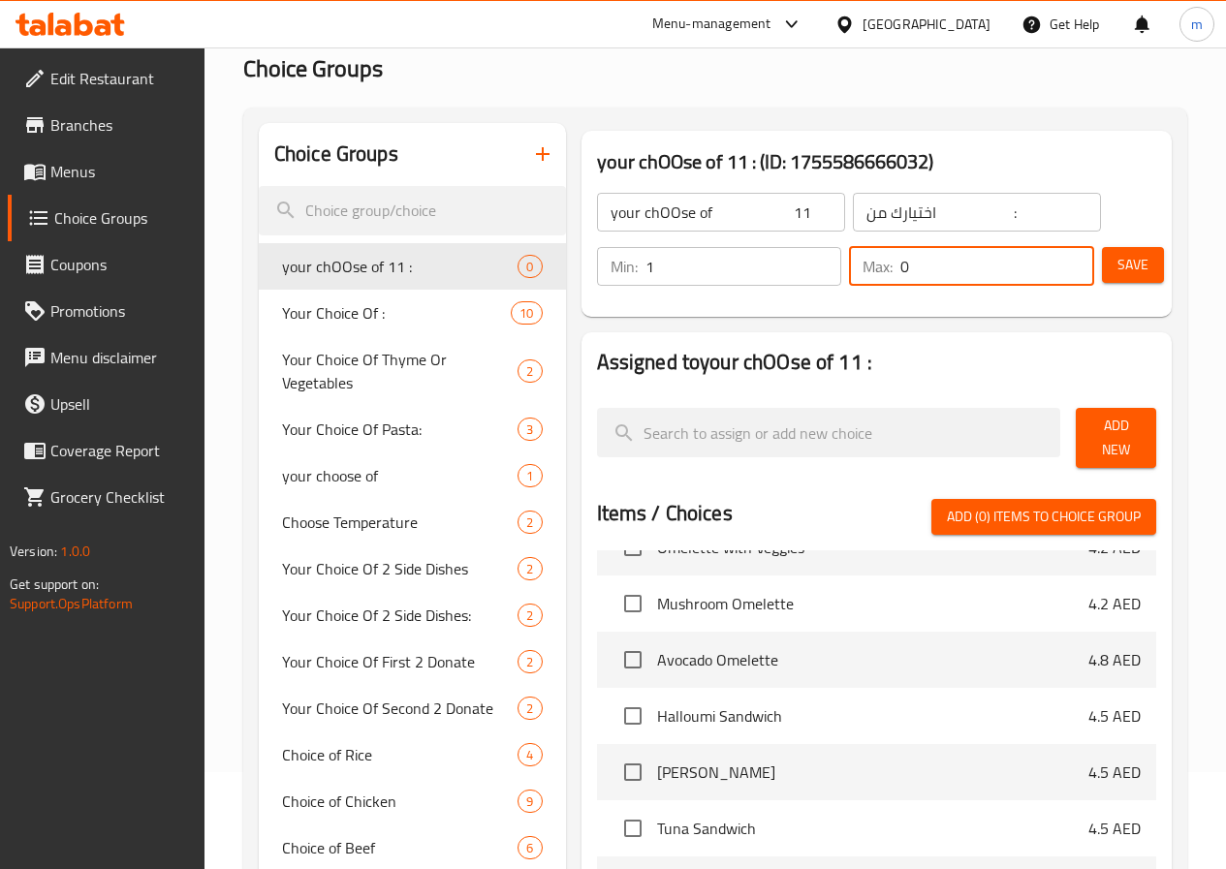
drag, startPoint x: 907, startPoint y: 272, endPoint x: 791, endPoint y: 291, distance: 117.7
click at [791, 291] on div "Min: 1 ​ Max: 0 ​" at bounding box center [845, 266] width 513 height 54
type input "1"
click at [1138, 273] on span "Save" at bounding box center [1132, 265] width 31 height 24
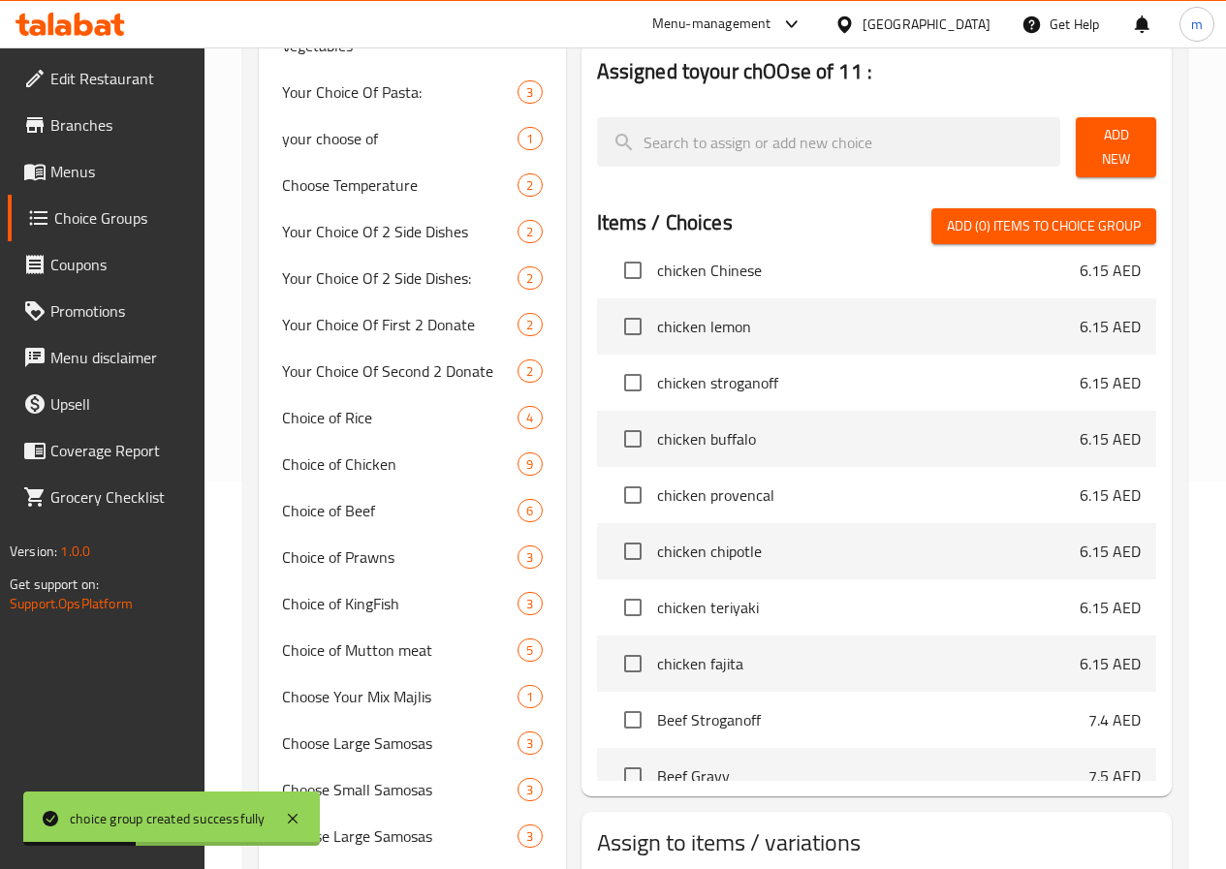
scroll to position [0, 0]
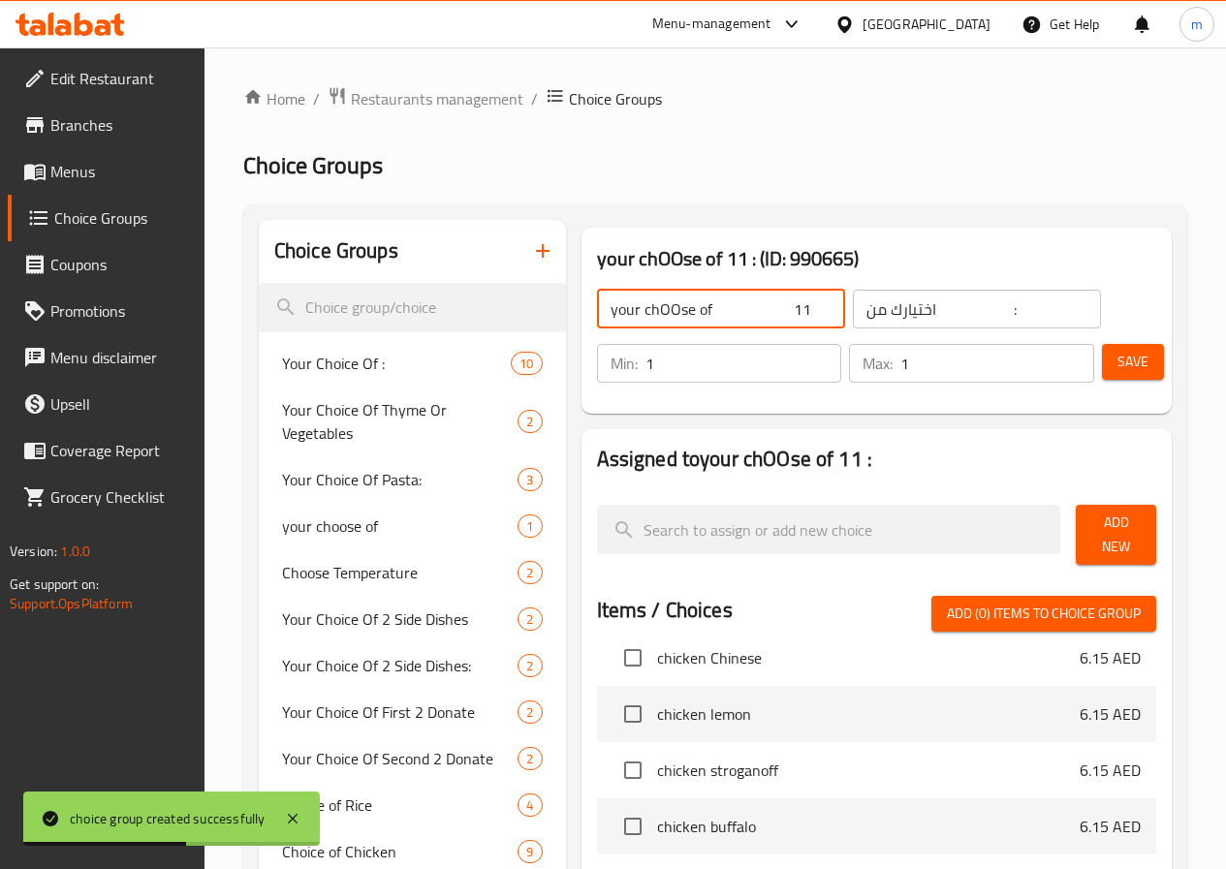
drag, startPoint x: 724, startPoint y: 302, endPoint x: 707, endPoint y: 306, distance: 16.9
click at [707, 306] on input "your chOOse of 11 :" at bounding box center [721, 309] width 248 height 39
click at [597, 303] on input "your chOOse of :" at bounding box center [721, 309] width 248 height 39
click at [602, 301] on input "your chOOse of :" at bounding box center [721, 309] width 248 height 39
drag, startPoint x: 601, startPoint y: 306, endPoint x: 579, endPoint y: 310, distance: 21.7
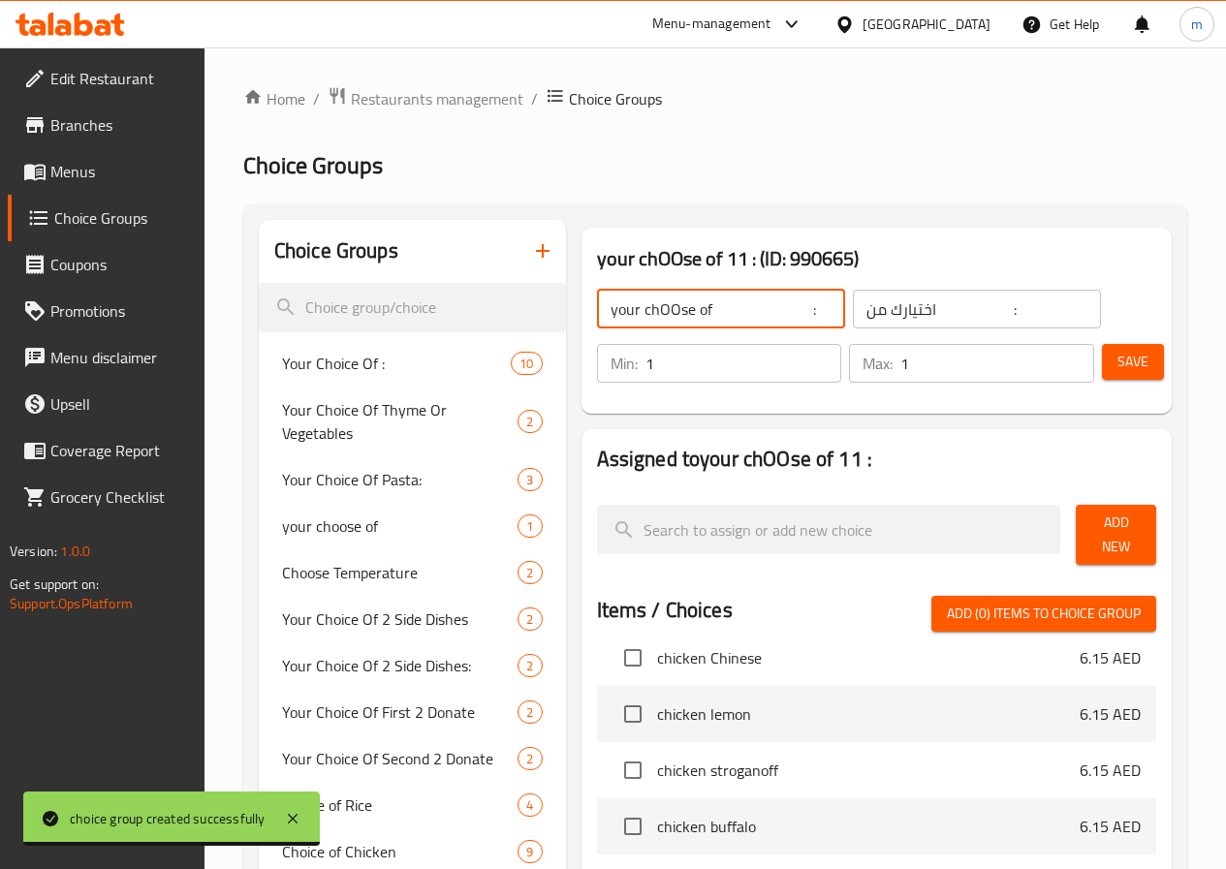
click at [597, 310] on input "your chOOse of :" at bounding box center [721, 309] width 248 height 39
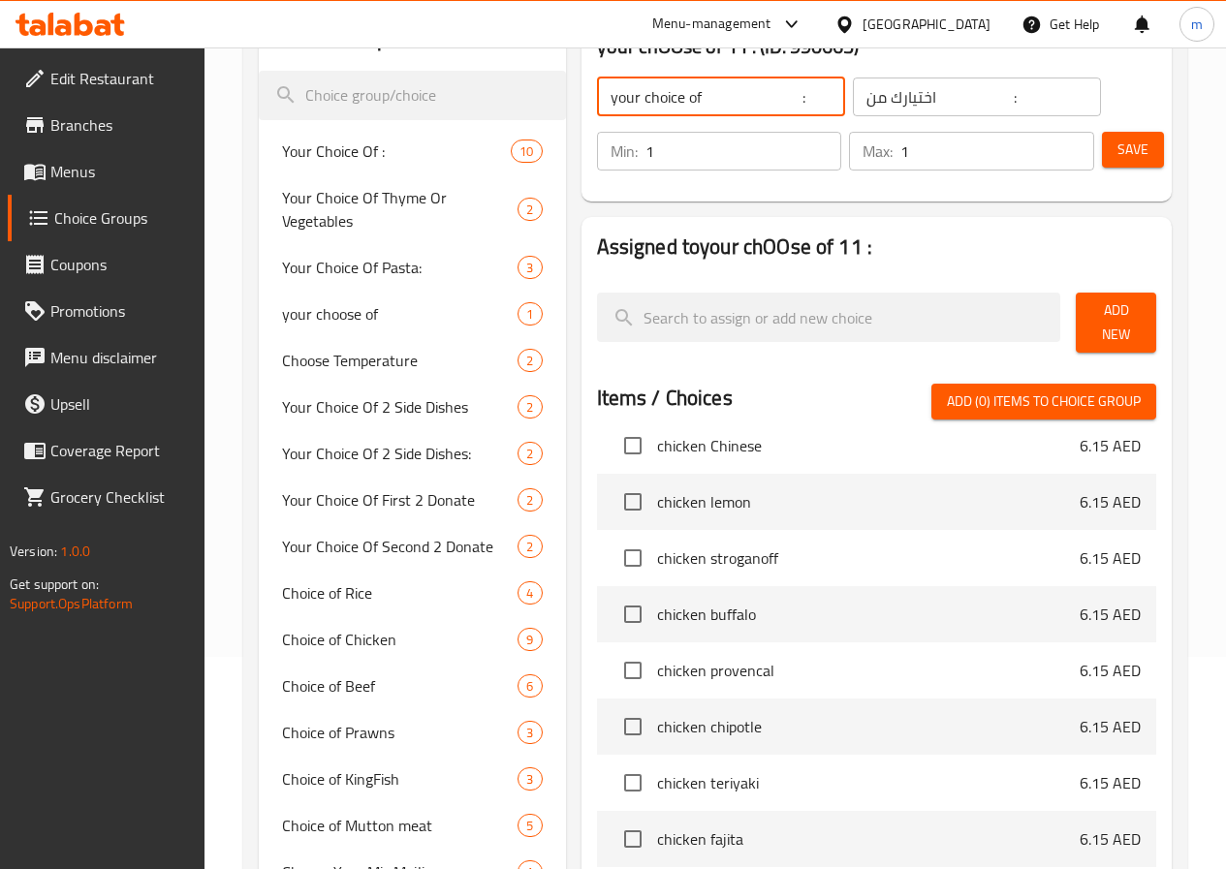
scroll to position [291, 0]
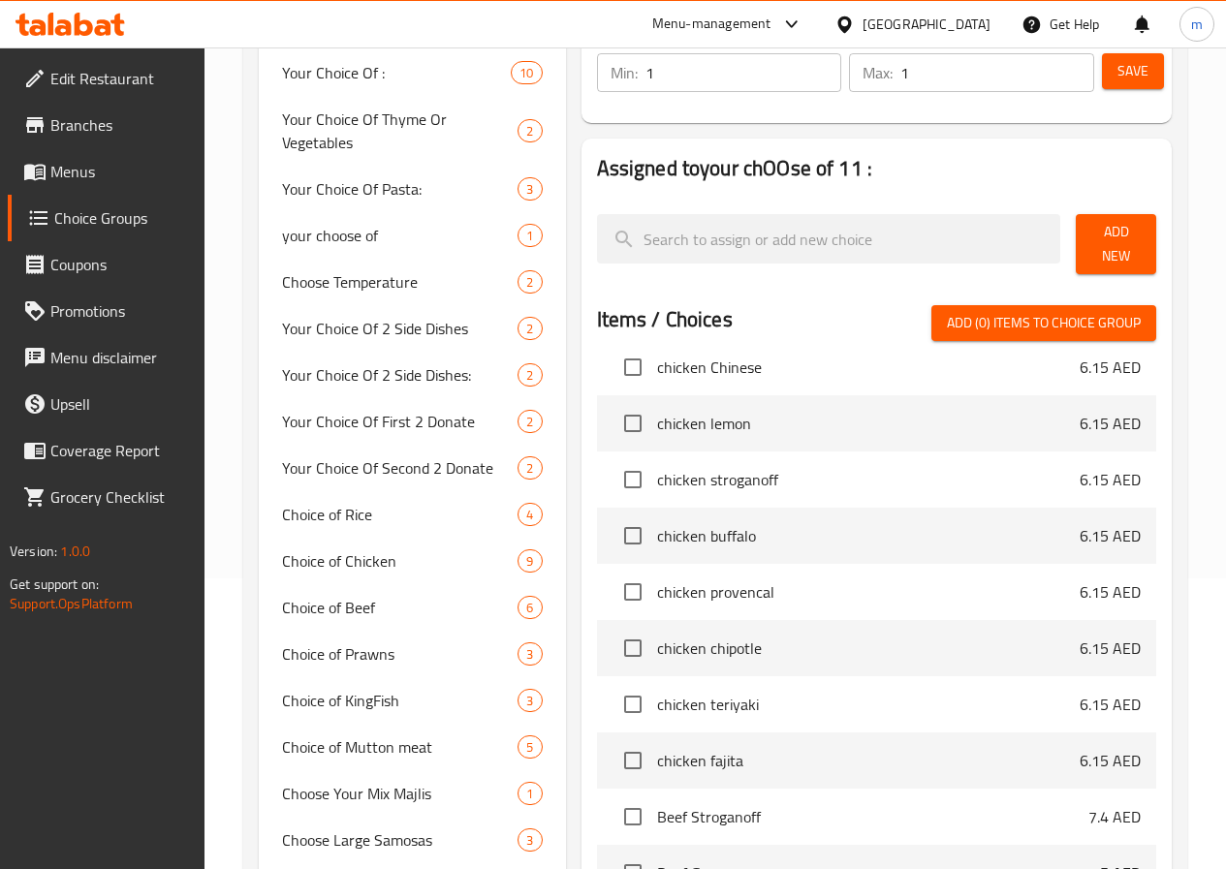
type input "your choice of :"
click at [1091, 229] on span "Add New" at bounding box center [1115, 244] width 49 height 48
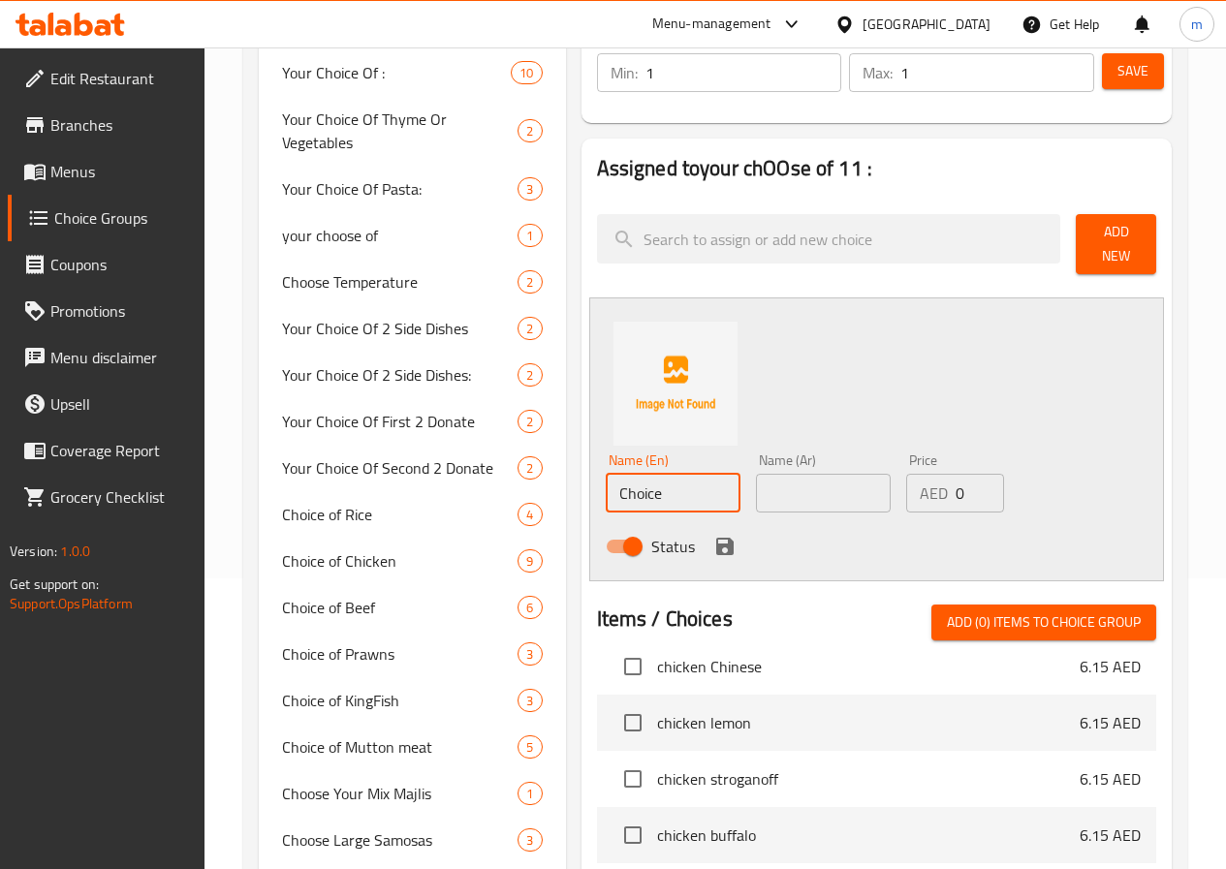
drag, startPoint x: 641, startPoint y: 483, endPoint x: 497, endPoint y: 472, distance: 144.8
click at [574, 472] on div "Assigned to your chOOse of 11 : Add New Name (En) Choice Name (En) Name (Ar) Na…" at bounding box center [877, 666] width 606 height 1070
click at [606, 480] on input "rice" at bounding box center [673, 493] width 135 height 39
type input "Rice"
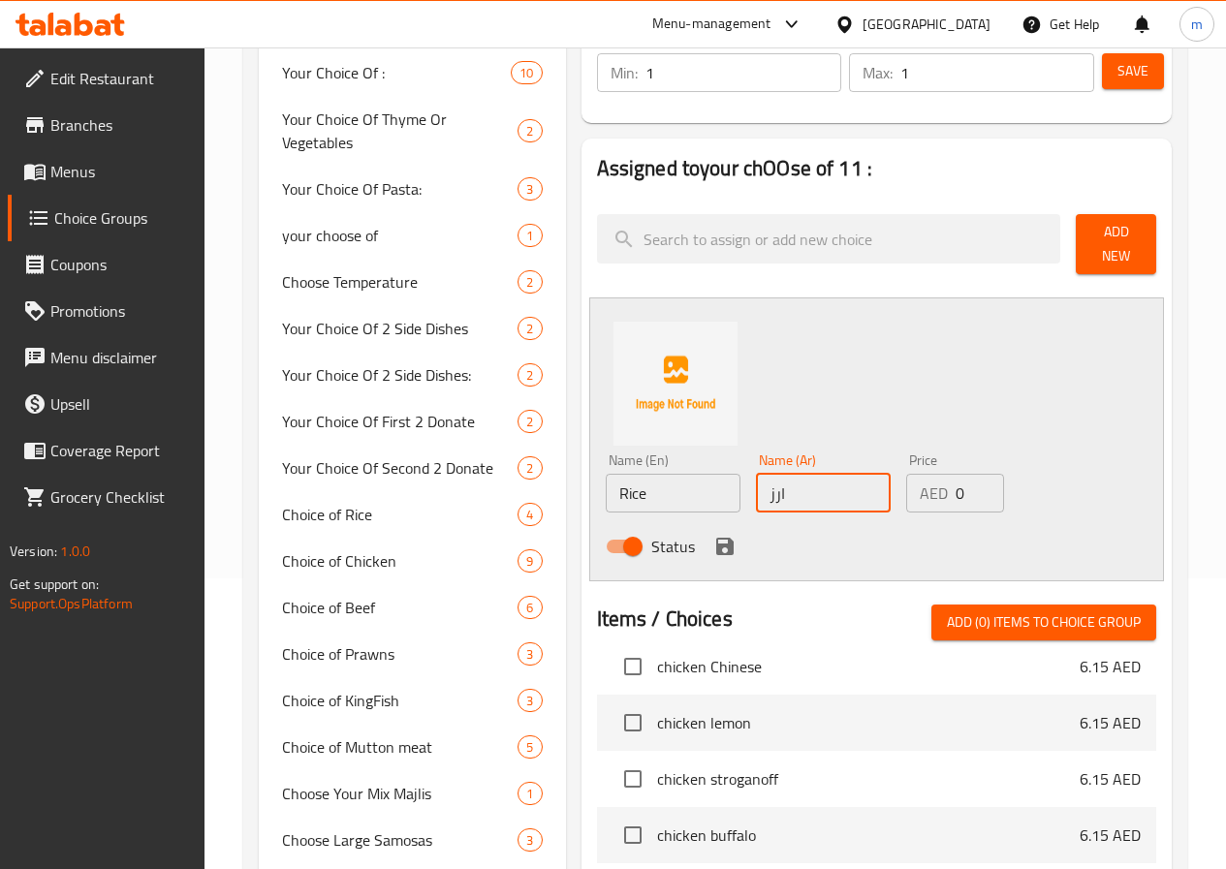
type input "ارز"
click at [716, 538] on icon "save" at bounding box center [724, 546] width 17 height 17
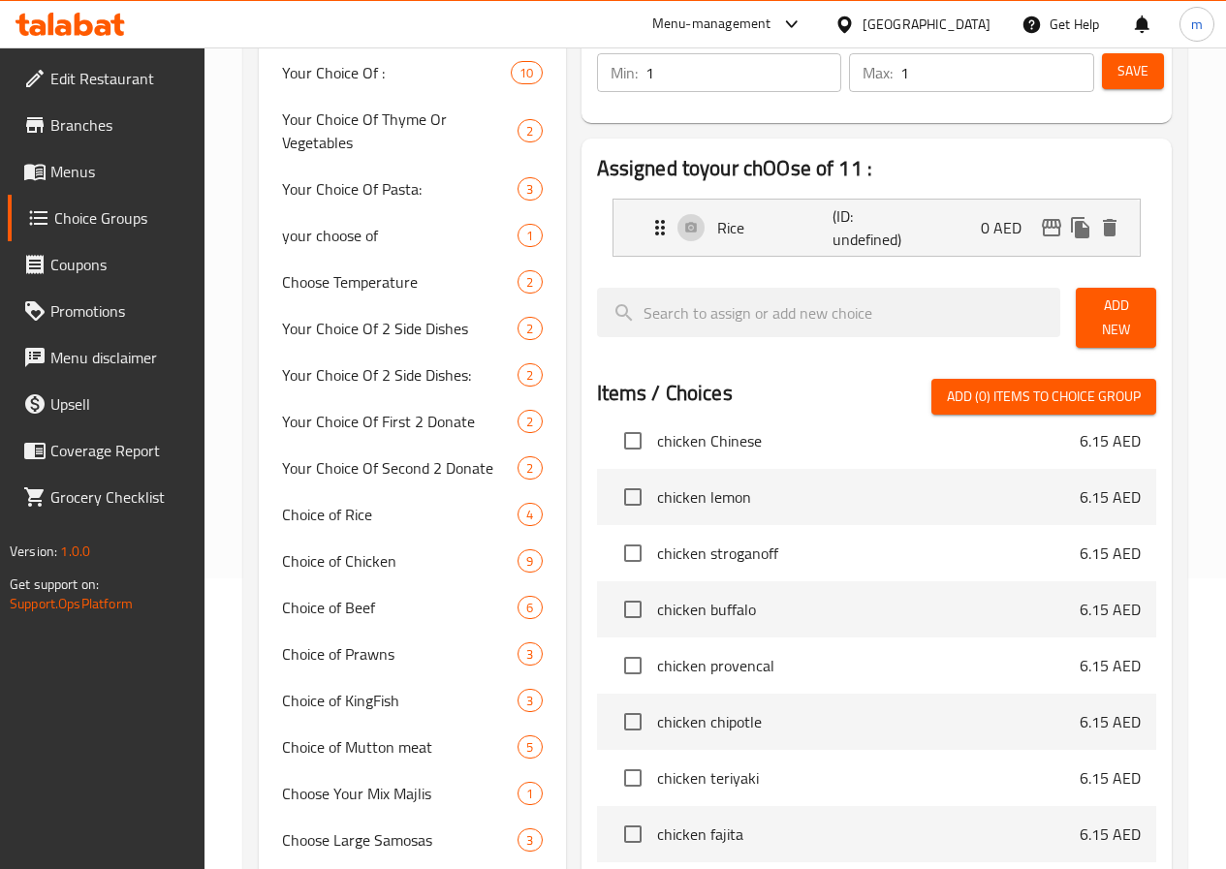
click at [1106, 311] on span "Add New" at bounding box center [1115, 318] width 49 height 48
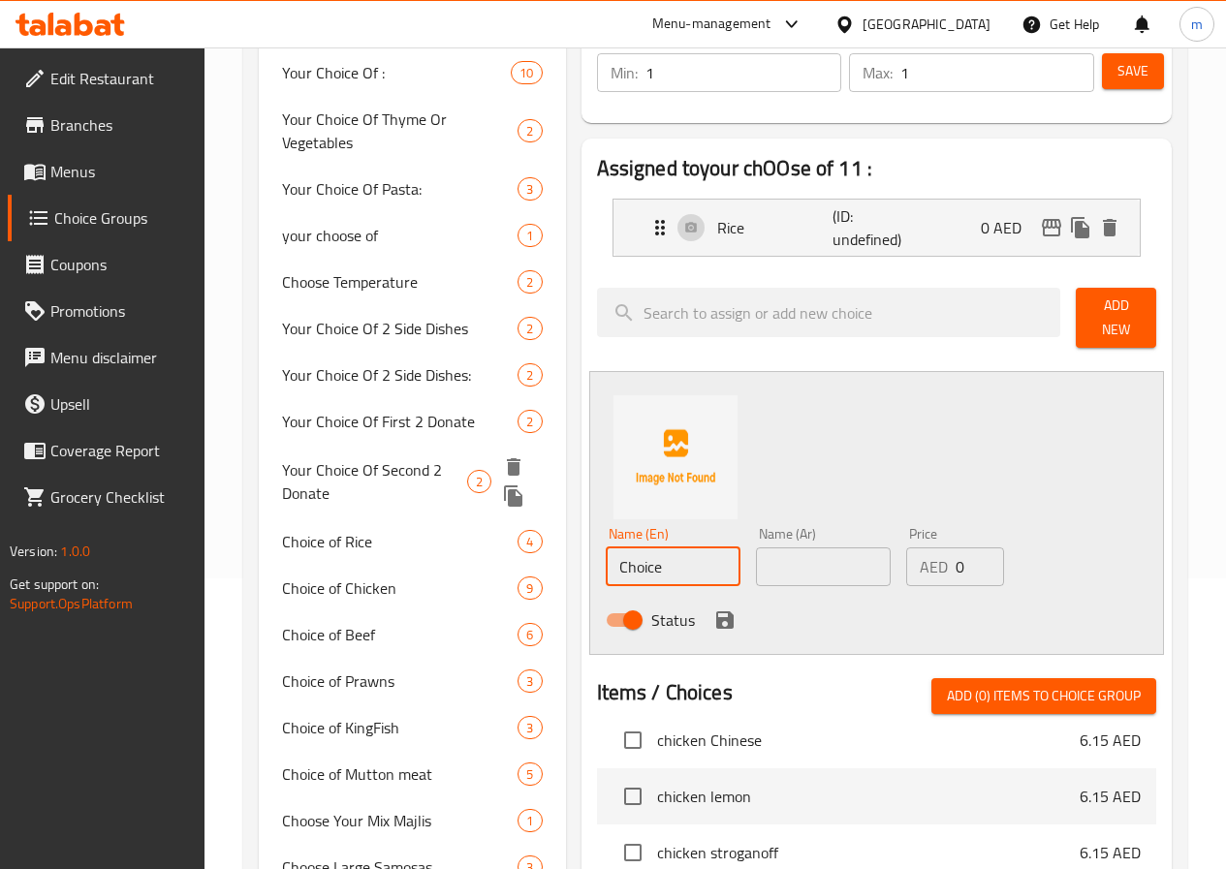
drag, startPoint x: 605, startPoint y: 556, endPoint x: 476, endPoint y: 555, distance: 128.9
type input "ل"
type input "خضرة"
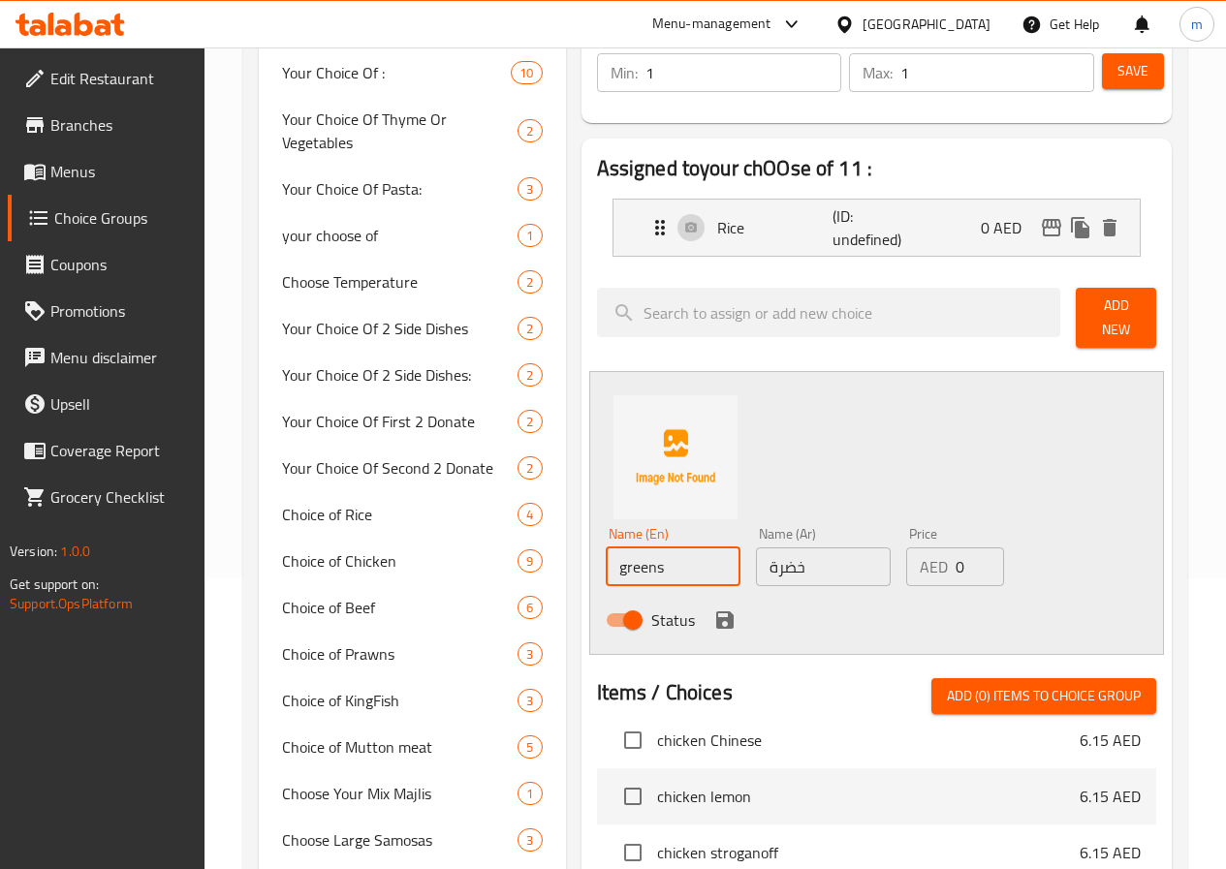
type input "greens"
click at [716, 611] on icon "save" at bounding box center [724, 619] width 17 height 17
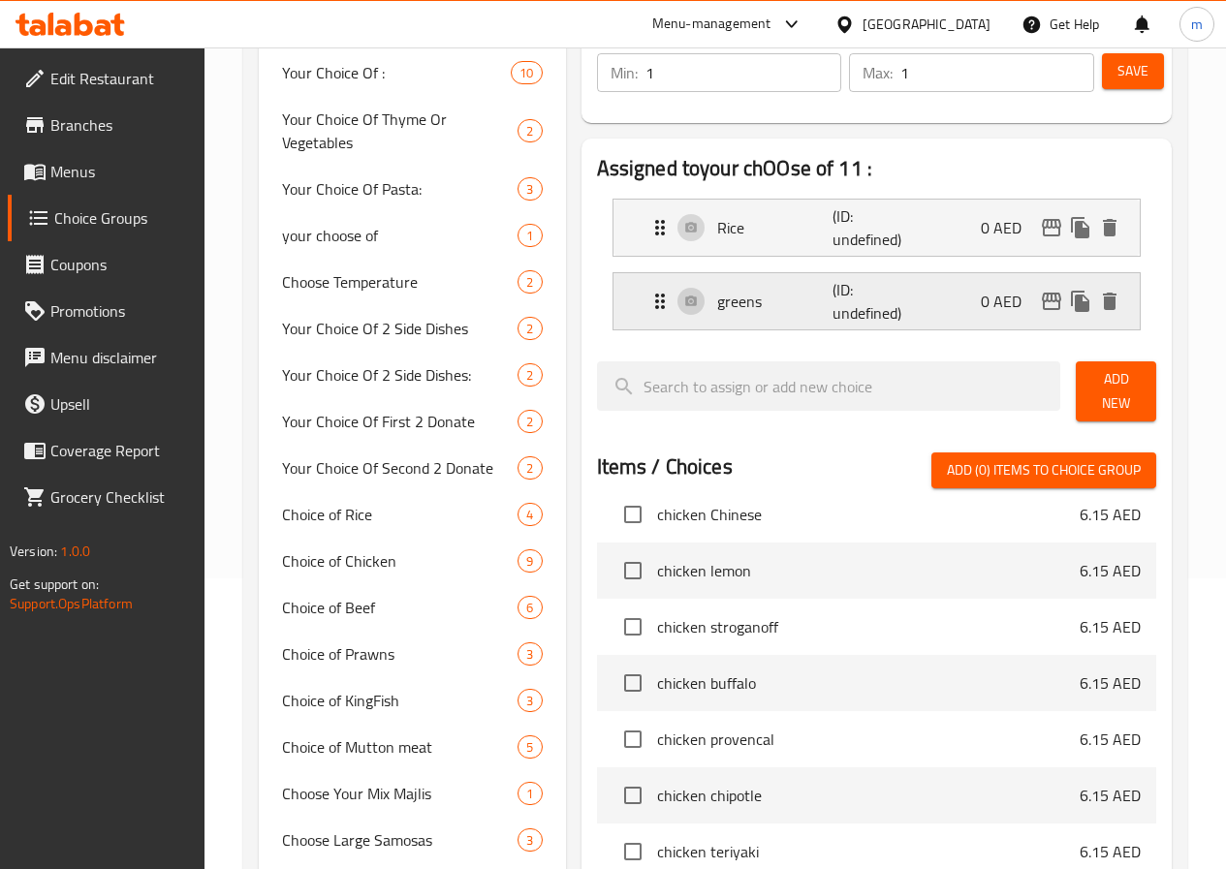
click at [832, 306] on p "(ID: undefined)" at bounding box center [871, 301] width 78 height 47
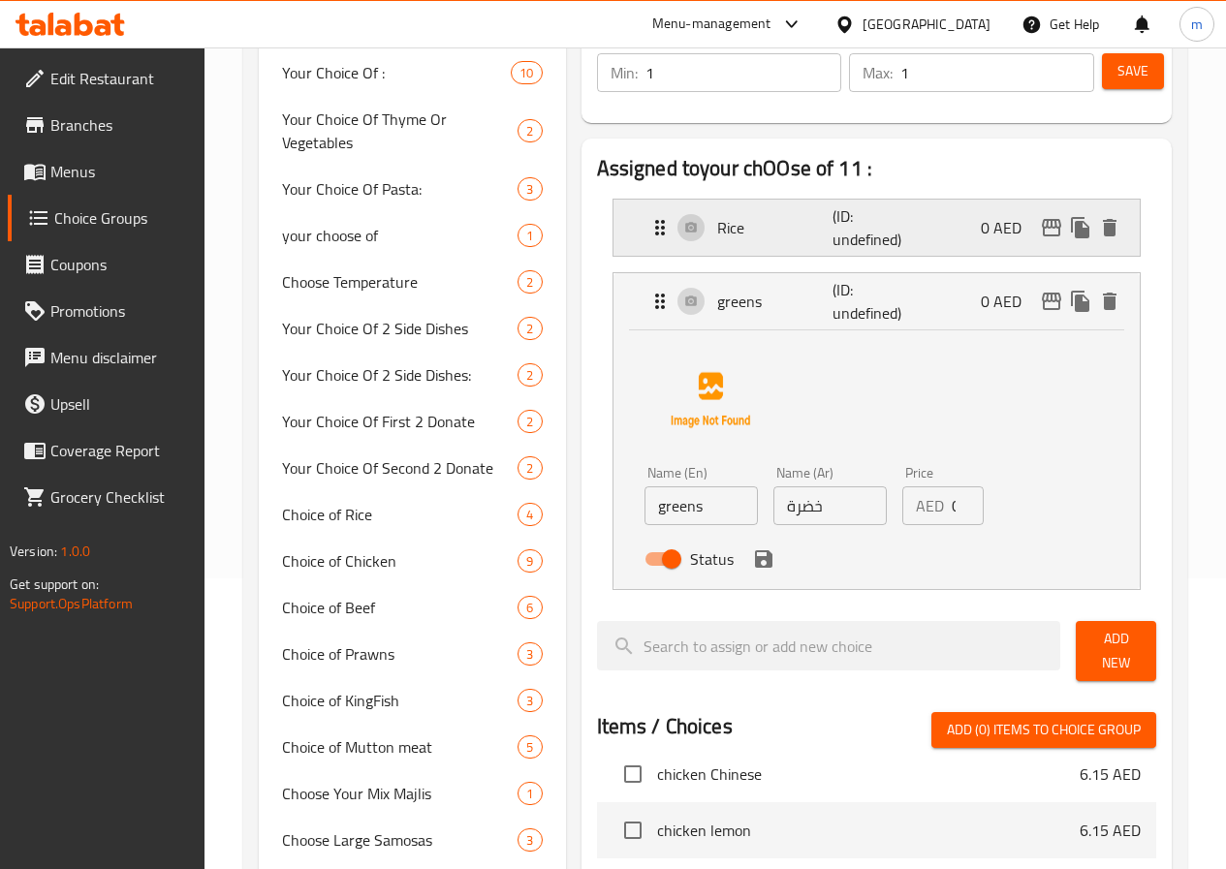
click at [854, 229] on p "(ID: undefined)" at bounding box center [871, 227] width 78 height 47
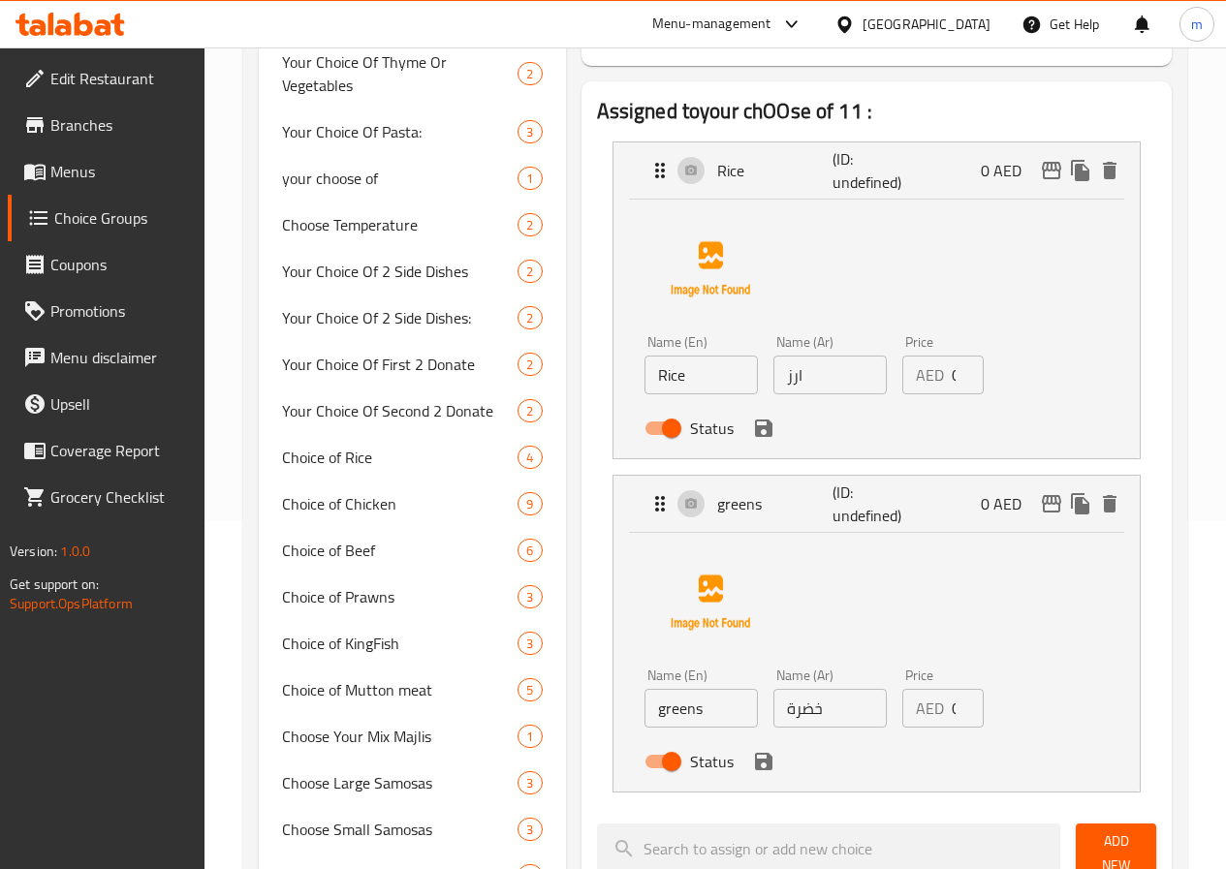
scroll to position [97, 0]
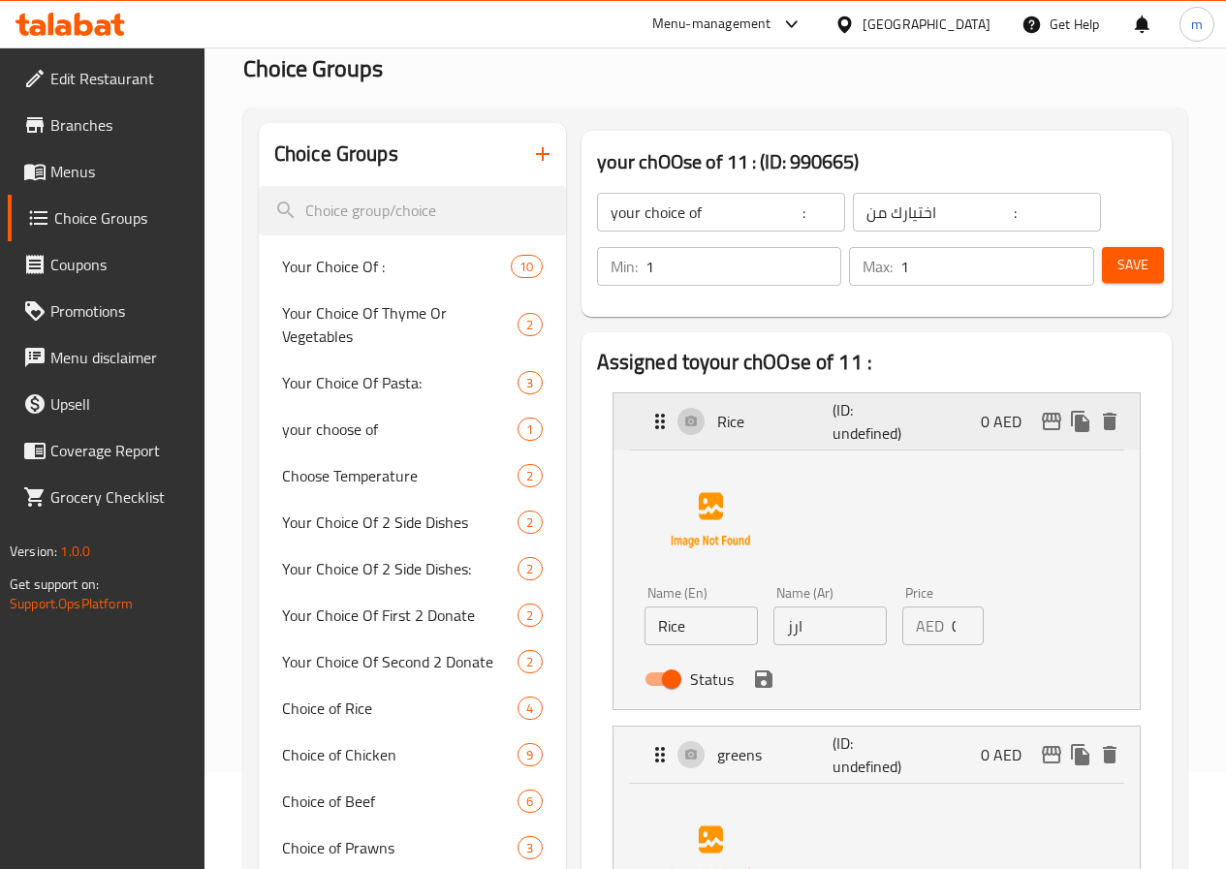
click at [861, 408] on p "(ID: undefined)" at bounding box center [871, 421] width 78 height 47
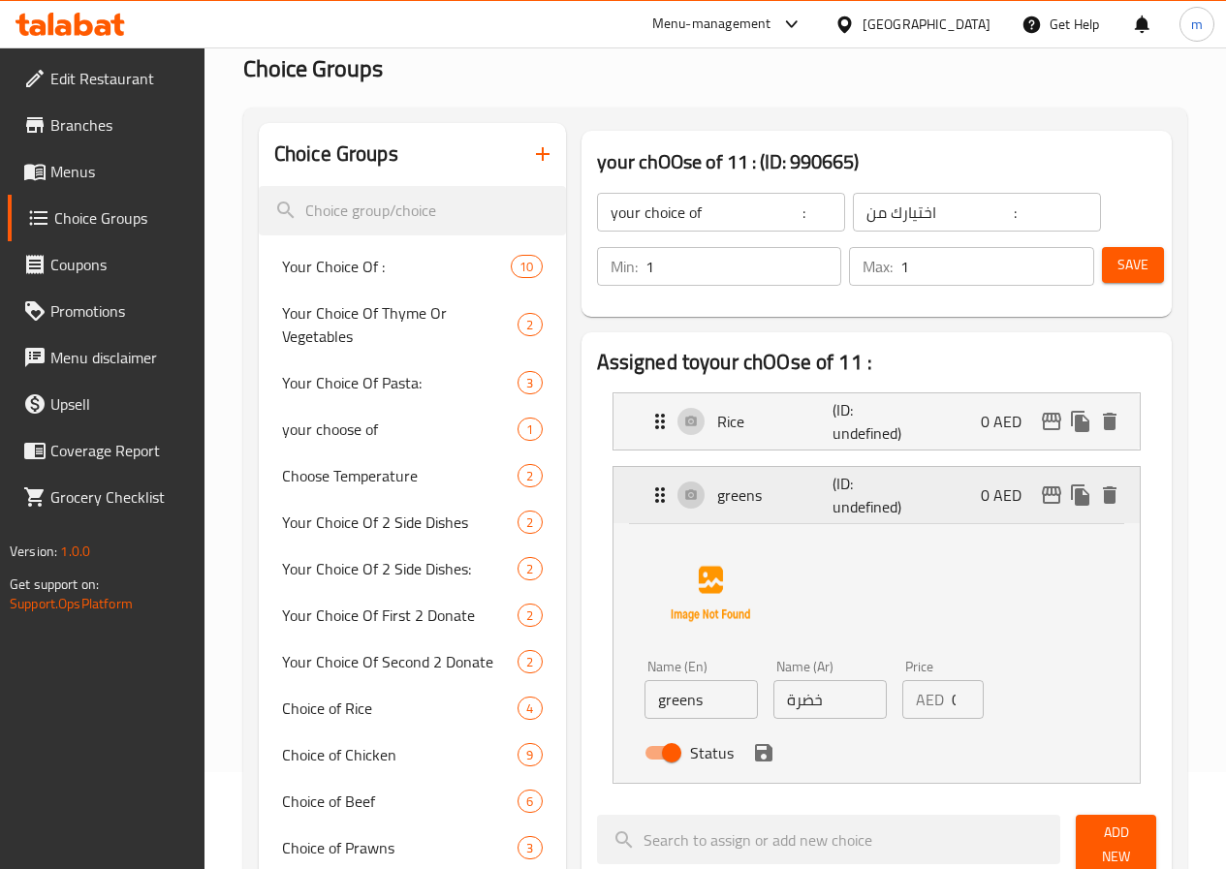
click at [853, 490] on p "(ID: undefined)" at bounding box center [871, 495] width 78 height 47
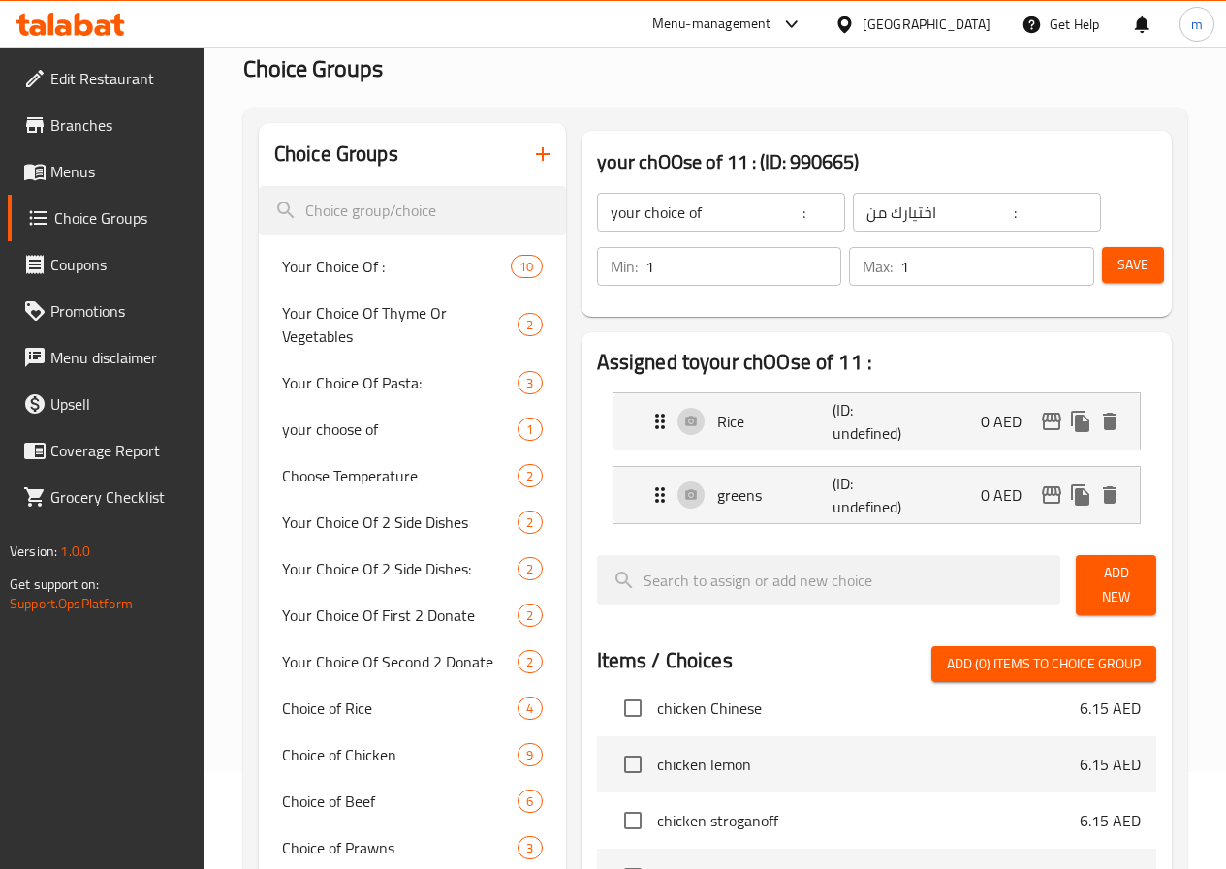
click at [1149, 260] on button "Save" at bounding box center [1133, 265] width 62 height 36
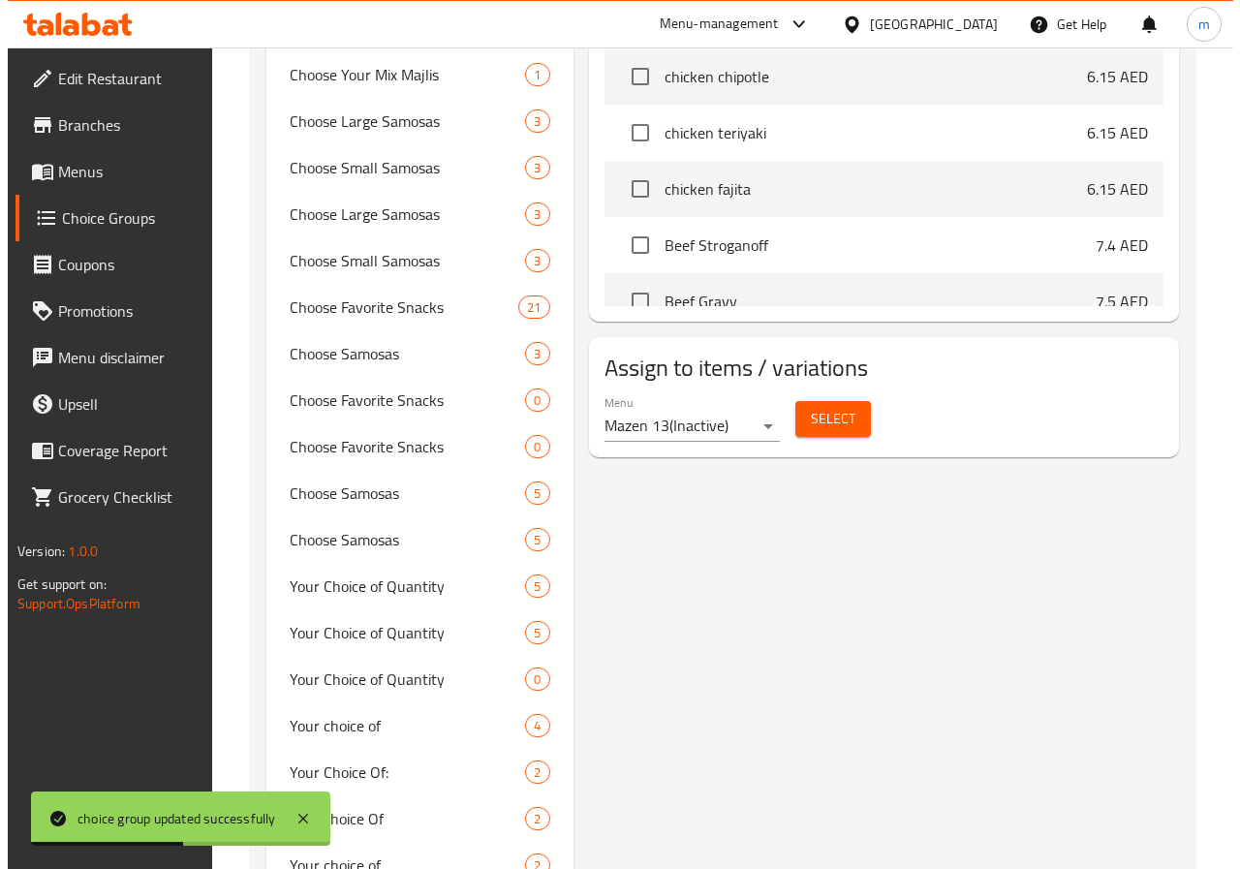
scroll to position [969, 0]
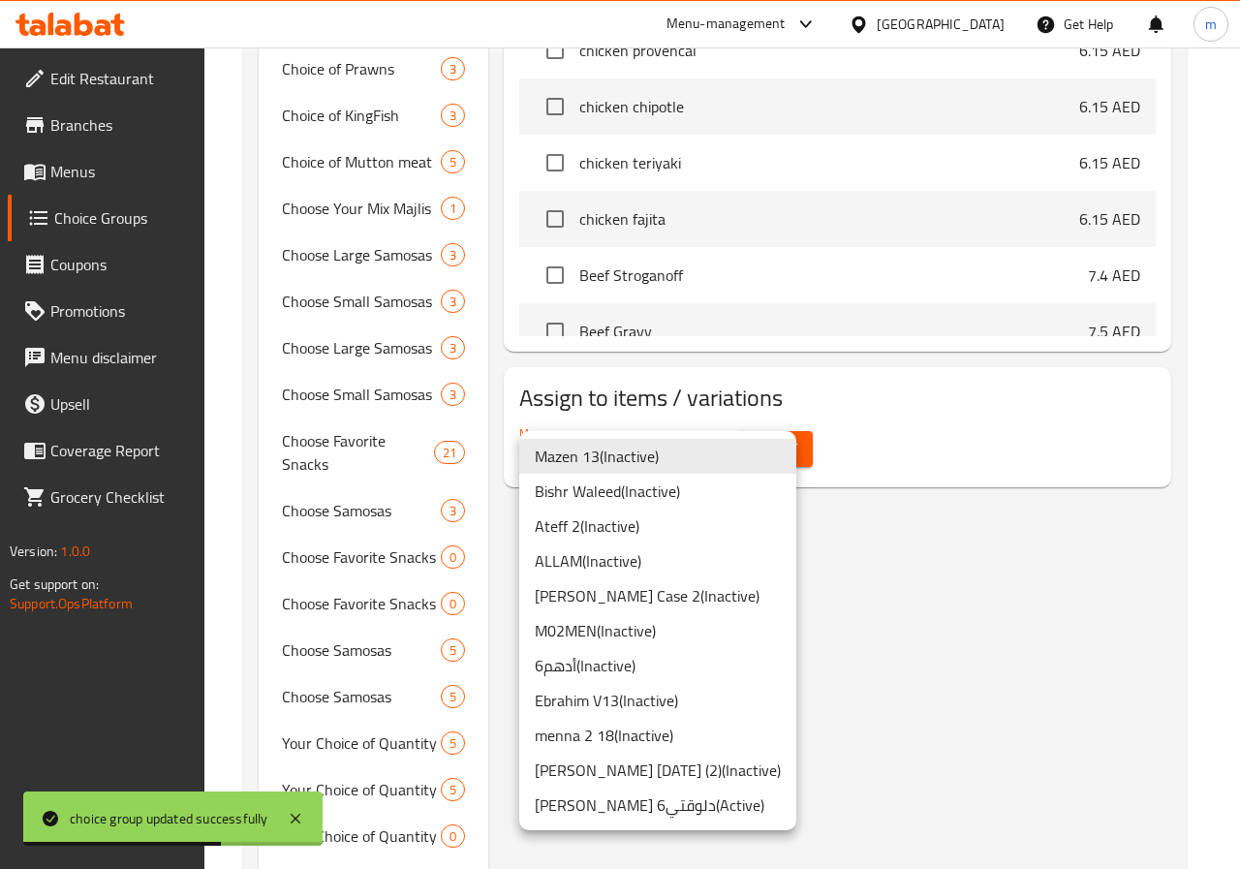
click at [605, 523] on li "Ateff 2 ( Inactive )" at bounding box center [657, 526] width 277 height 35
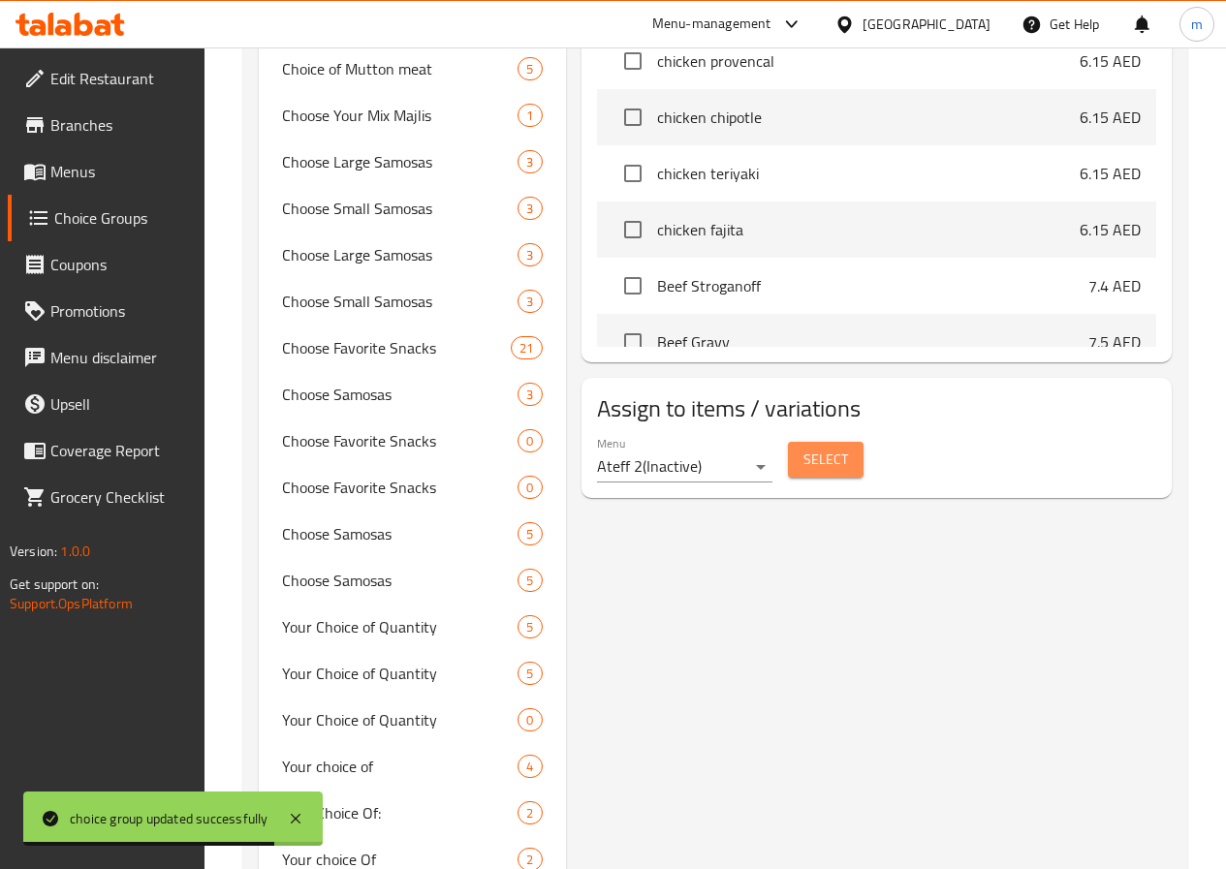
click at [803, 456] on span "Select" at bounding box center [825, 460] width 45 height 24
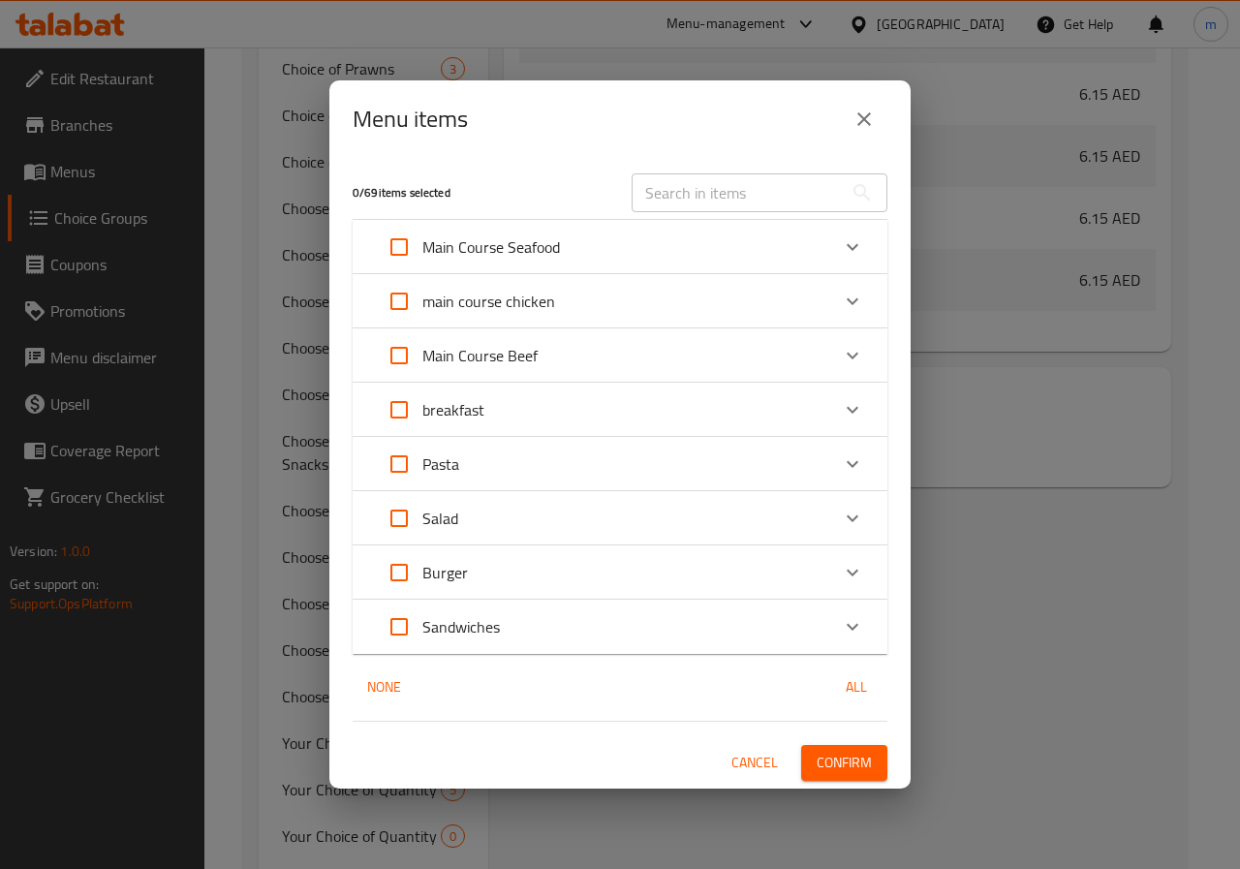
click at [780, 478] on div "Pasta" at bounding box center [602, 464] width 453 height 47
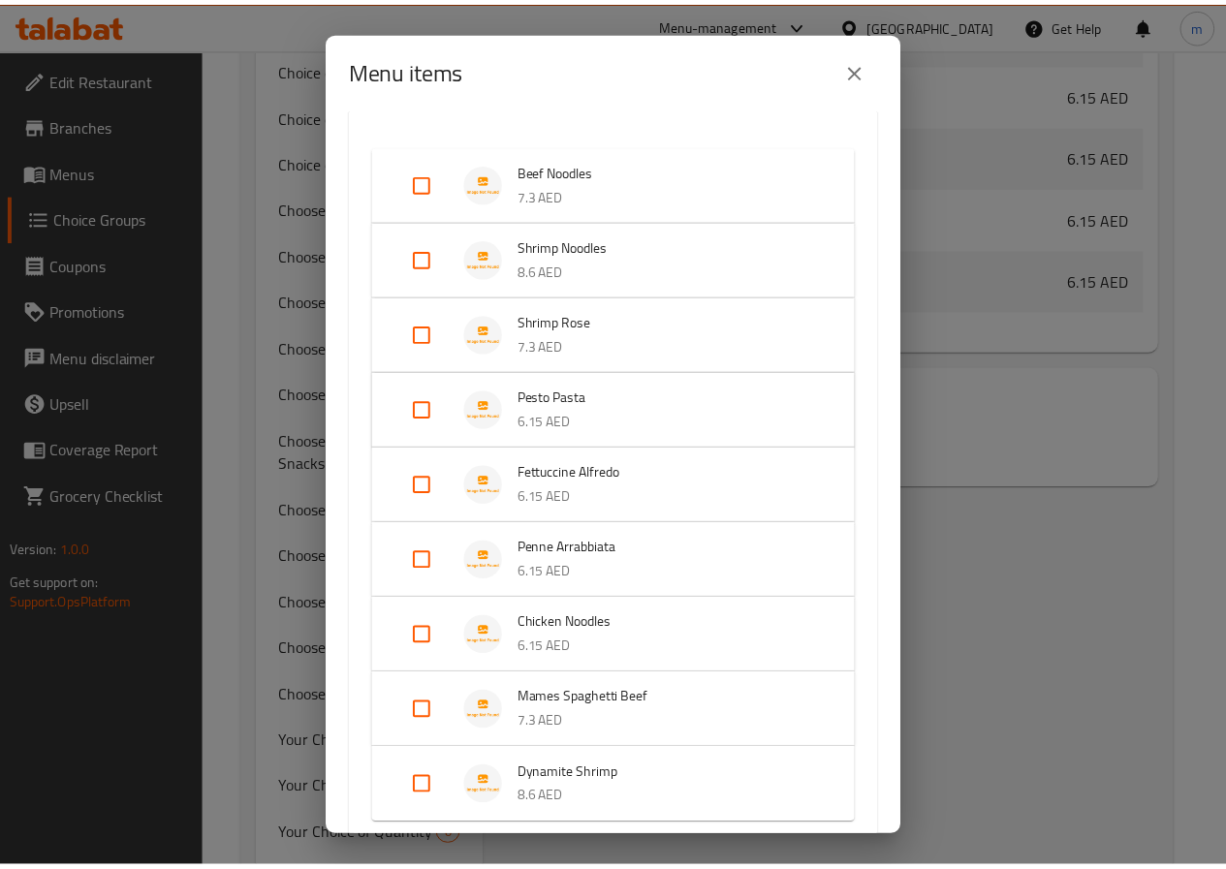
scroll to position [666, 0]
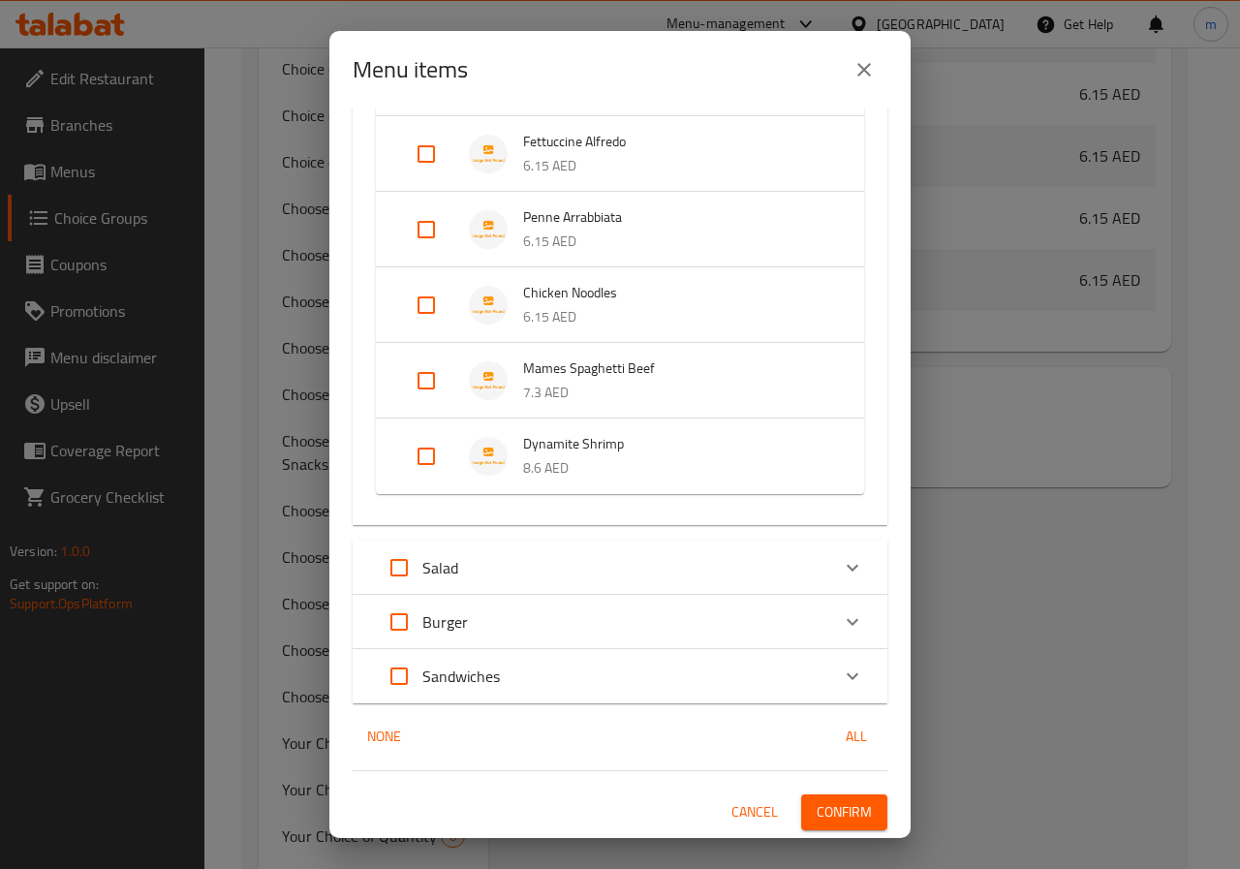
click at [440, 452] on input "Expand" at bounding box center [426, 456] width 47 height 47
checkbox input "true"
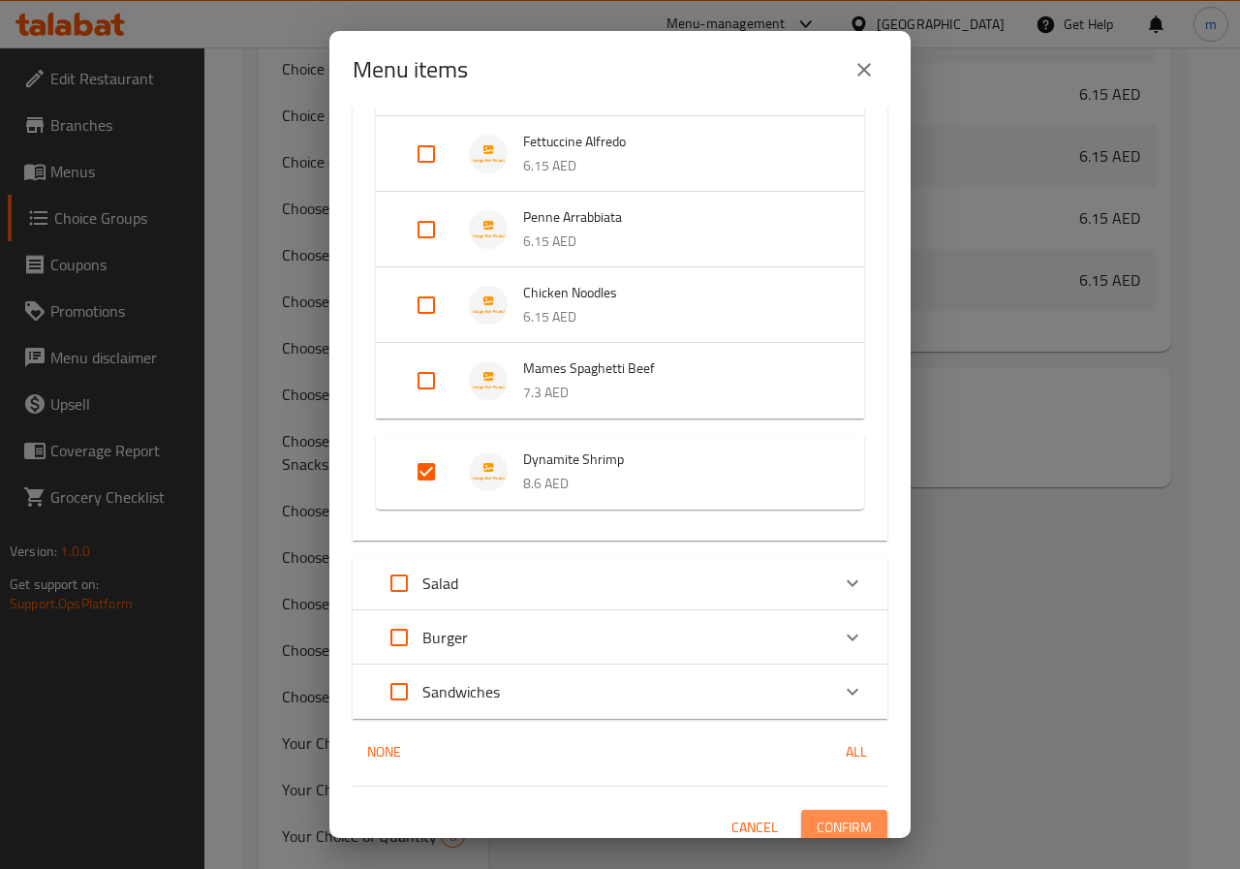
click at [850, 821] on span "Confirm" at bounding box center [844, 828] width 55 height 24
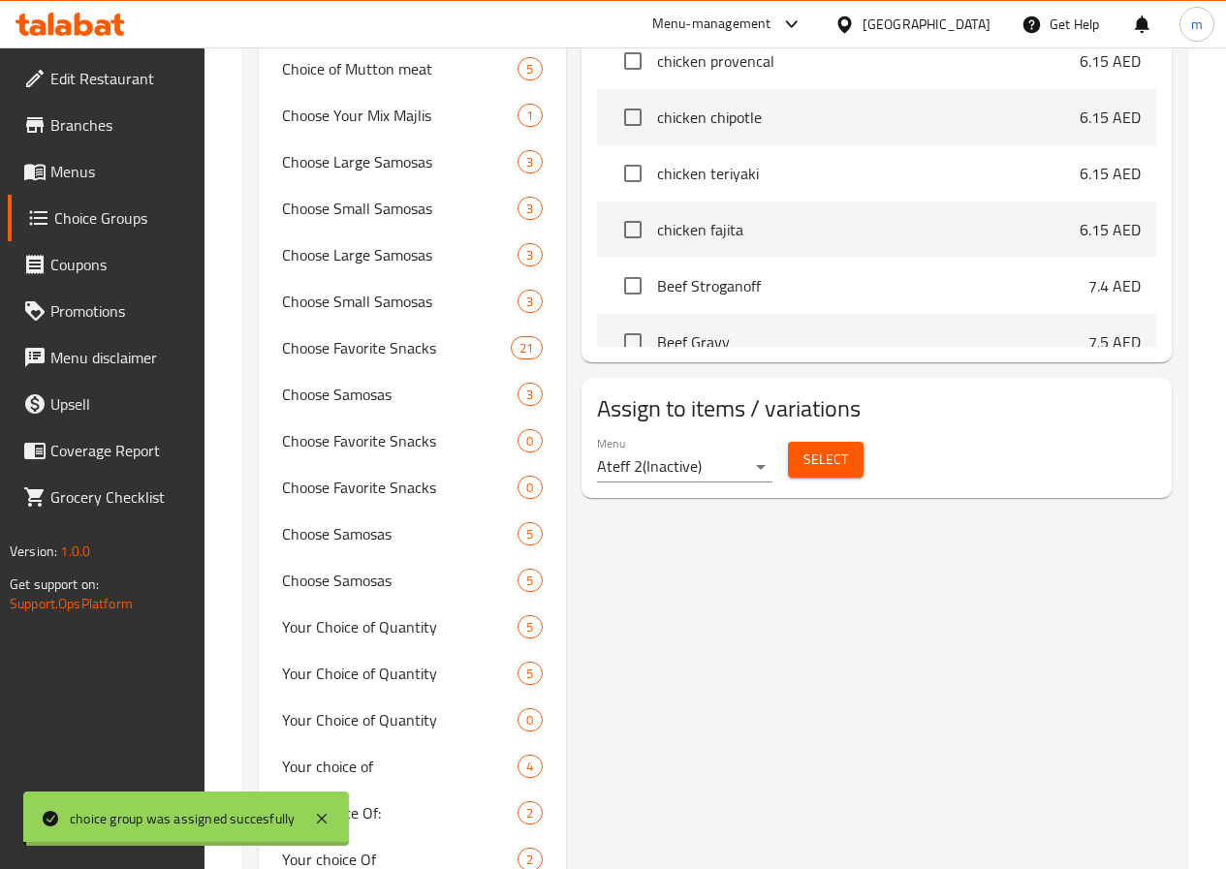
scroll to position [176, 0]
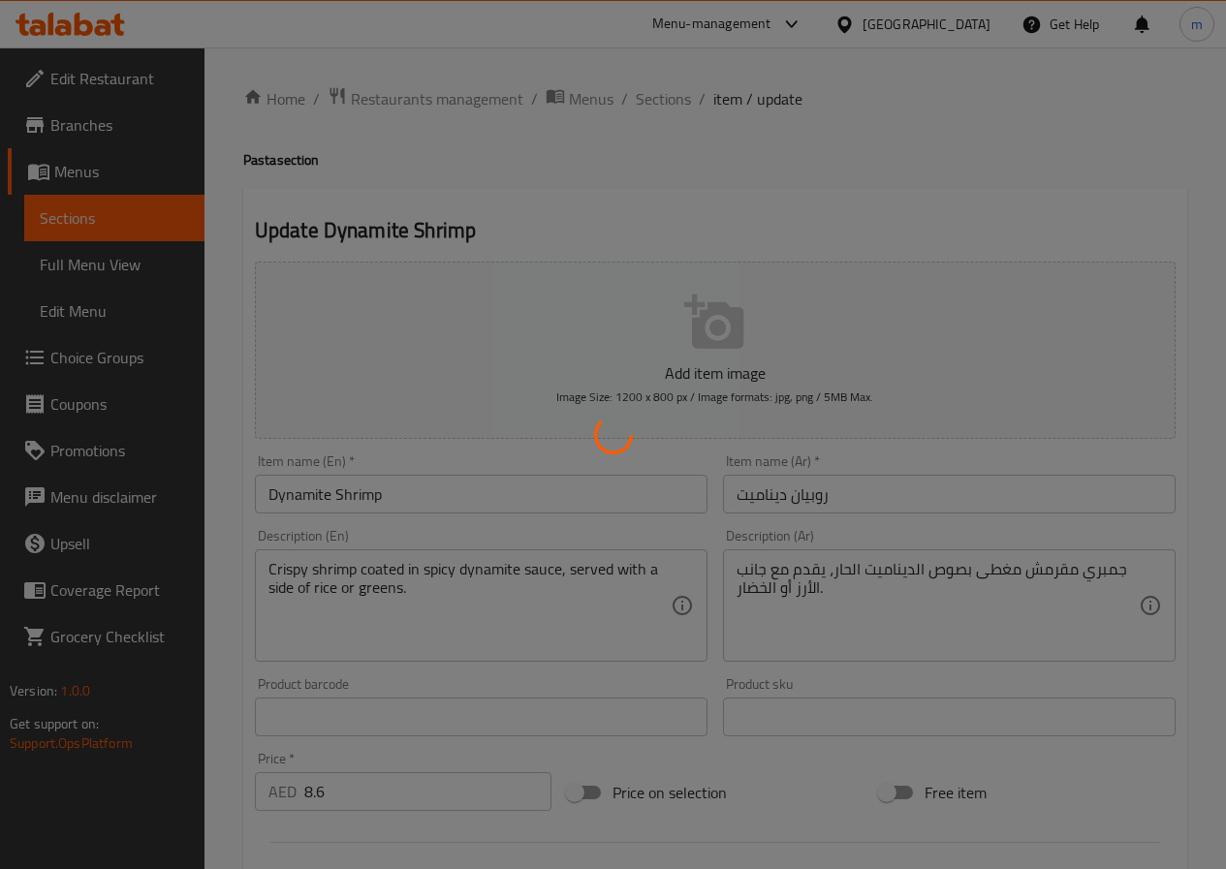
type input "اختيارك من :"
type input "1"
type input "اختيارك من :"
type input "1"
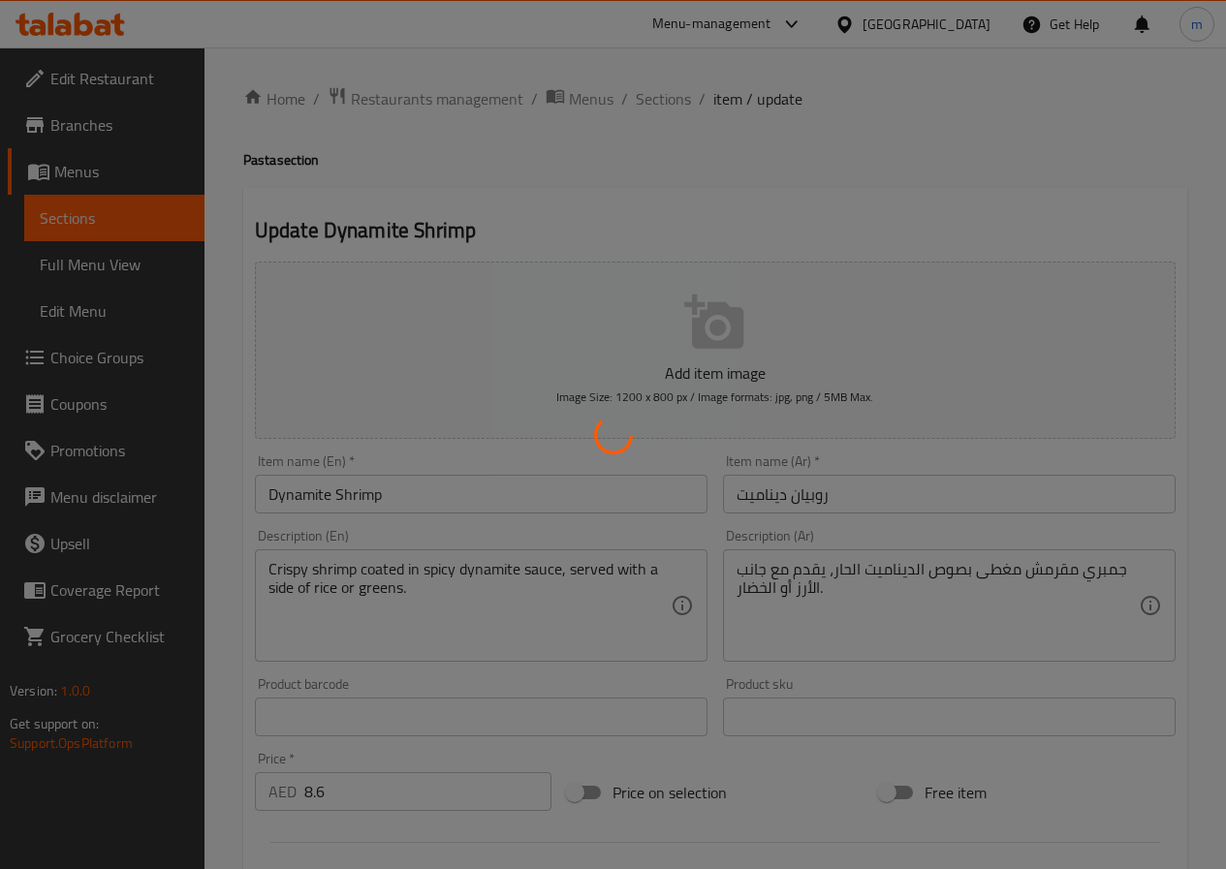
type input "1"
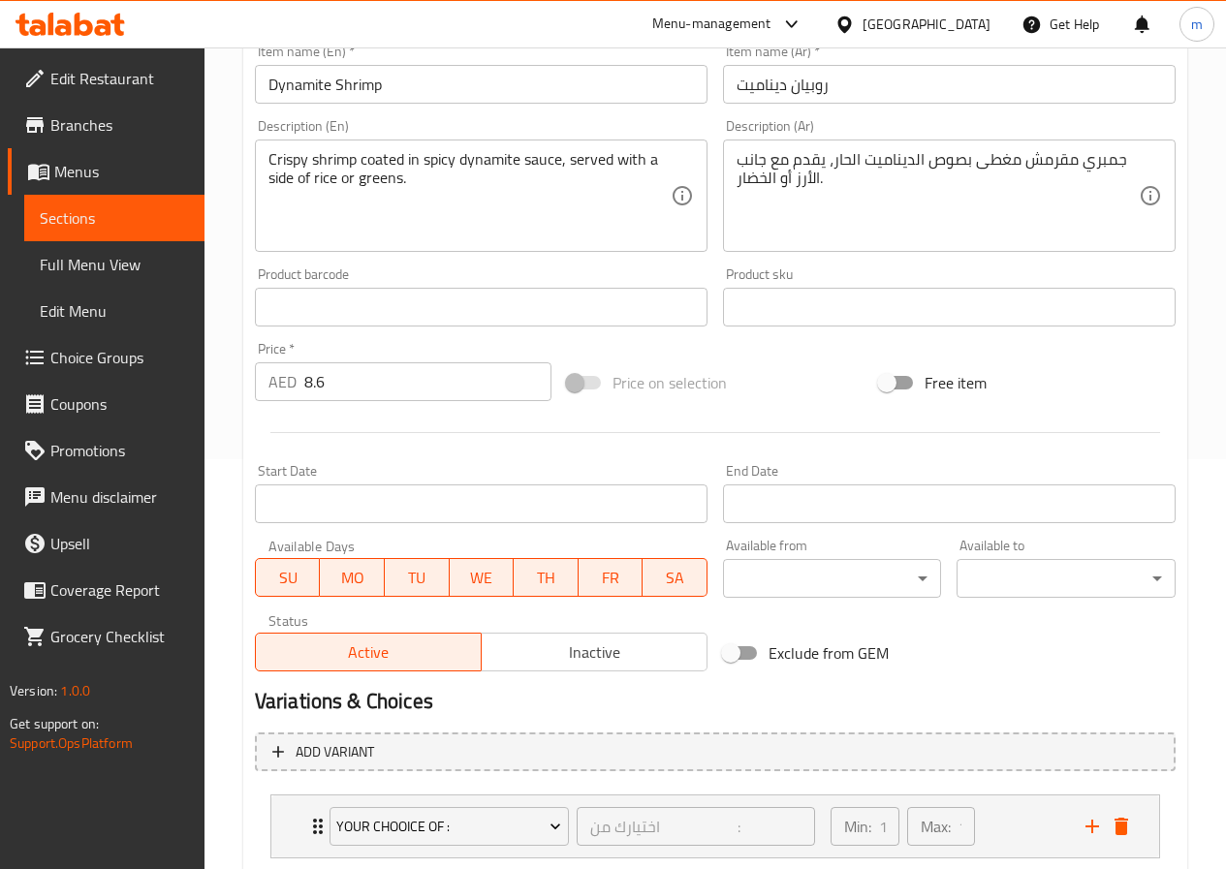
scroll to position [611, 0]
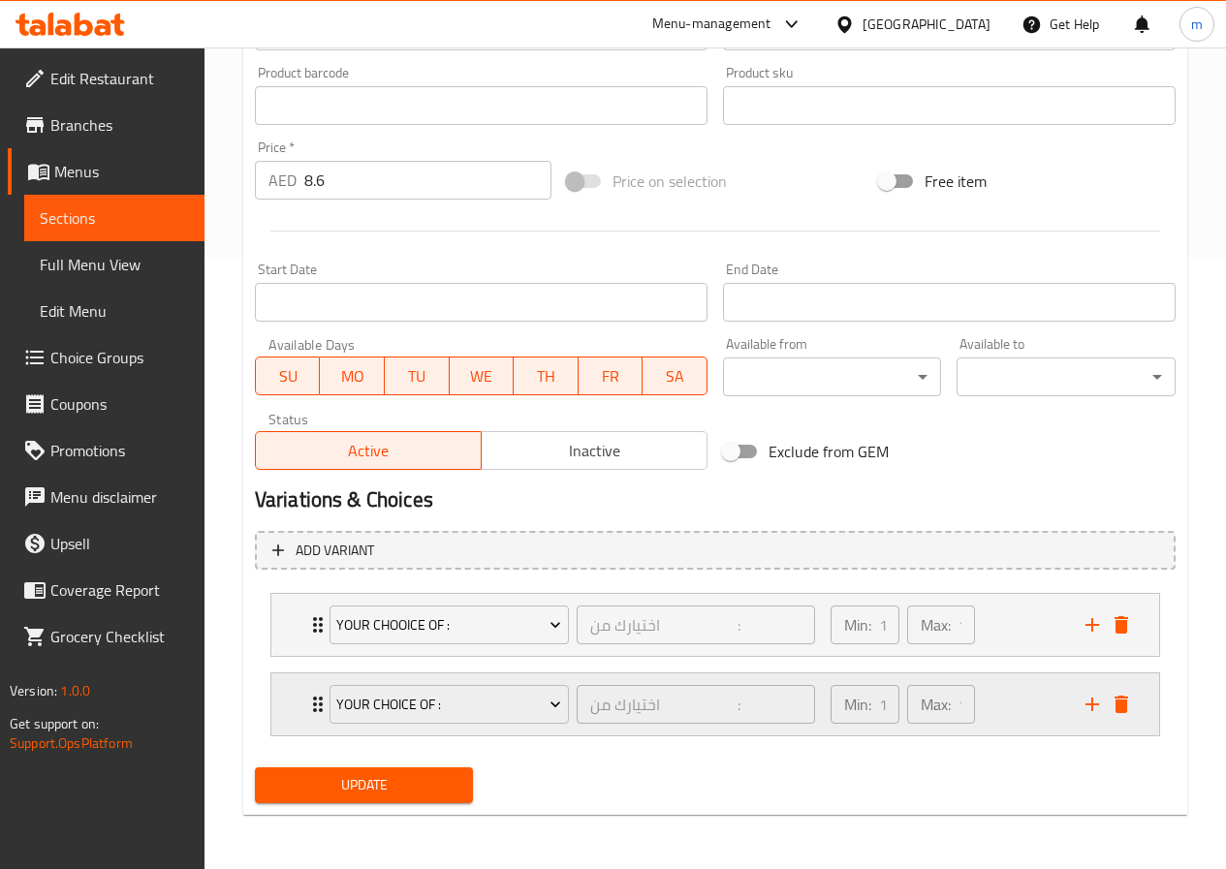
click at [1031, 711] on div "Min: 1 ​ Max: 1 ​" at bounding box center [946, 704] width 255 height 62
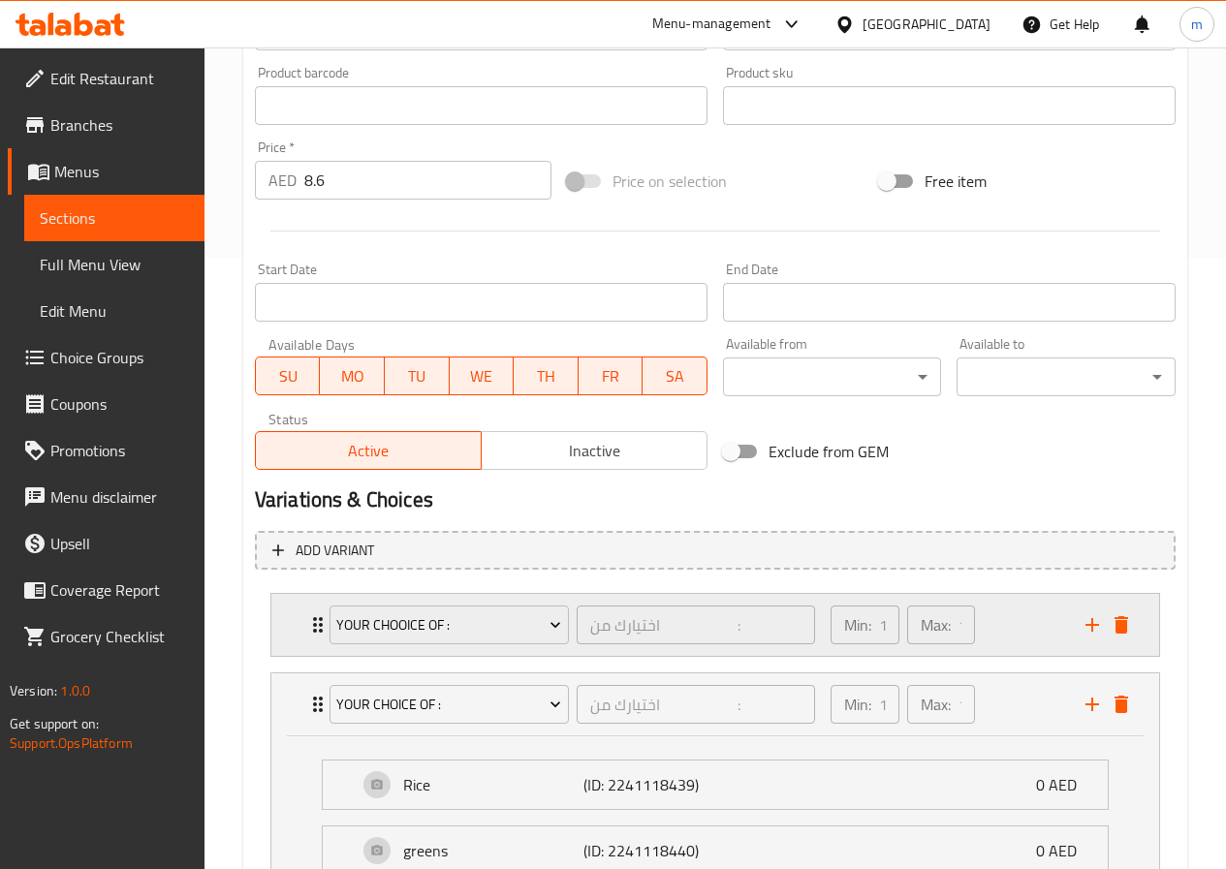
click at [1029, 649] on div "Min: 1 ​ Max: 1 ​" at bounding box center [946, 625] width 255 height 62
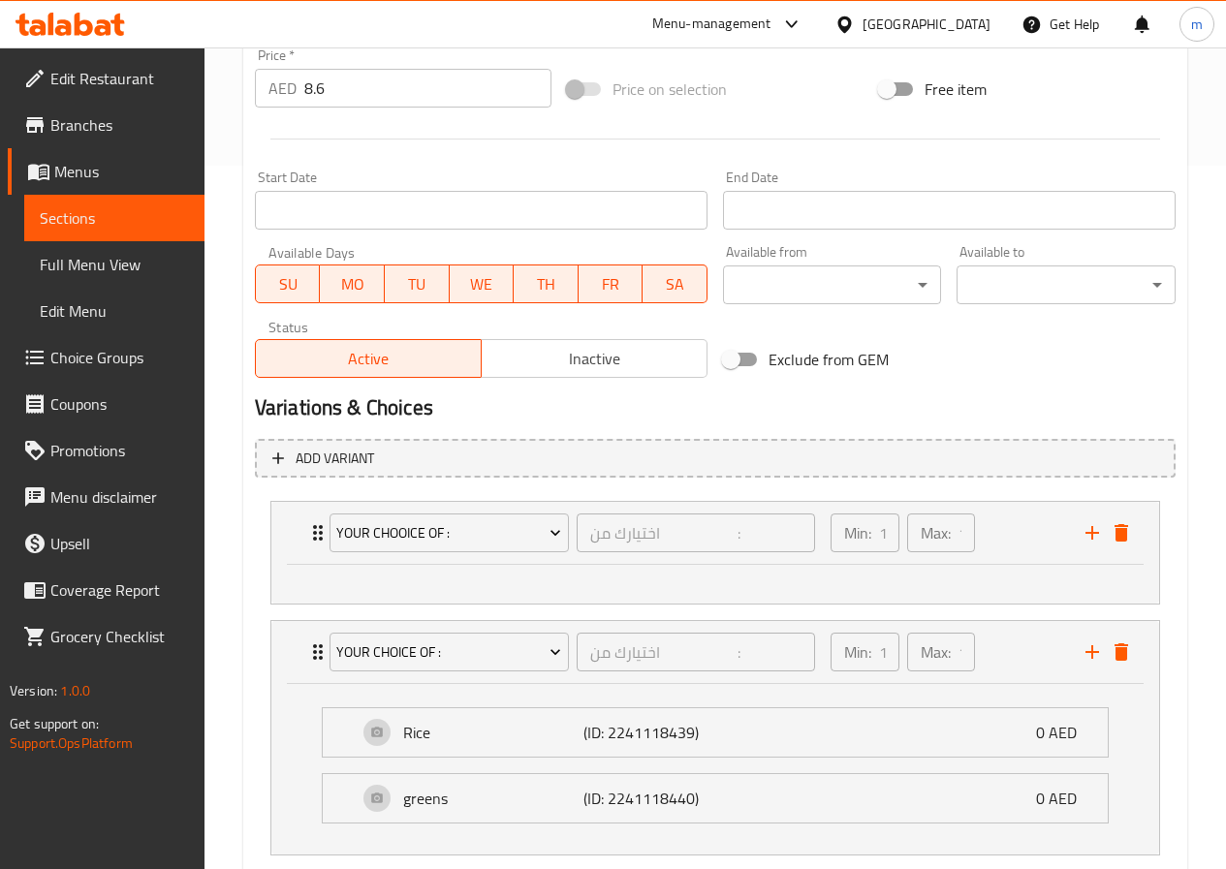
scroll to position [823, 0]
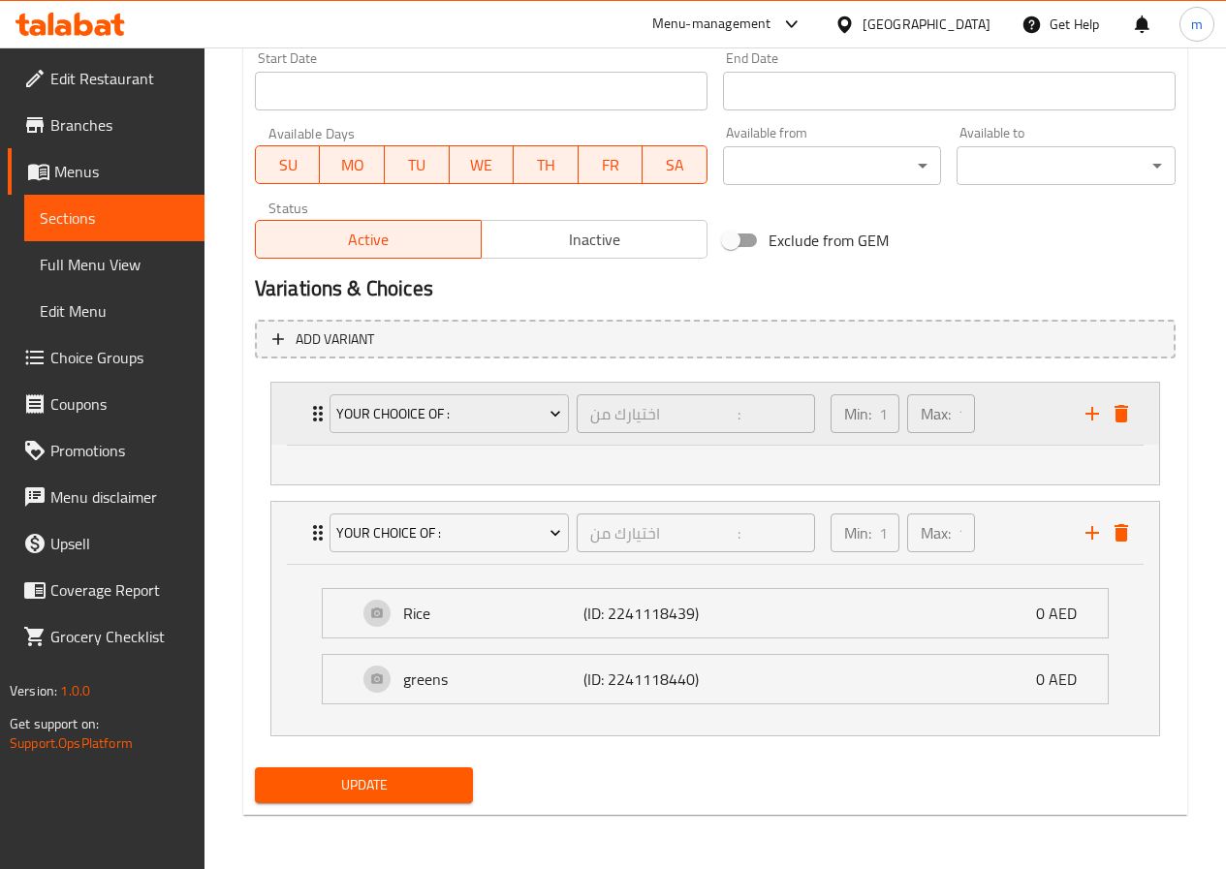
click at [982, 408] on div "Min: 1 ​ Max: 1 ​" at bounding box center [946, 414] width 255 height 62
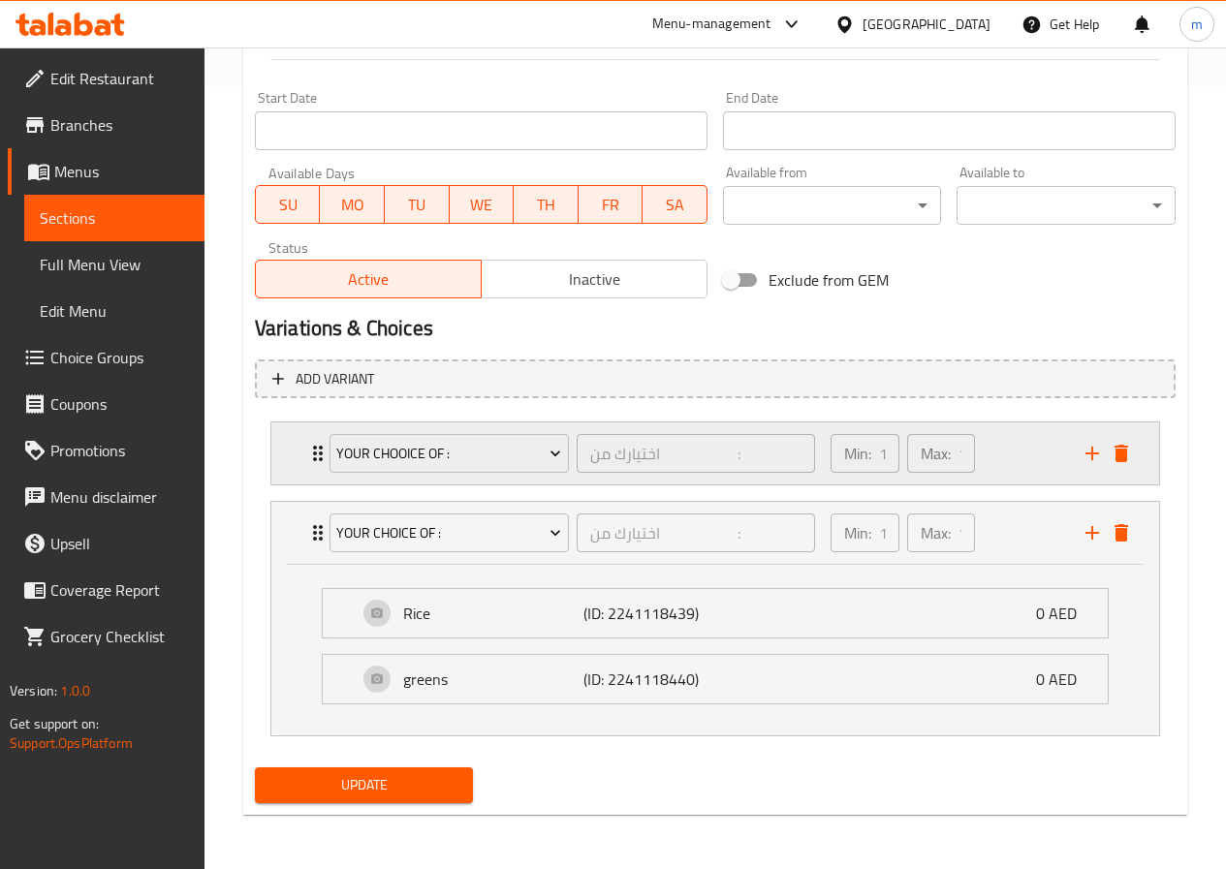
click at [1009, 455] on div "Min: 1 ​ Max: 1 ​" at bounding box center [946, 453] width 255 height 62
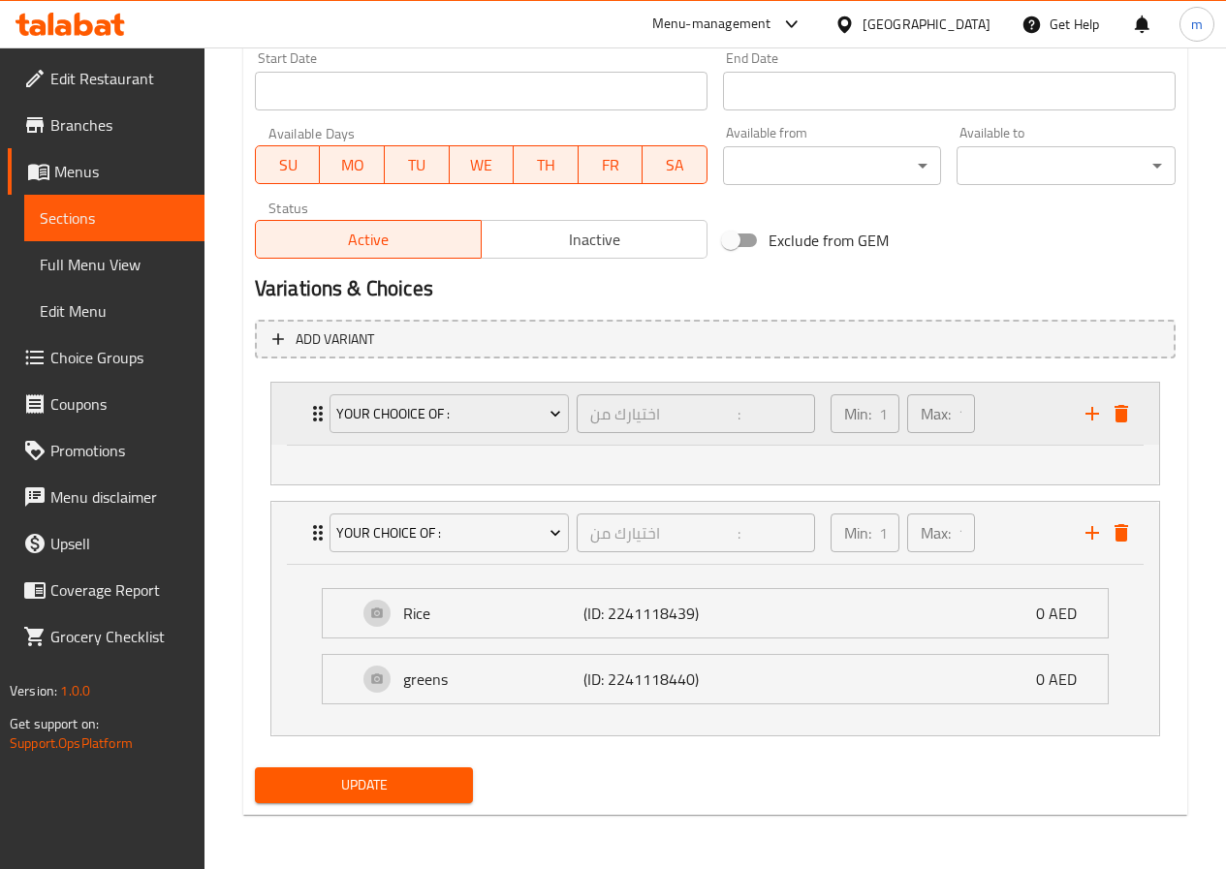
click at [1009, 443] on div "Min: 1 ​ Max: 1 ​" at bounding box center [946, 414] width 255 height 62
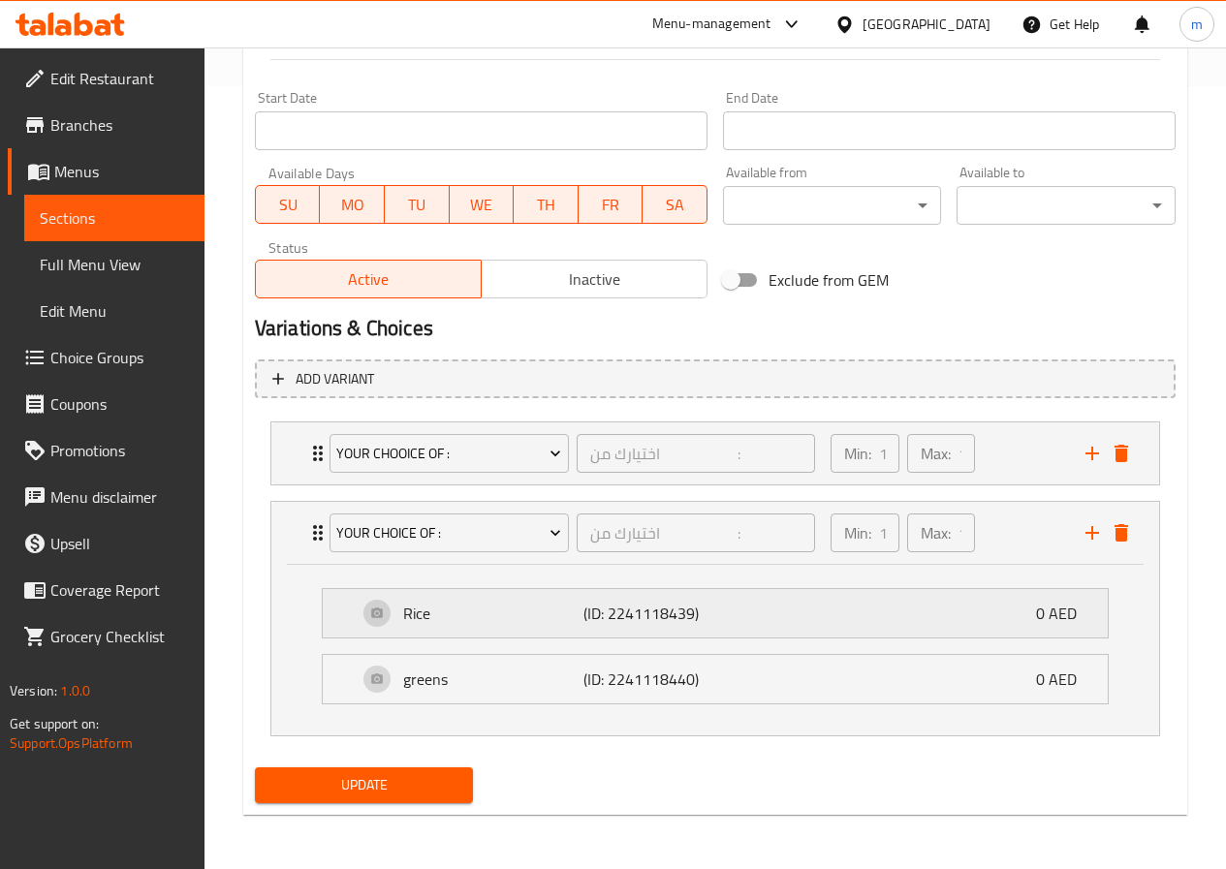
click at [910, 611] on div "Rice (ID: 2241118439) 0 AED" at bounding box center [721, 613] width 727 height 48
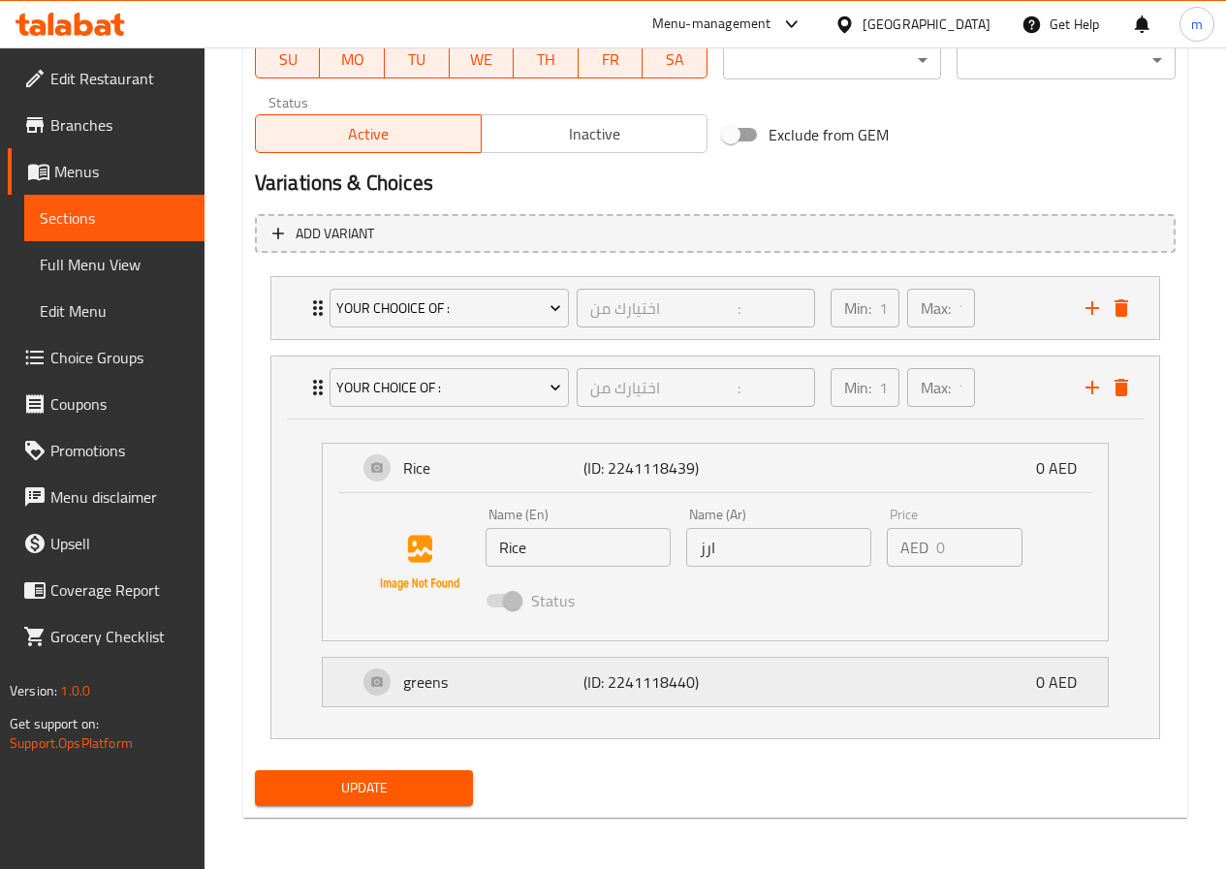
scroll to position [931, 0]
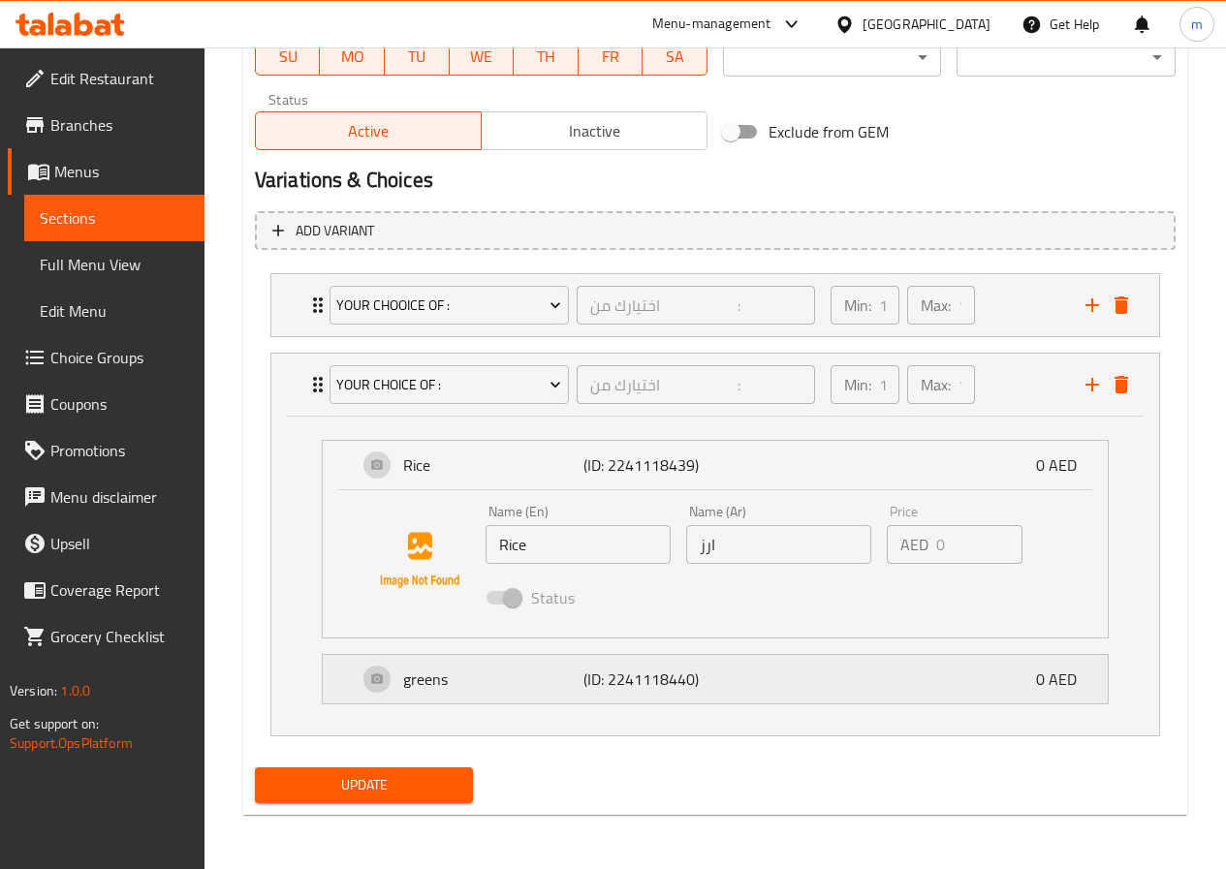
click at [800, 691] on div "greens (ID: 2241118440) 0 AED" at bounding box center [721, 679] width 727 height 48
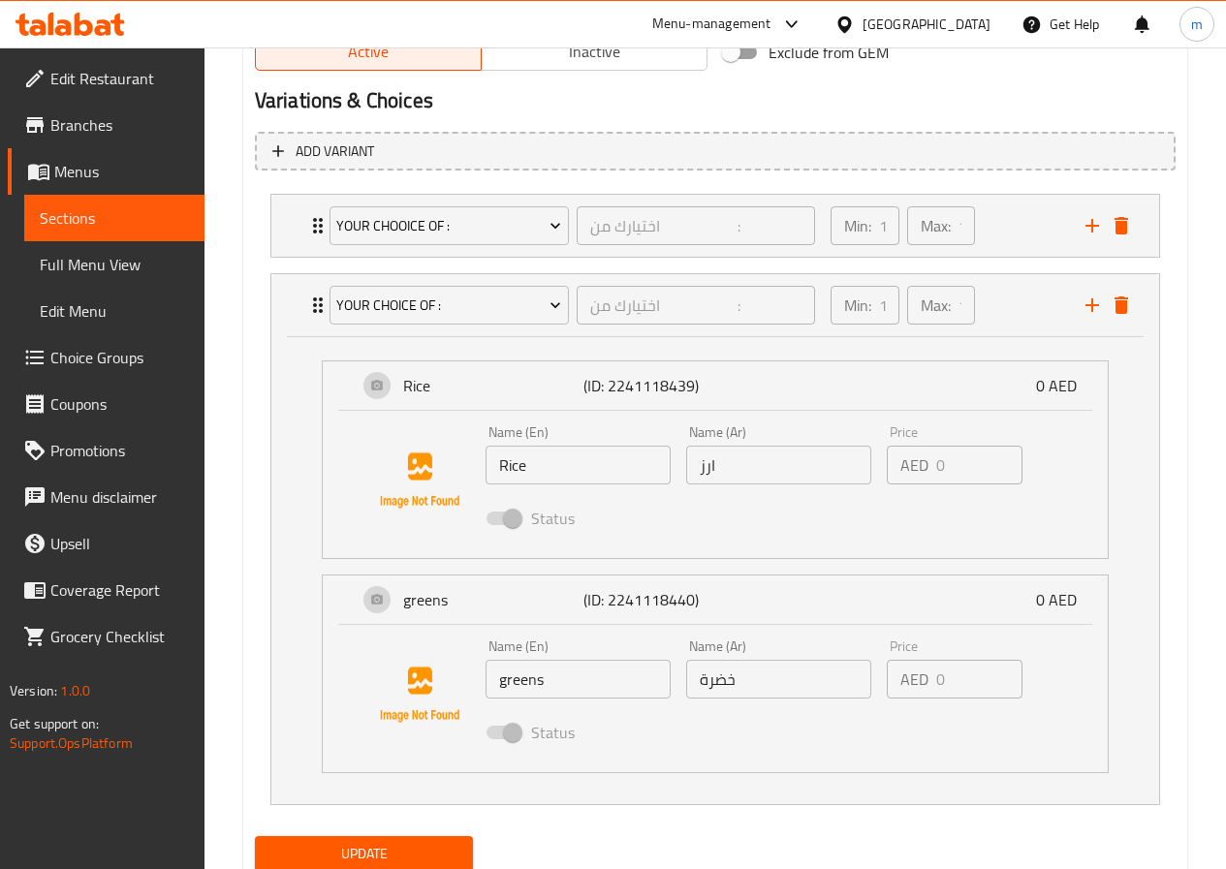
scroll to position [1079, 0]
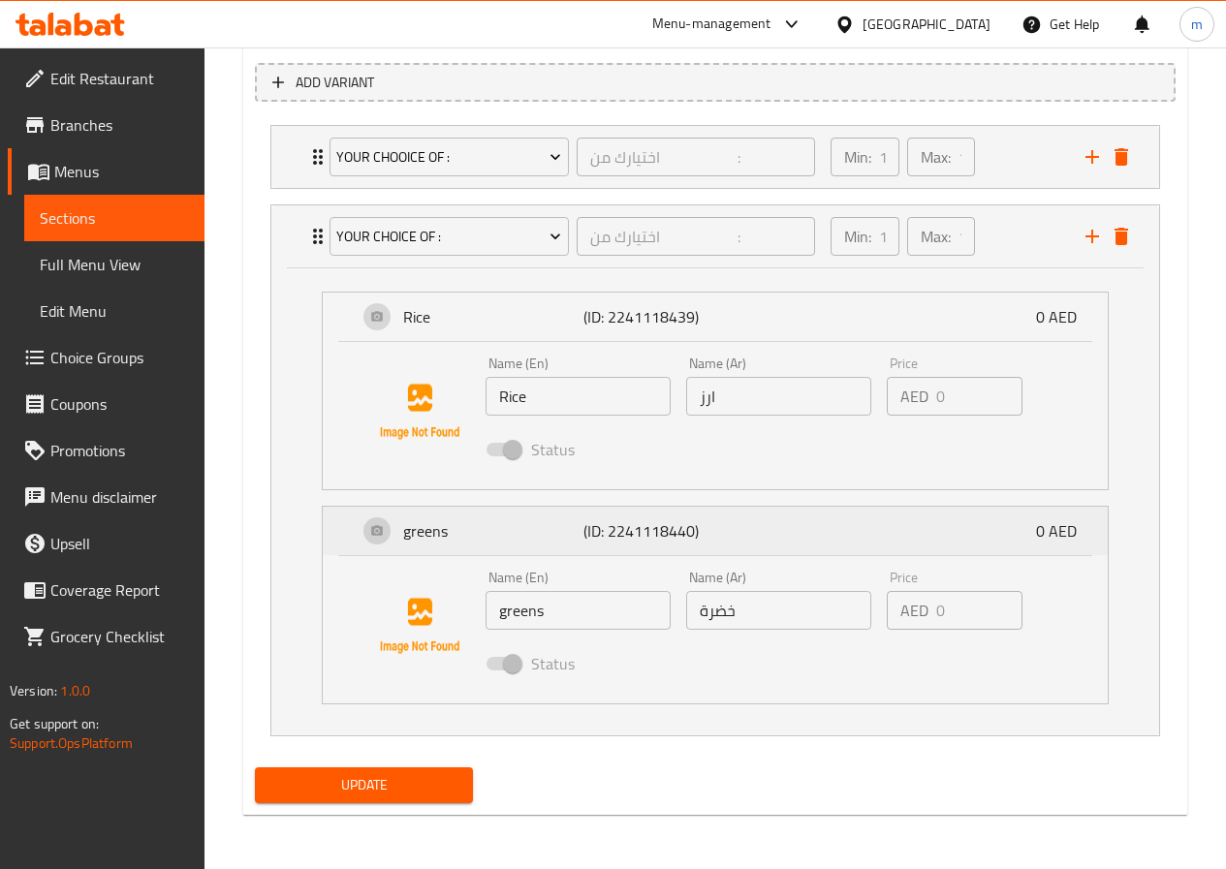
click at [883, 530] on div "greens (ID: 2241118440) 0 AED" at bounding box center [721, 531] width 727 height 48
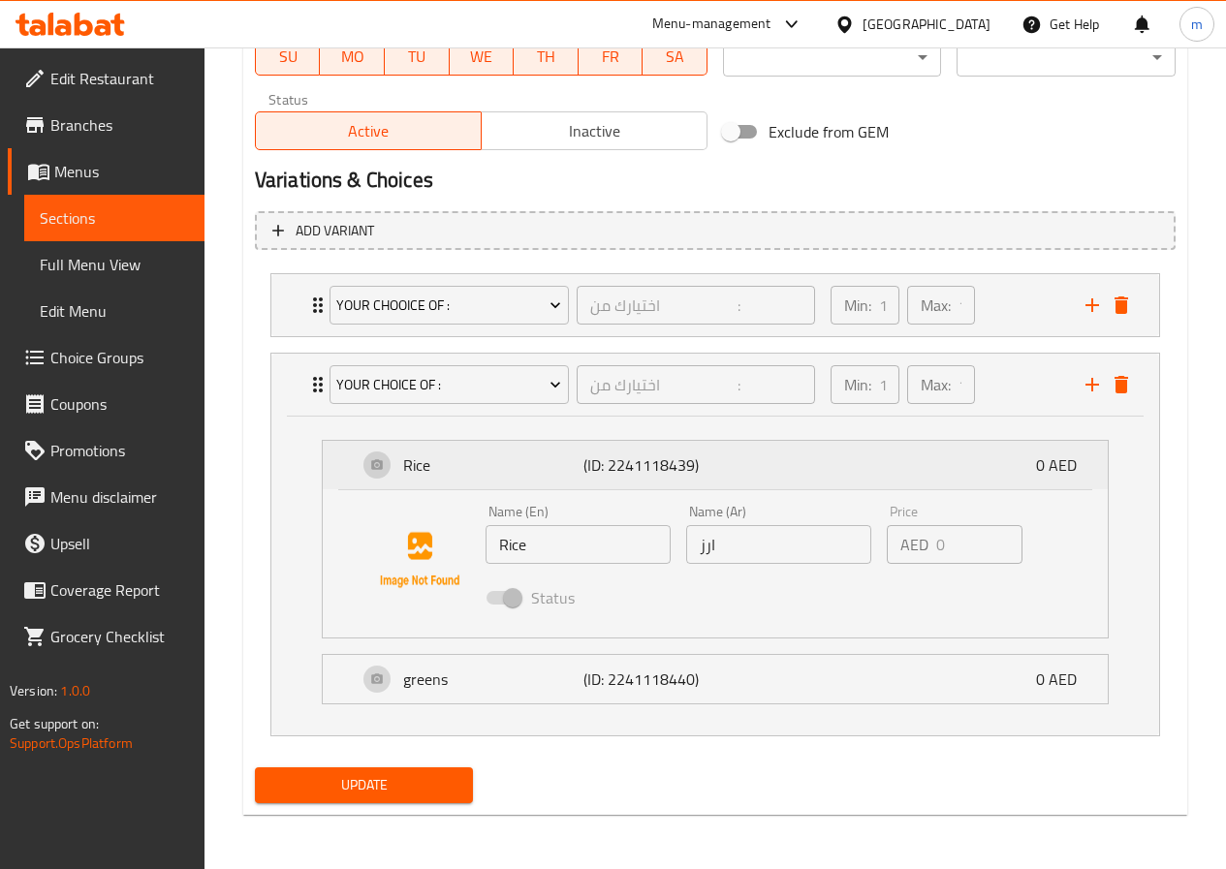
click at [909, 466] on div "Rice (ID: 2241118439) 0 AED" at bounding box center [721, 465] width 727 height 48
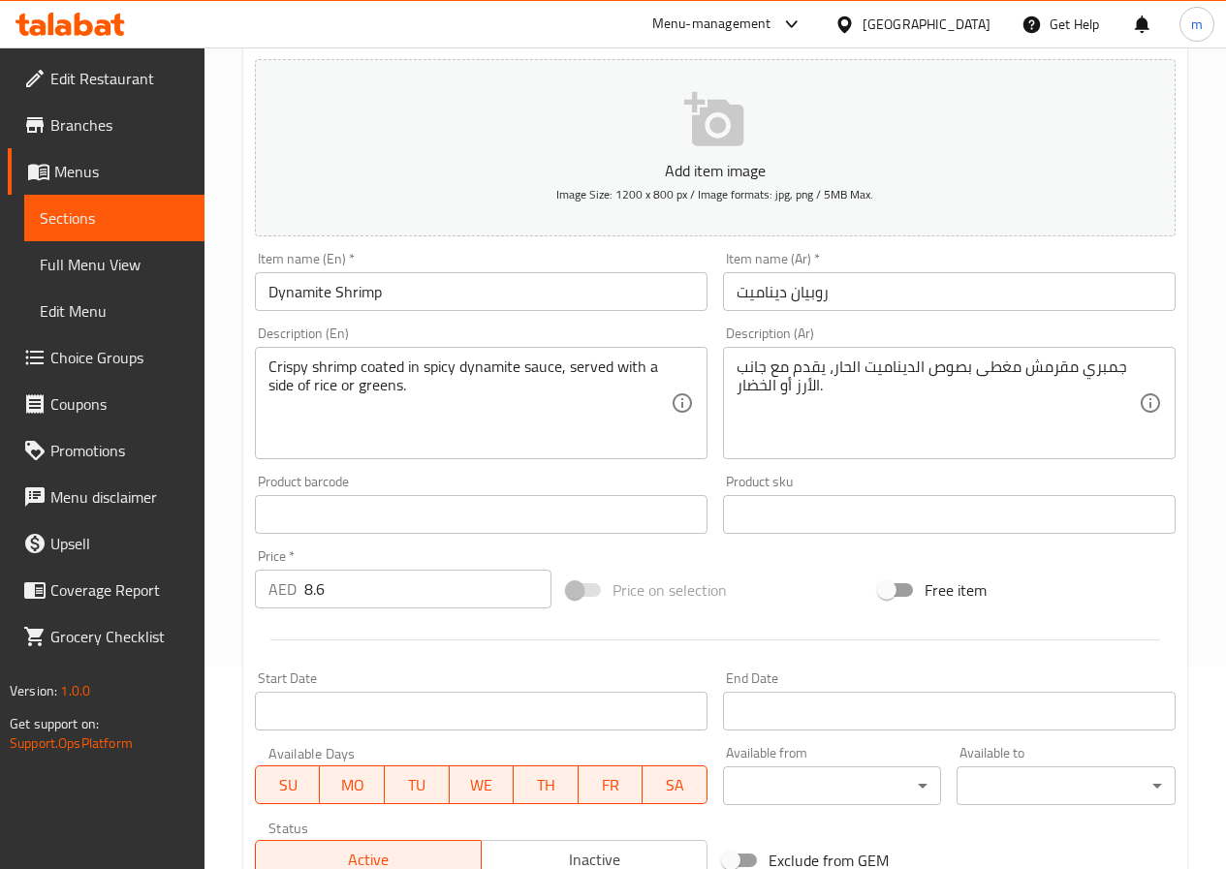
scroll to position [0, 0]
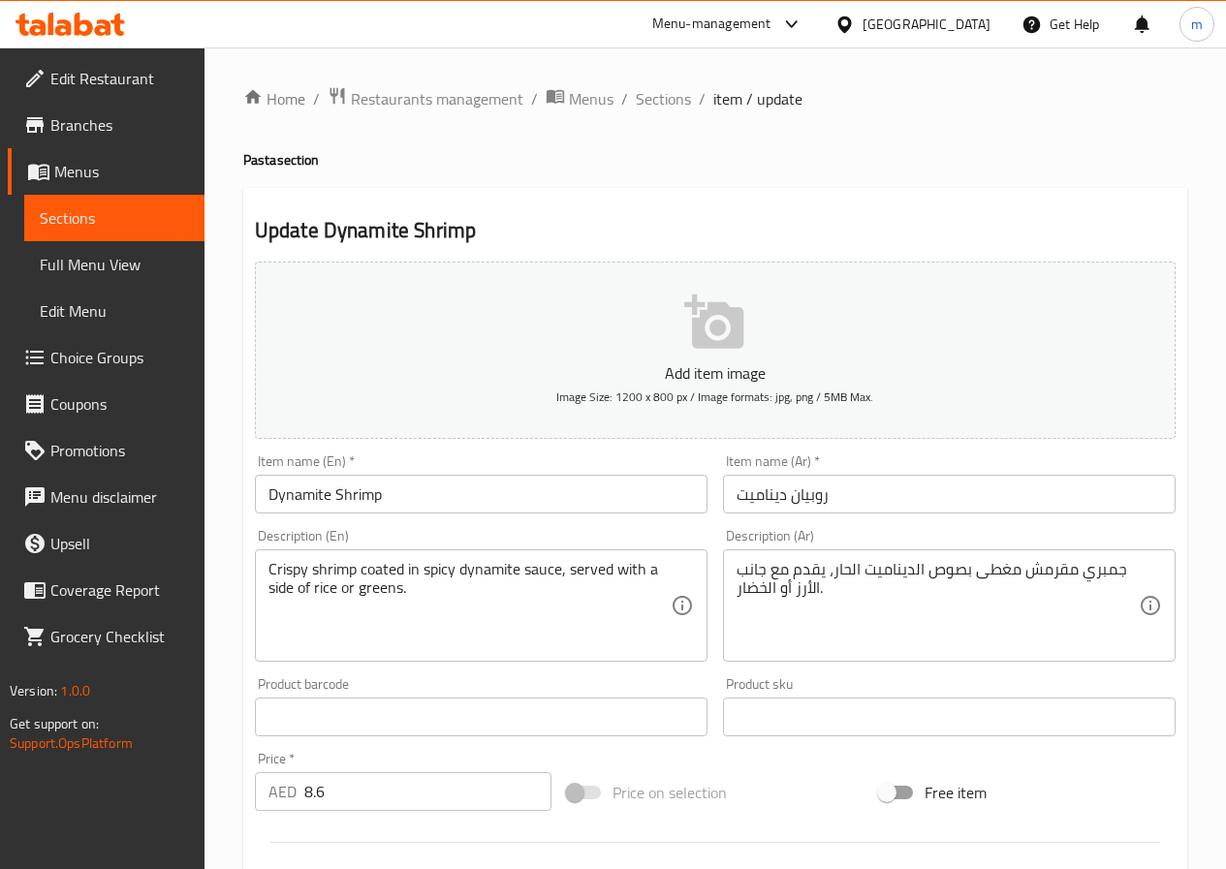
click at [86, 223] on span "Sections" at bounding box center [114, 217] width 149 height 23
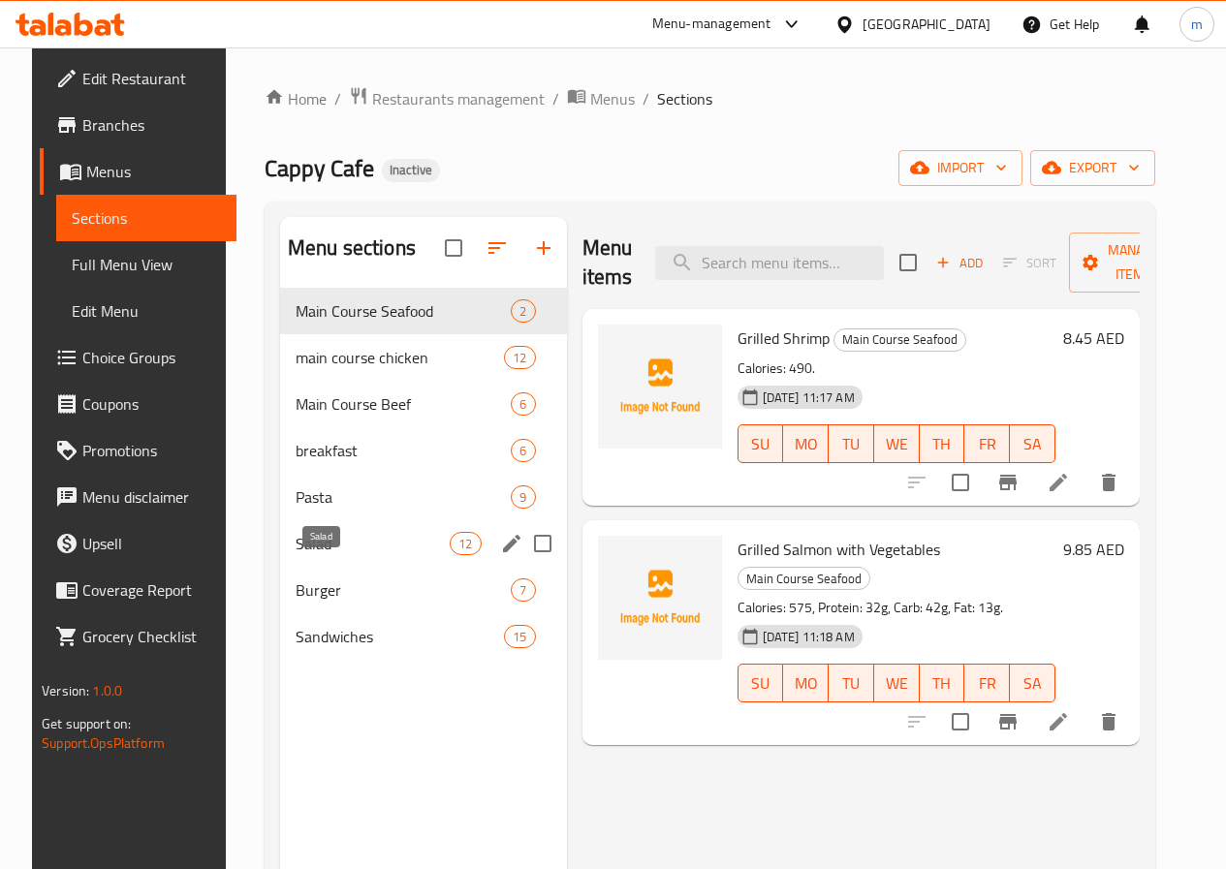
click at [303, 555] on span "Salad" at bounding box center [373, 543] width 154 height 23
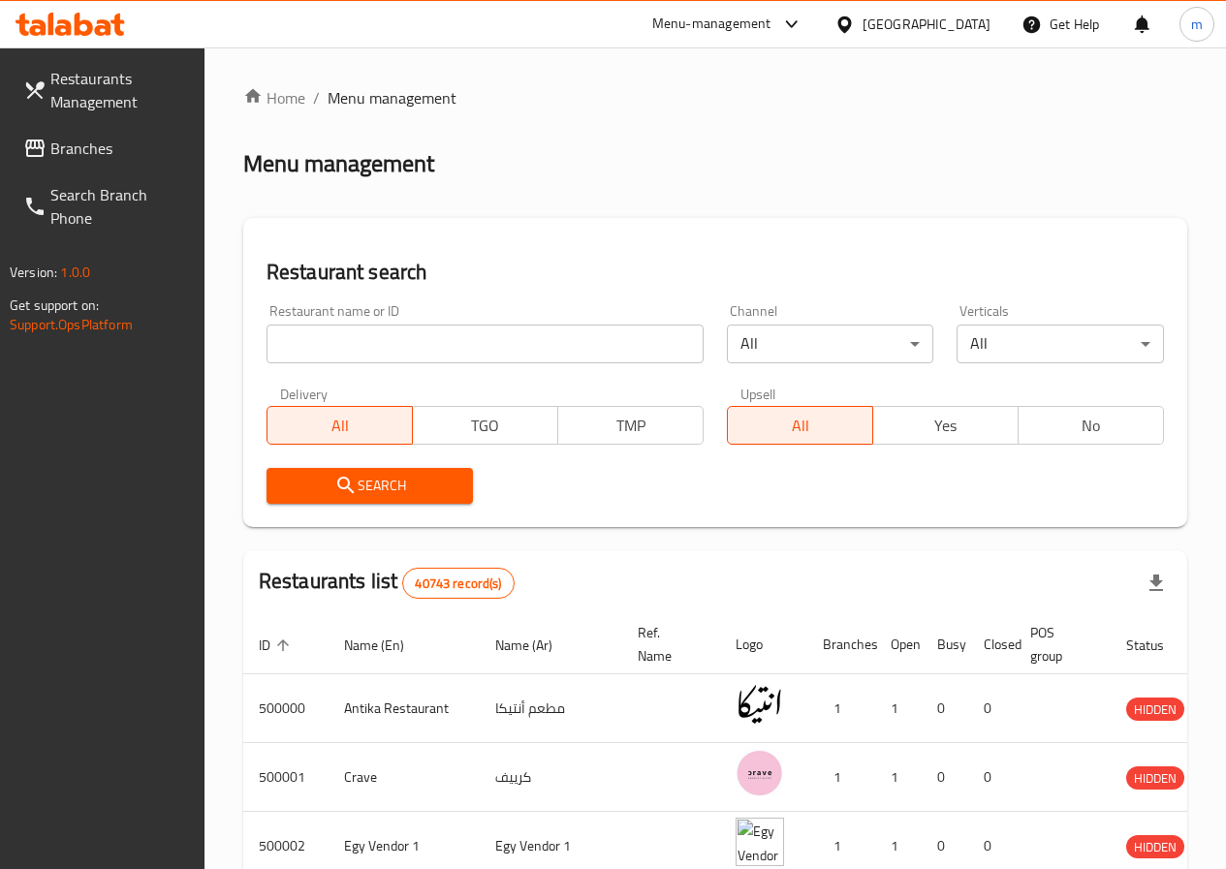
click at [73, 144] on span "Branches" at bounding box center [119, 148] width 139 height 23
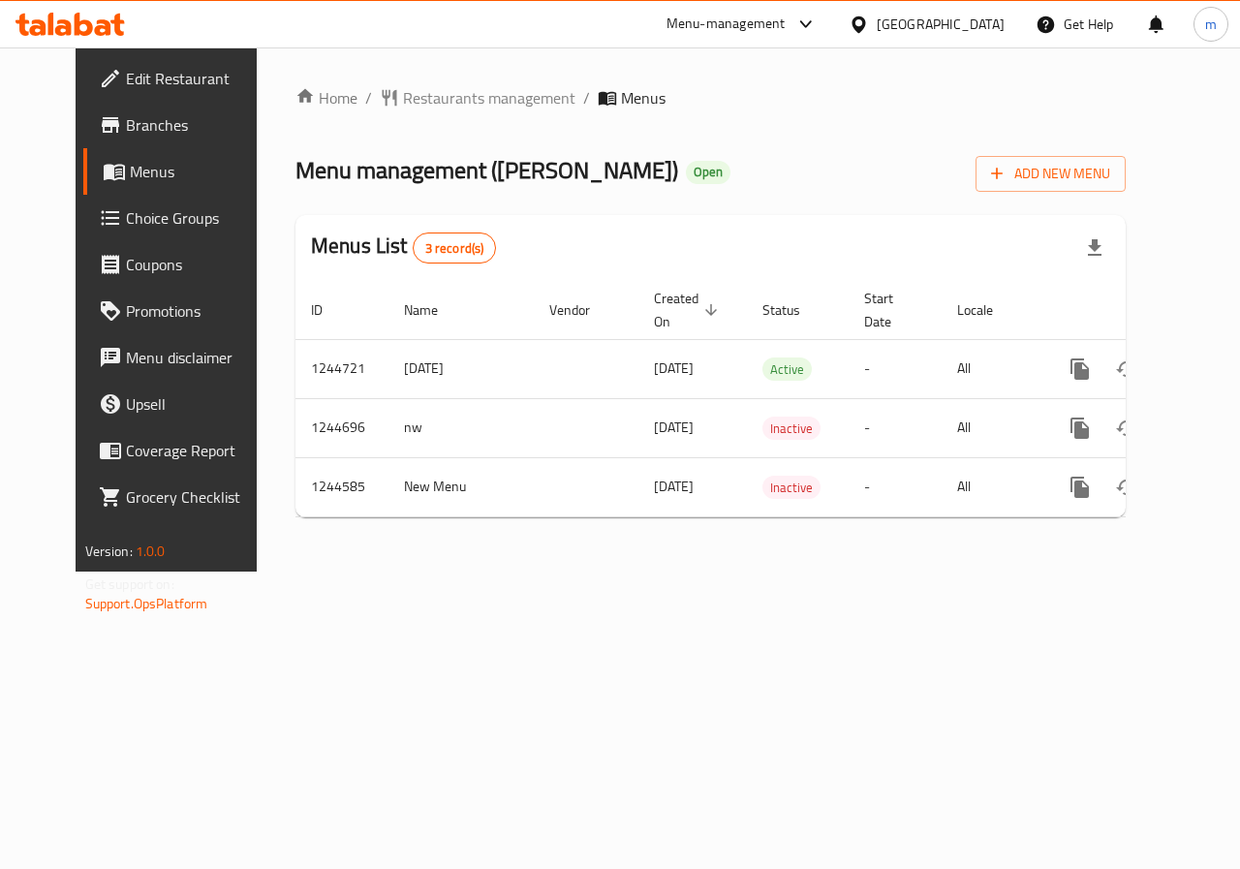
click at [126, 113] on span "Branches" at bounding box center [196, 124] width 141 height 23
